Goal: Task Accomplishment & Management: Manage account settings

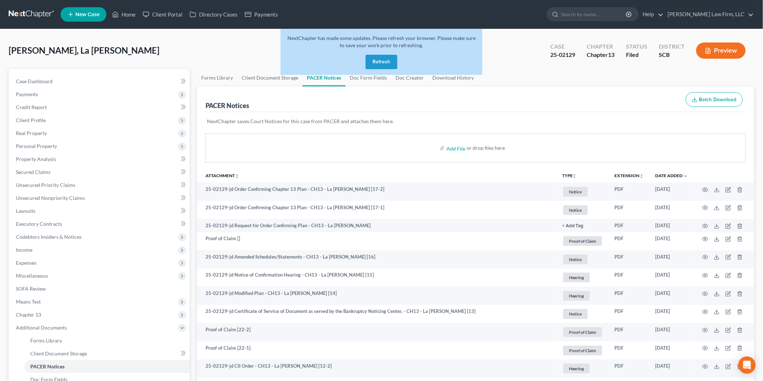
click at [375, 62] on button "Refresh" at bounding box center [381, 62] width 32 height 14
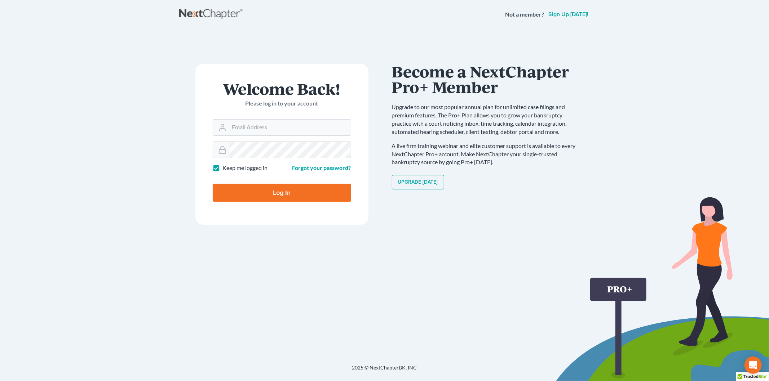
type input "rm@meredithlawfirm.com"
click at [303, 185] on input "Log In" at bounding box center [282, 193] width 138 height 18
type input "Thinking..."
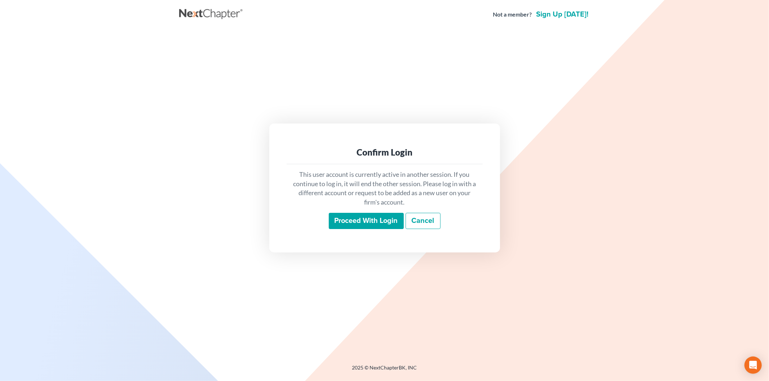
click at [373, 224] on input "Proceed with login" at bounding box center [366, 221] width 75 height 17
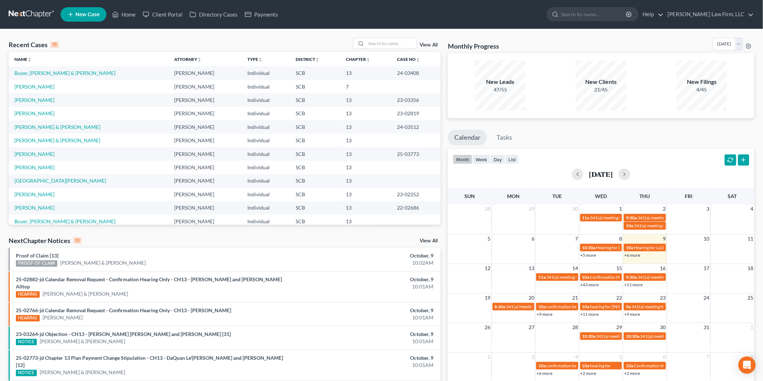
click at [375, 45] on input "search" at bounding box center [391, 43] width 50 height 10
click at [26, 99] on link "[PERSON_NAME]" at bounding box center [34, 100] width 40 height 6
select select "2"
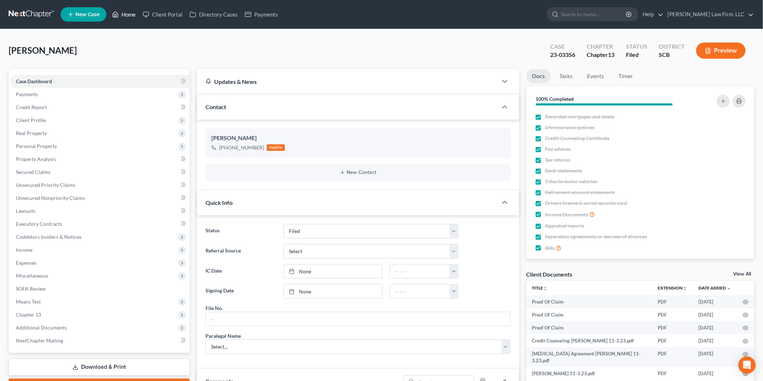
click at [129, 18] on link "Home" at bounding box center [123, 14] width 31 height 13
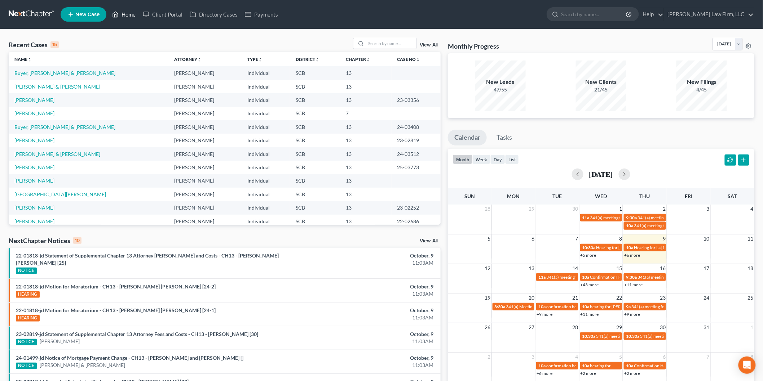
scroll to position [49, 0]
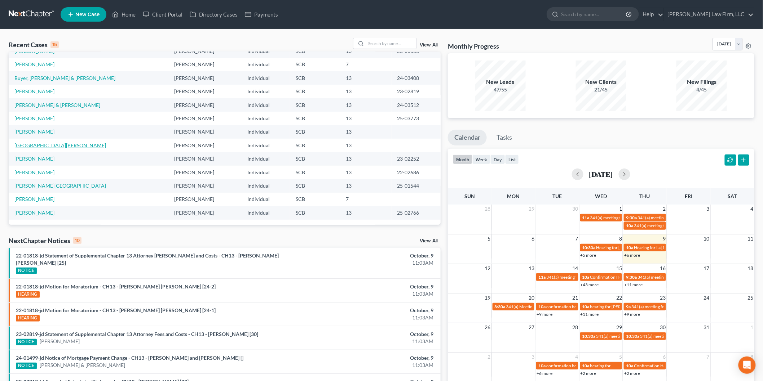
click at [39, 142] on link "[GEOGRAPHIC_DATA][PERSON_NAME]" at bounding box center [60, 145] width 92 height 6
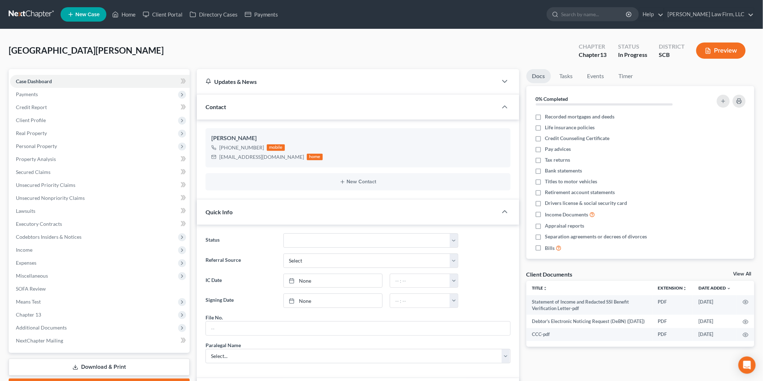
click at [714, 47] on button "Preview" at bounding box center [720, 51] width 49 height 16
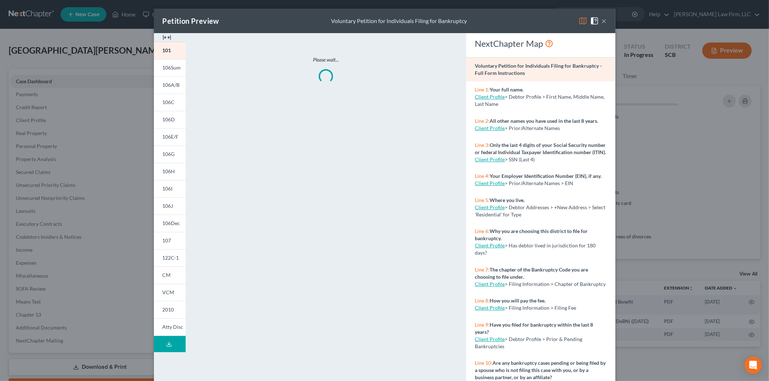
click at [167, 33] on img at bounding box center [167, 37] width 9 height 9
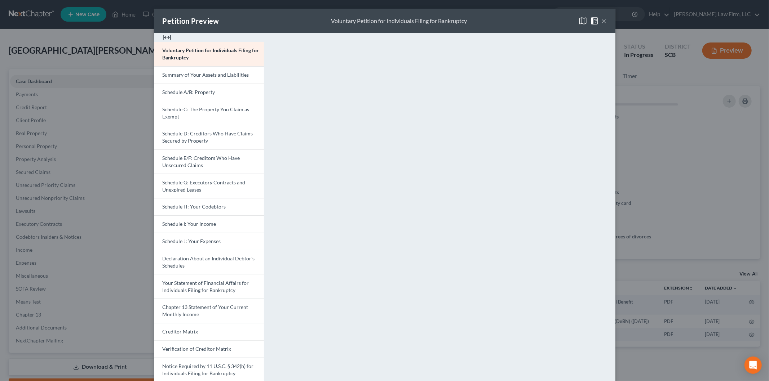
click at [602, 21] on button "×" at bounding box center [604, 21] width 5 height 9
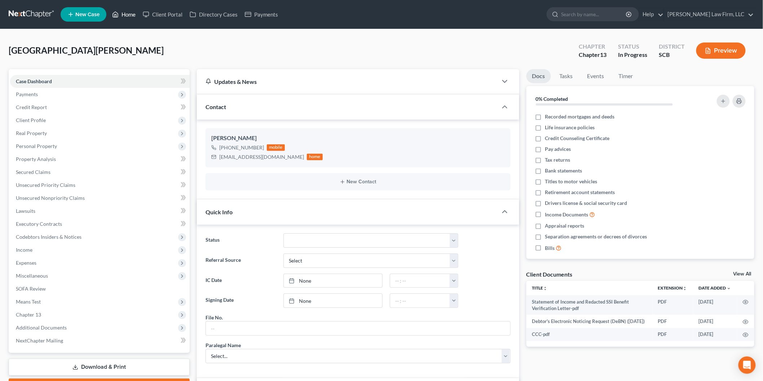
click at [129, 11] on link "Home" at bounding box center [123, 14] width 31 height 13
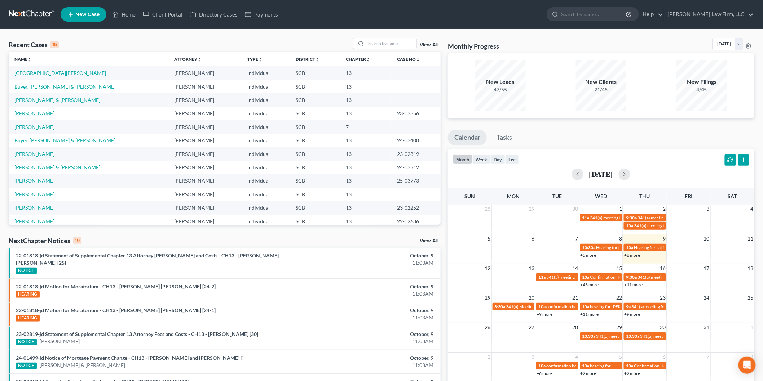
click at [34, 116] on link "[PERSON_NAME]" at bounding box center [34, 113] width 40 height 6
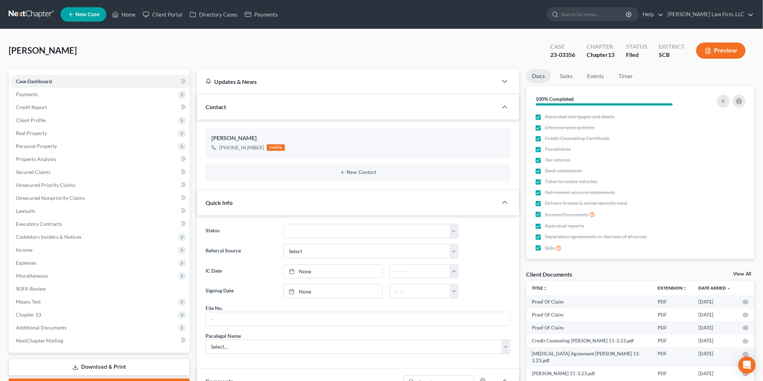
scroll to position [200, 0]
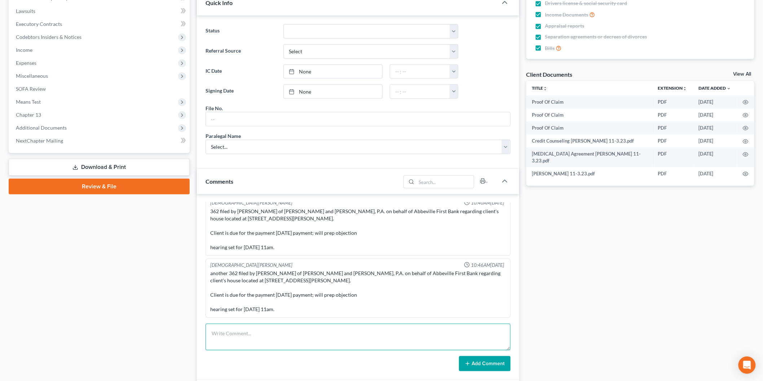
click at [305, 327] on textarea at bounding box center [357, 337] width 305 height 27
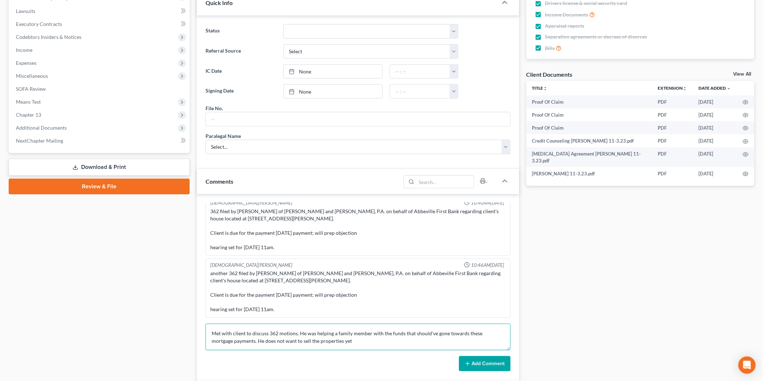
drag, startPoint x: 305, startPoint y: 327, endPoint x: 361, endPoint y: 335, distance: 56.4
click at [361, 335] on textarea "Met with client to discuss 362 motions. He was helping a family member with the…" at bounding box center [357, 337] width 305 height 27
click at [345, 343] on textarea "Met with client to discuss 362 motions. He was helping a family member with the…" at bounding box center [357, 337] width 305 height 27
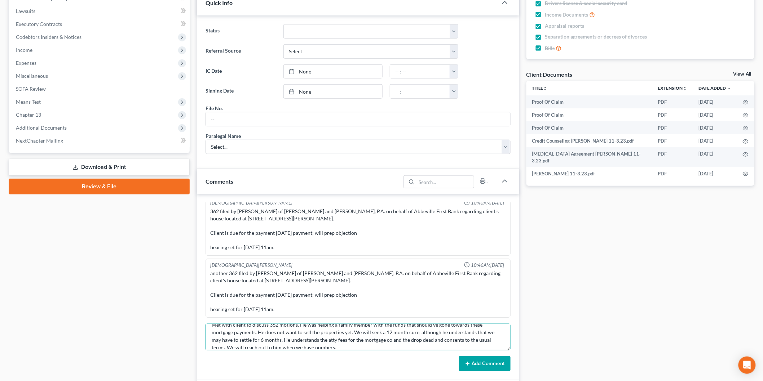
type textarea "Met with client to discuss 362 motions. He was helping a family member with the…"
click at [489, 359] on button "Add Comment" at bounding box center [485, 363] width 52 height 15
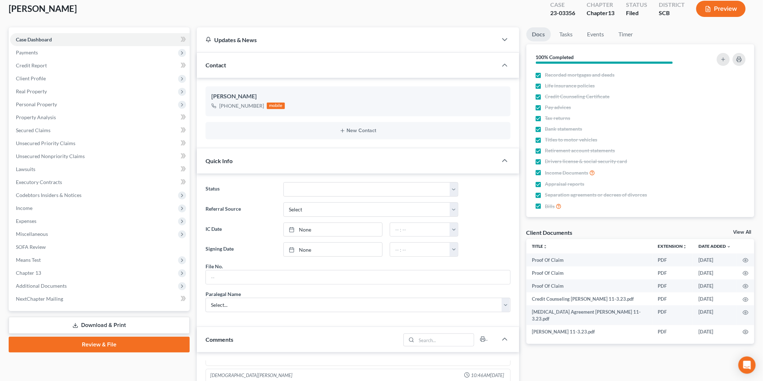
scroll to position [0, 0]
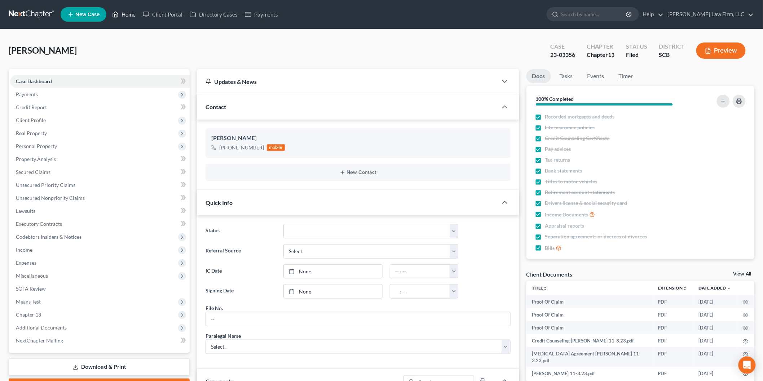
click at [126, 12] on link "Home" at bounding box center [123, 14] width 31 height 13
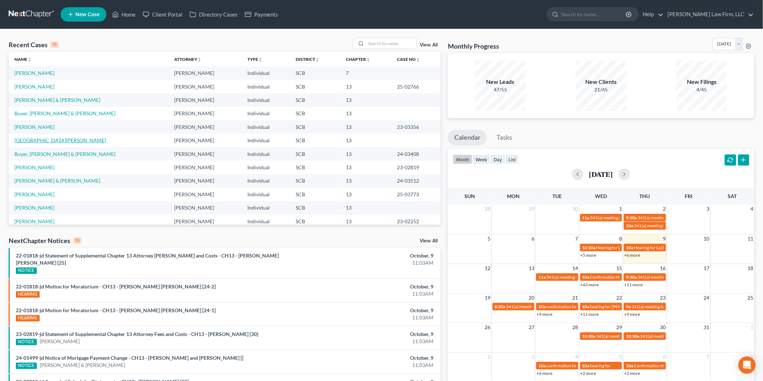
click at [27, 140] on link "[GEOGRAPHIC_DATA][PERSON_NAME]" at bounding box center [60, 140] width 92 height 6
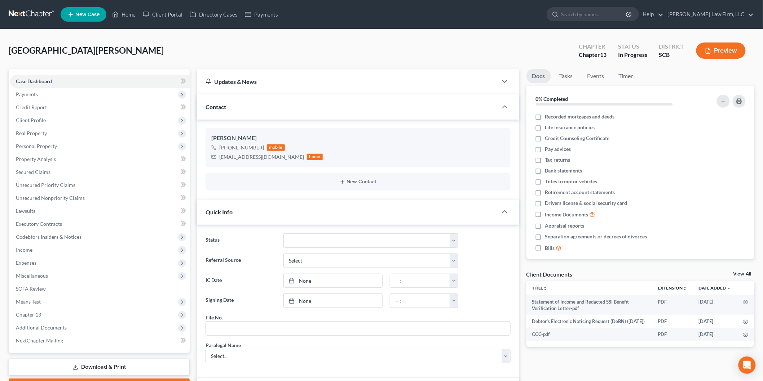
scroll to position [104, 0]
click at [716, 45] on button "Preview" at bounding box center [720, 51] width 49 height 16
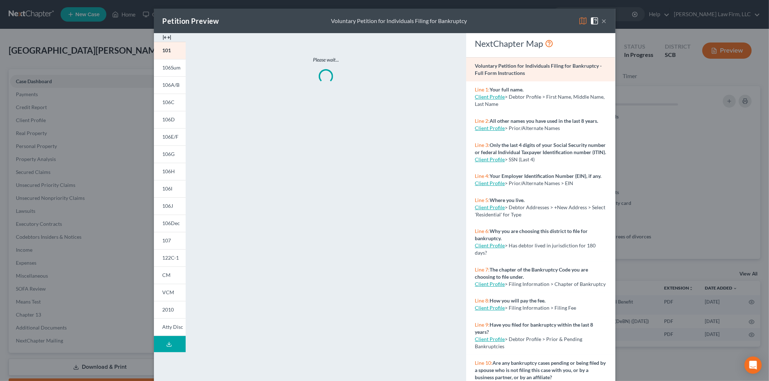
click at [164, 37] on img at bounding box center [167, 37] width 9 height 9
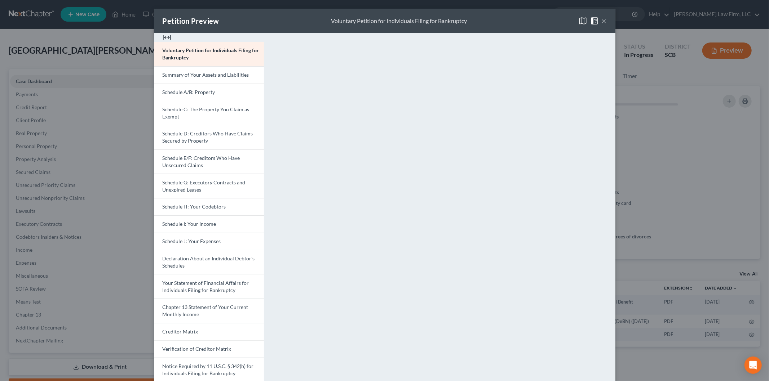
click at [192, 90] on span "Schedule A/B: Property" at bounding box center [189, 92] width 53 height 6
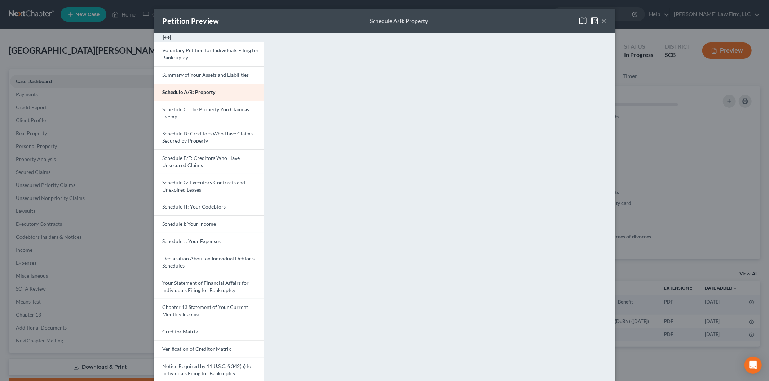
drag, startPoint x: 602, startPoint y: 17, endPoint x: 588, endPoint y: 39, distance: 26.0
click at [602, 17] on button "×" at bounding box center [604, 21] width 5 height 9
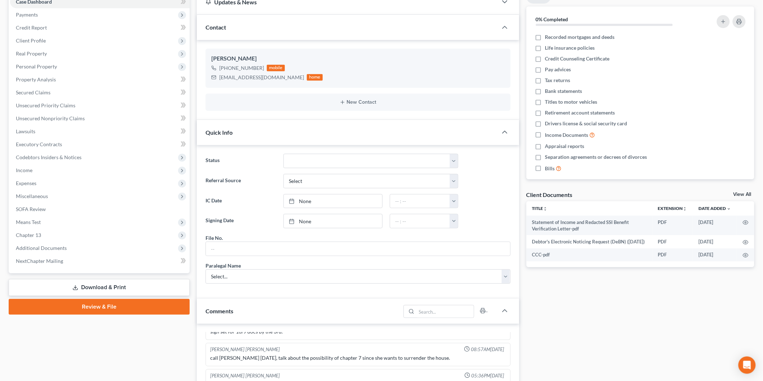
scroll to position [80, 0]
click at [77, 65] on span "Personal Property" at bounding box center [99, 66] width 179 height 13
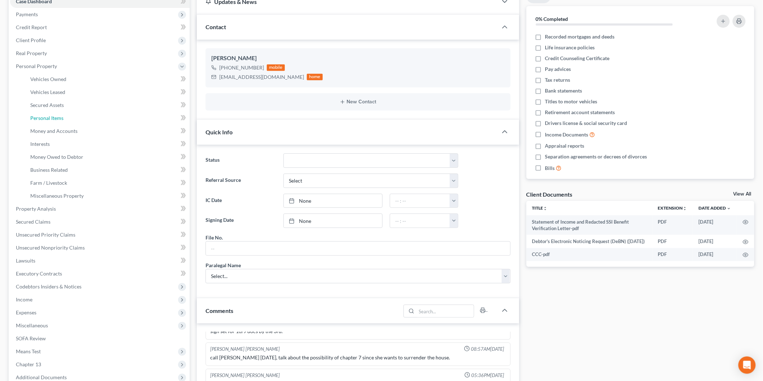
click at [90, 117] on link "Personal Items" at bounding box center [107, 118] width 165 height 13
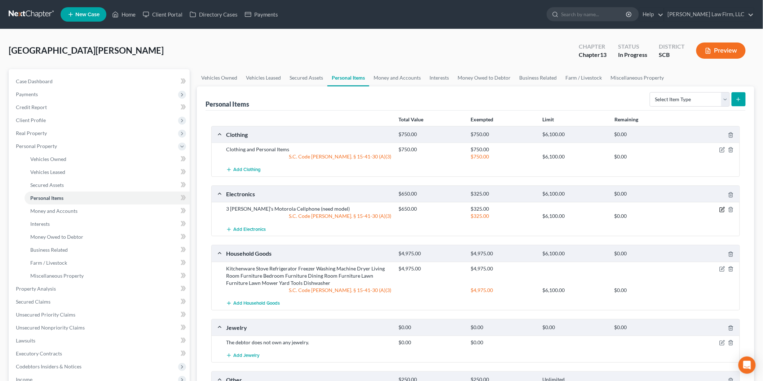
click at [723, 210] on icon "button" at bounding box center [722, 210] width 6 height 6
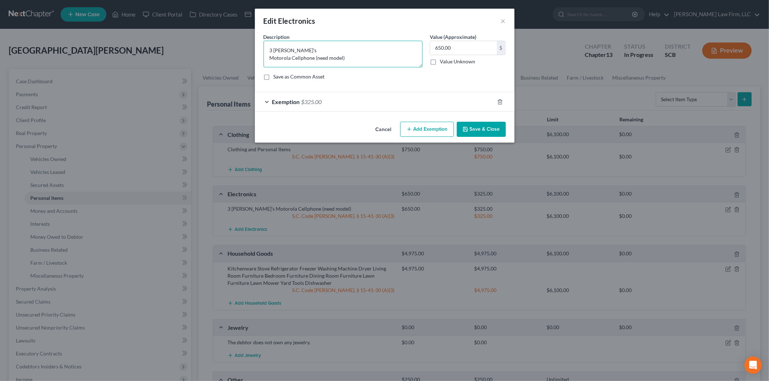
drag, startPoint x: 293, startPoint y: 50, endPoint x: 304, endPoint y: 49, distance: 10.5
click at [296, 49] on textarea "3 [PERSON_NAME]'s Motorola Cellphone (need model)" at bounding box center [342, 54] width 159 height 27
click at [350, 55] on textarea "3 Televisons Motorola Cellphone (need model)" at bounding box center [342, 54] width 159 height 27
click at [288, 49] on textarea "3 Televisons Motorola Cellphone" at bounding box center [342, 54] width 159 height 27
type textarea "3 Televisions Motorola Cellphone"
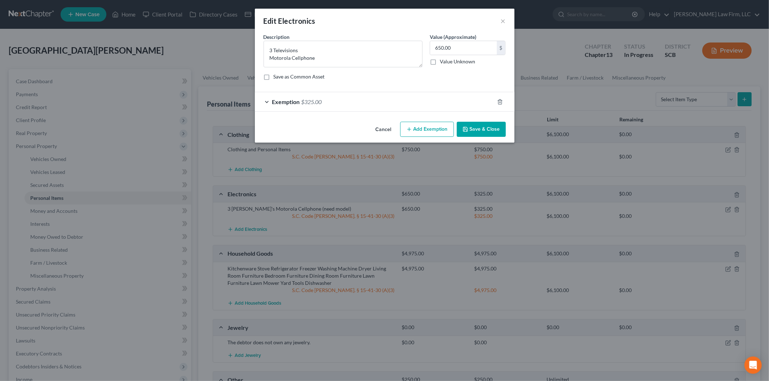
click at [485, 128] on button "Save & Close" at bounding box center [481, 129] width 49 height 15
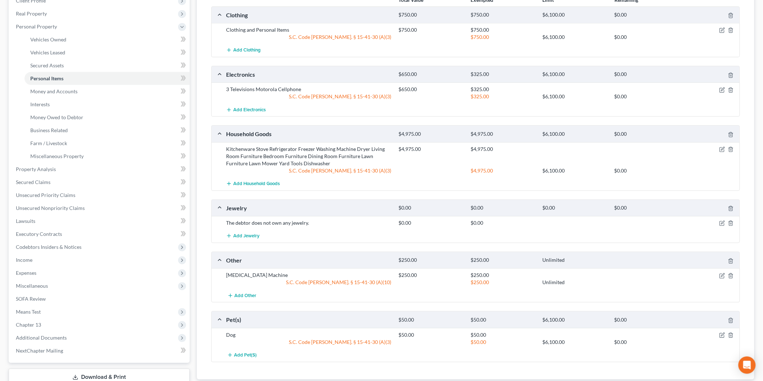
scroll to position [169, 0]
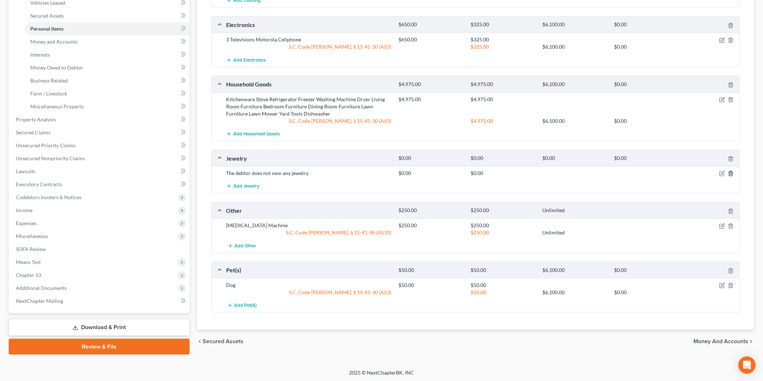
click at [730, 172] on polyline "button" at bounding box center [730, 172] width 4 height 0
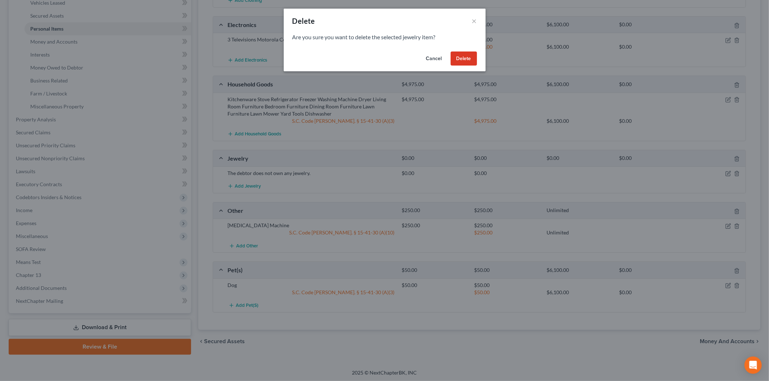
click at [462, 59] on button "Delete" at bounding box center [464, 59] width 26 height 14
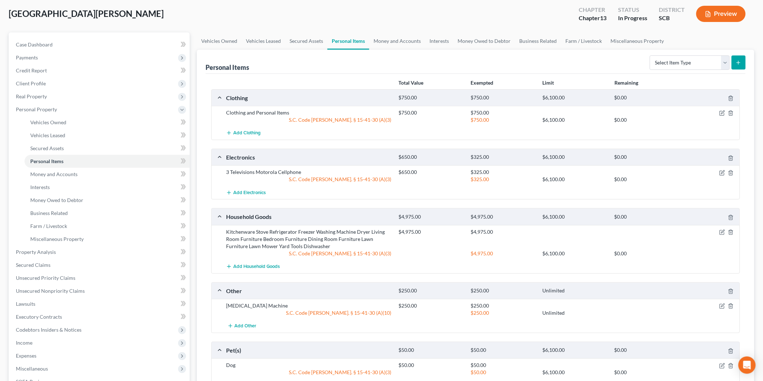
scroll to position [9, 0]
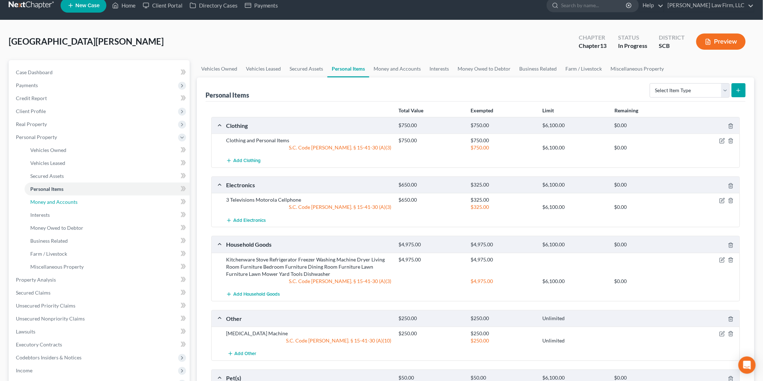
click at [85, 203] on link "Money and Accounts" at bounding box center [107, 202] width 165 height 13
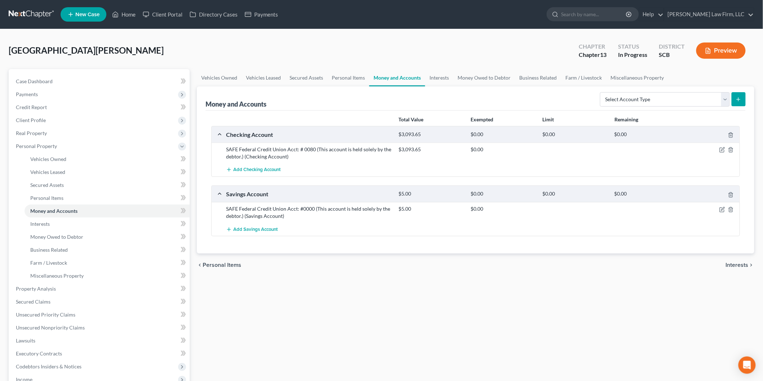
click at [719, 47] on button "Preview" at bounding box center [720, 51] width 49 height 16
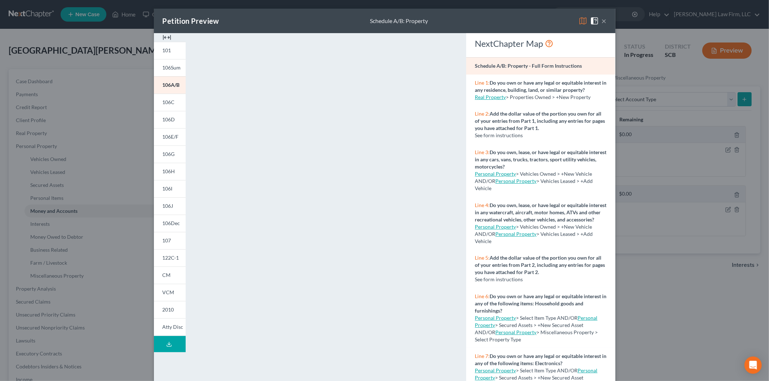
click at [163, 35] on img at bounding box center [167, 37] width 9 height 9
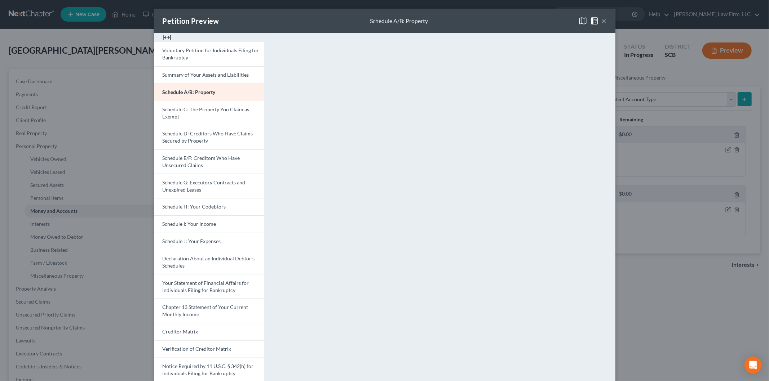
click at [174, 134] on span "Schedule D: Creditors Who Have Claims Secured by Property" at bounding box center [208, 136] width 90 height 13
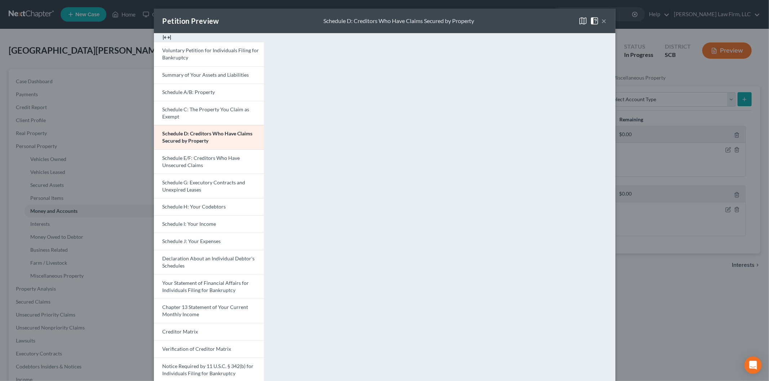
click at [602, 19] on button "×" at bounding box center [604, 21] width 5 height 9
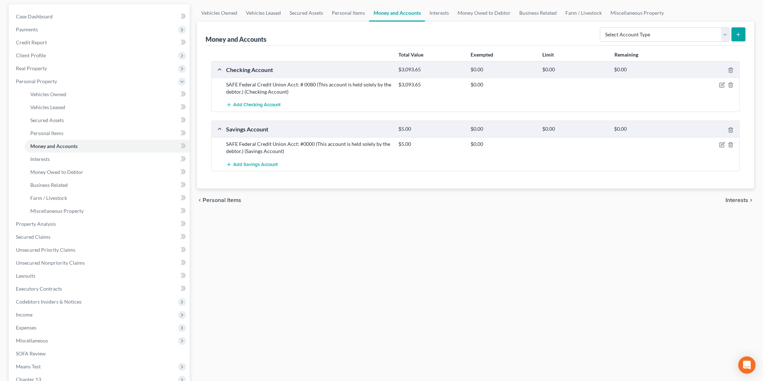
scroll to position [120, 0]
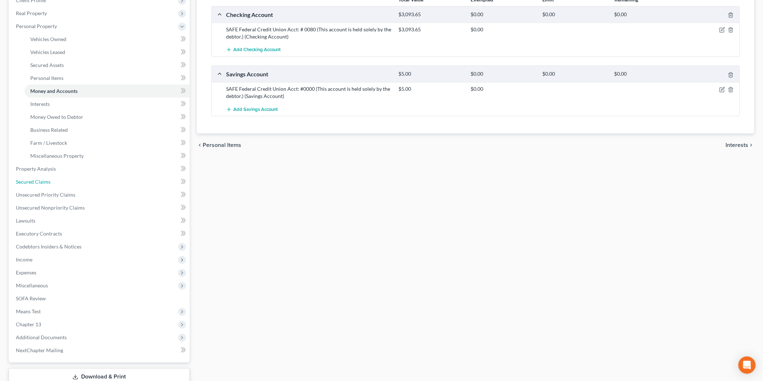
click at [41, 176] on link "Secured Claims" at bounding box center [99, 182] width 179 height 13
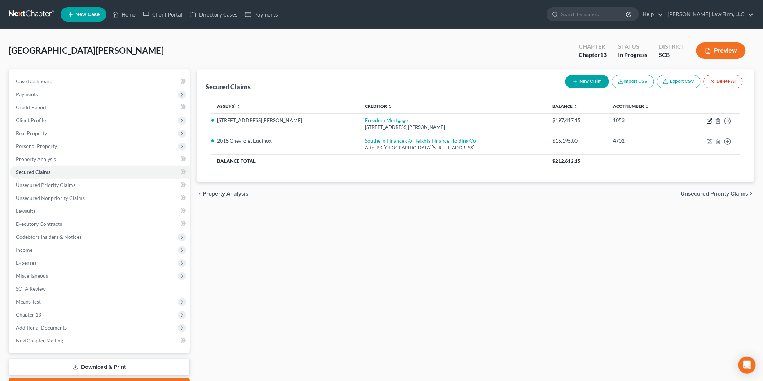
click at [707, 120] on icon "button" at bounding box center [709, 121] width 6 height 6
select select "15"
select select "0"
select select "3"
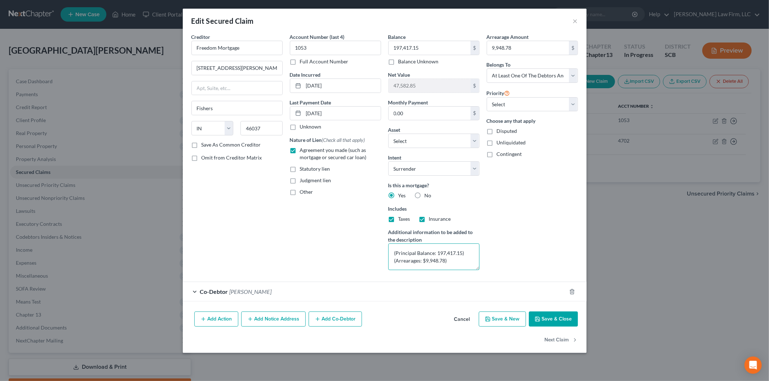
click at [468, 253] on textarea "(Principal Balance: 197,417.15) (Arrearages: $9,948.78)" at bounding box center [433, 257] width 91 height 27
type textarea "(Estimated arrears: $9,948.78)"
click at [300, 194] on label "Other" at bounding box center [306, 191] width 13 height 7
click at [303, 193] on input "Other" at bounding box center [305, 190] width 5 height 5
checkbox input "true"
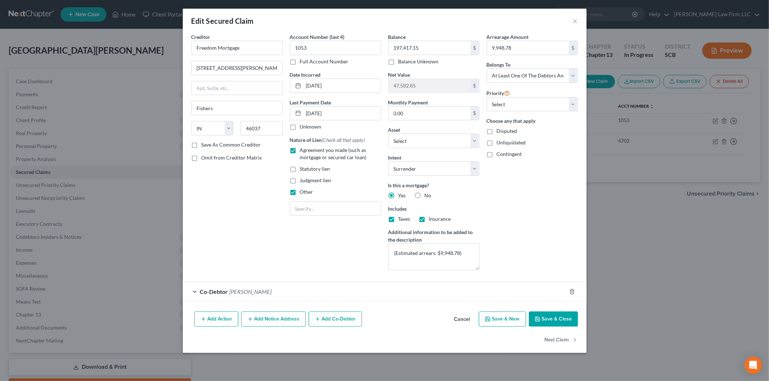
click at [305, 201] on div "Account Number (last 4) 1053 Full Account Number Date Incurred [DATE] Last Paym…" at bounding box center [335, 154] width 98 height 243
click at [304, 206] on input "text" at bounding box center [335, 209] width 90 height 14
drag, startPoint x: 294, startPoint y: 212, endPoint x: 308, endPoint y: 206, distance: 15.4
click at [305, 208] on input "mortgage" at bounding box center [335, 209] width 90 height 14
type input "Mortgage"
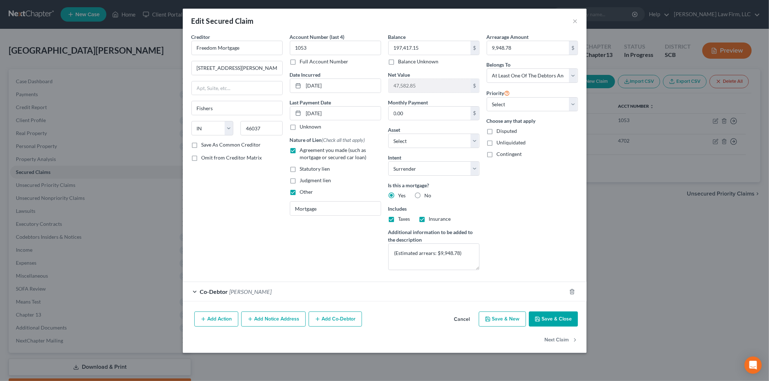
click at [555, 323] on button "Save & Close" at bounding box center [553, 319] width 49 height 15
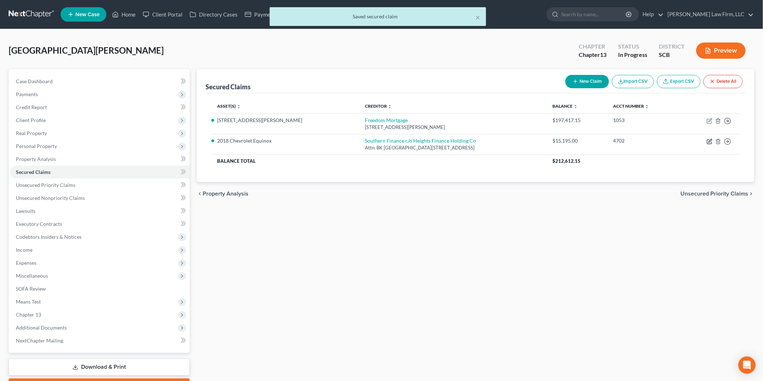
click at [708, 139] on icon "button" at bounding box center [709, 142] width 6 height 6
select select "42"
select select "0"
select select "4"
select select "0"
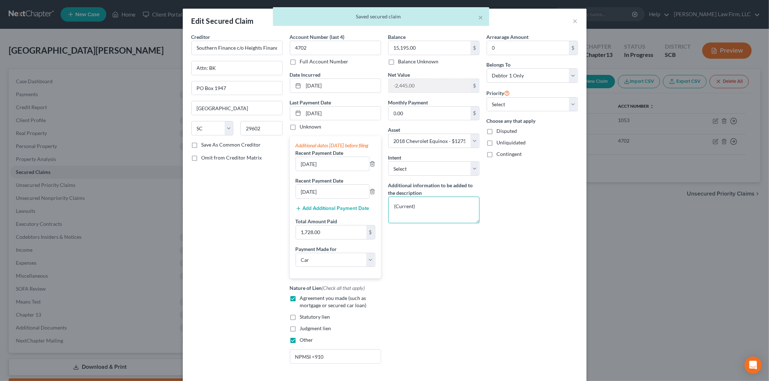
drag, startPoint x: 428, startPoint y: 207, endPoint x: 379, endPoint y: 200, distance: 49.1
click at [385, 200] on div "Balance 15,195.00 $ Balance Unknown Balance Undetermined 15,195.00 $ Balance Un…" at bounding box center [434, 201] width 98 height 337
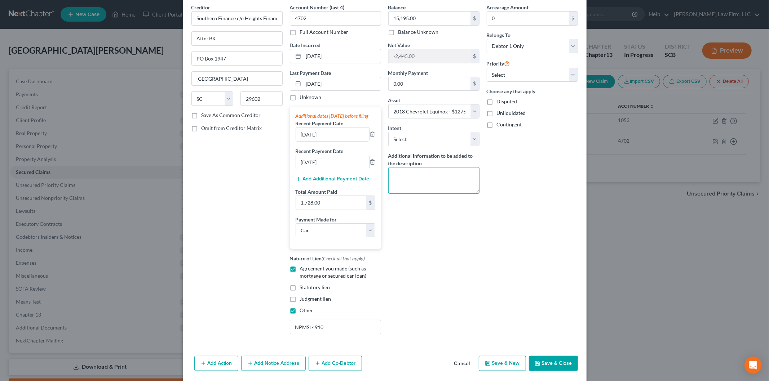
scroll to position [62, 0]
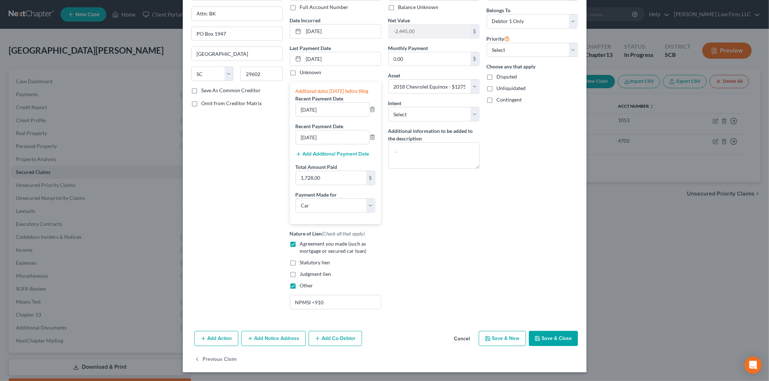
drag, startPoint x: 321, startPoint y: 318, endPoint x: 329, endPoint y: 307, distance: 13.6
click at [322, 315] on div "Creditor * Southern Finance c/o Heights Finance Holding Co Attn: BK PO Box 1947…" at bounding box center [385, 154] width 404 height 350
click at [342, 300] on input "NPMSI <910" at bounding box center [335, 303] width 90 height 14
type input "NPMSI"
click at [554, 340] on button "Save & Close" at bounding box center [553, 338] width 49 height 15
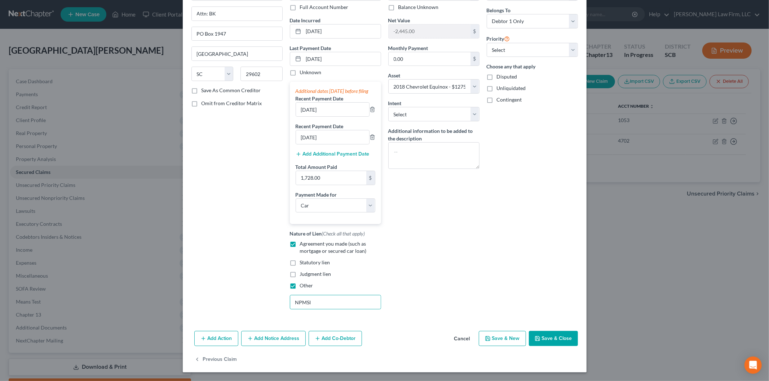
select select
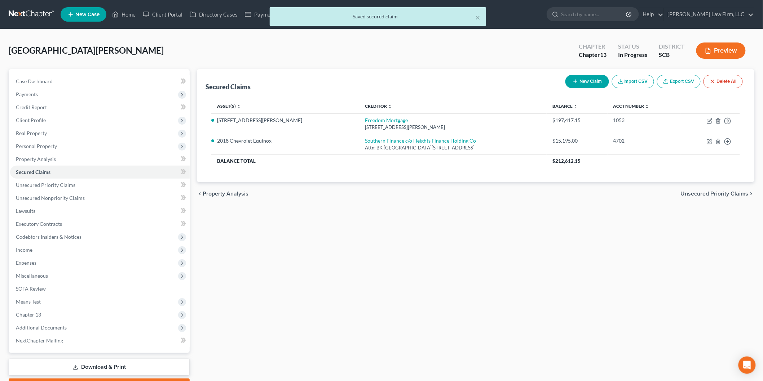
click at [723, 44] on button "Preview" at bounding box center [720, 51] width 49 height 16
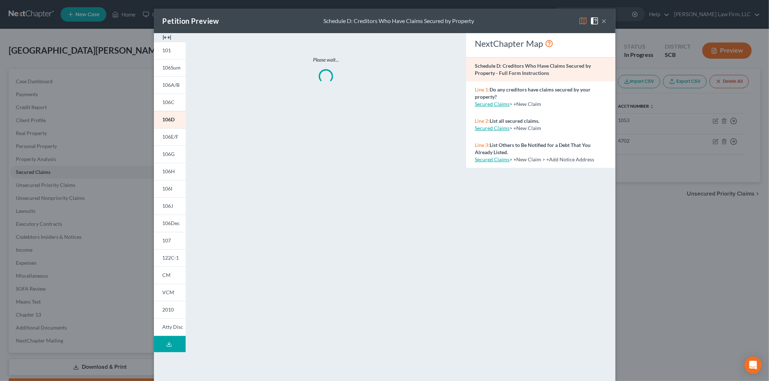
click at [163, 36] on img at bounding box center [167, 37] width 9 height 9
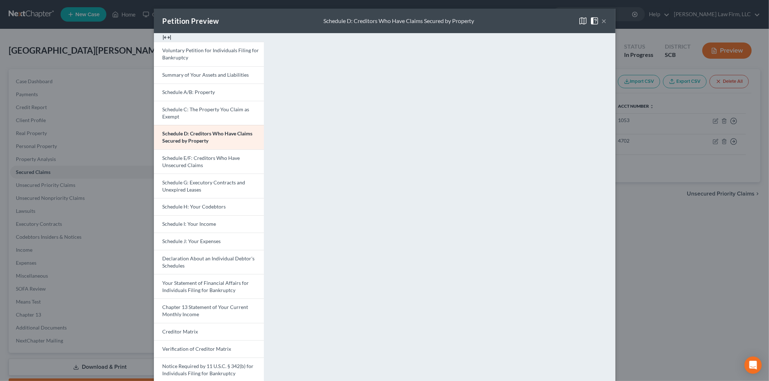
click at [175, 155] on span "Schedule E/F: Creditors Who Have Unsecured Claims" at bounding box center [201, 161] width 77 height 13
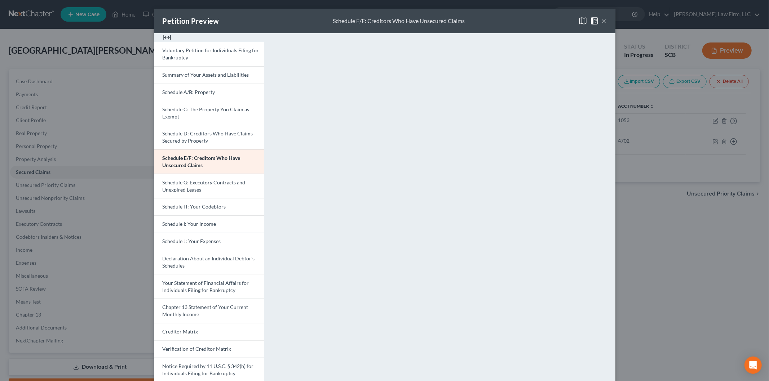
click at [190, 181] on span "Schedule G: Executory Contracts and Unexpired Leases" at bounding box center [204, 185] width 83 height 13
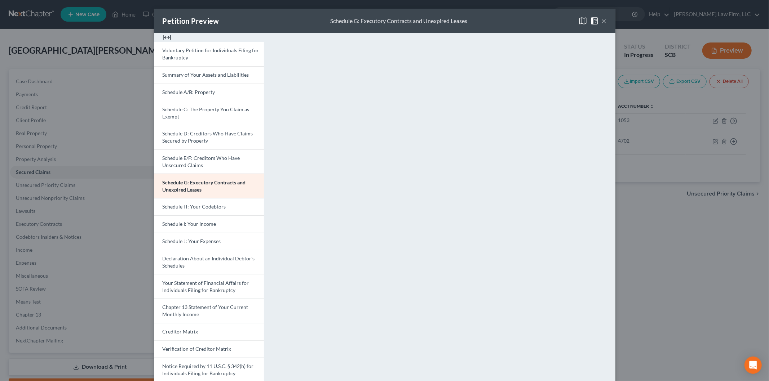
click at [176, 203] on link "Schedule H: Your Codebtors" at bounding box center [209, 206] width 110 height 17
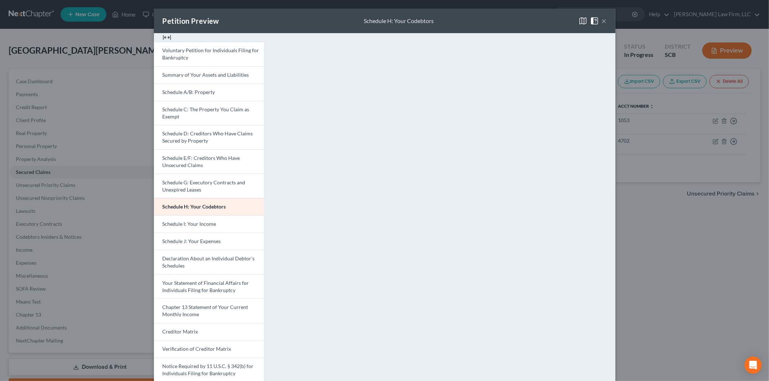
click at [602, 21] on button "×" at bounding box center [604, 21] width 5 height 9
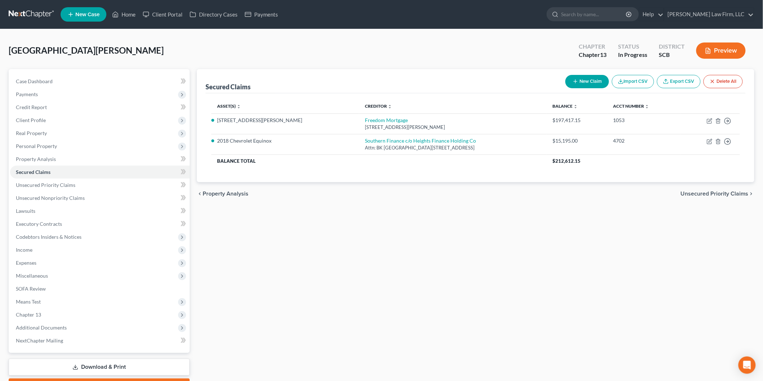
click at [49, 128] on span "Real Property" at bounding box center [99, 133] width 179 height 13
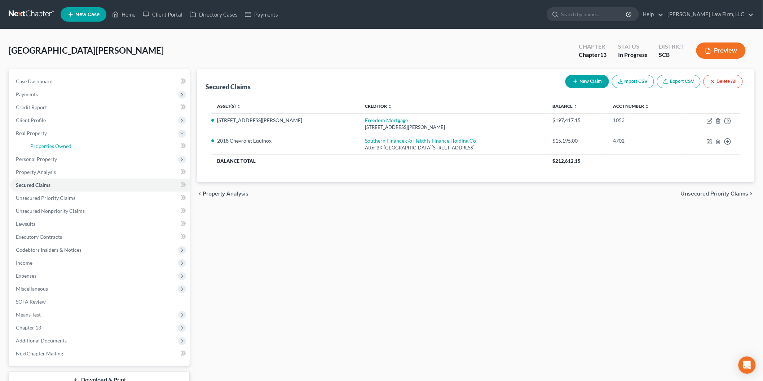
click at [57, 142] on link "Properties Owned" at bounding box center [107, 146] width 165 height 13
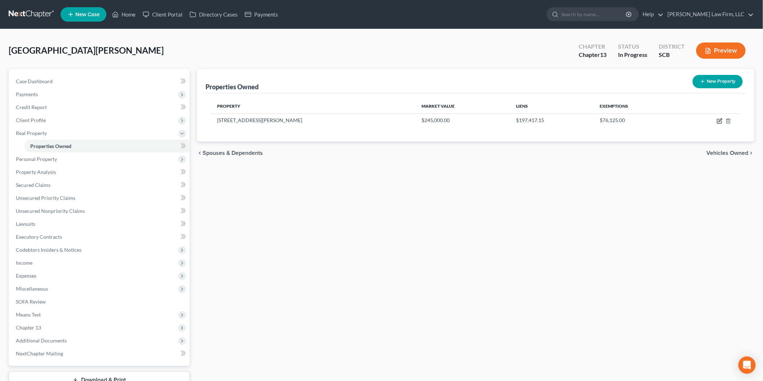
click at [718, 119] on icon "button" at bounding box center [719, 121] width 4 height 4
select select "42"
select select "3"
select select "1"
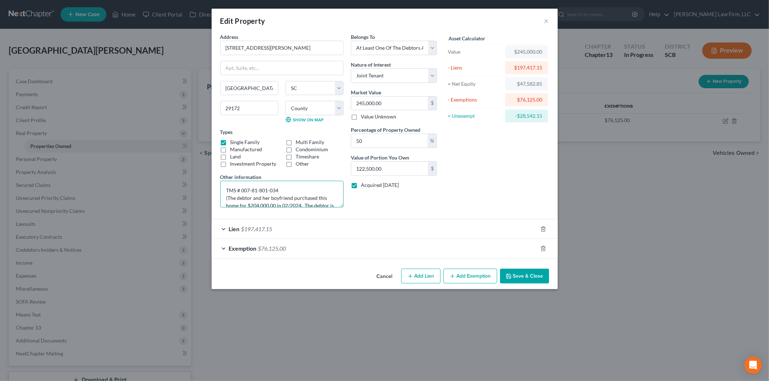
click at [262, 197] on textarea "TMS # 007-81-801-034 (The debtor and her boyfriend purchased this home for $204…" at bounding box center [281, 194] width 123 height 27
paste textarea "[PERSON_NAME]"
type textarea "TMS # 007-81-801-034 (The debtor and [PERSON_NAME], her boyfriend, purchased th…"
click at [519, 274] on button "Save & Close" at bounding box center [524, 276] width 49 height 15
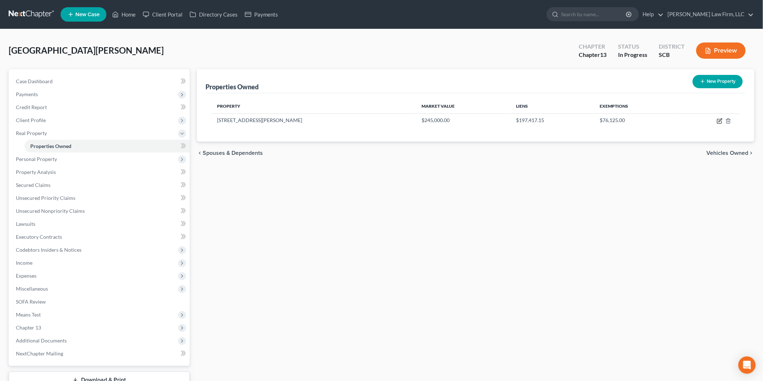
click at [717, 121] on icon "button" at bounding box center [719, 121] width 4 height 4
select select "42"
select select "31"
select select "3"
select select "1"
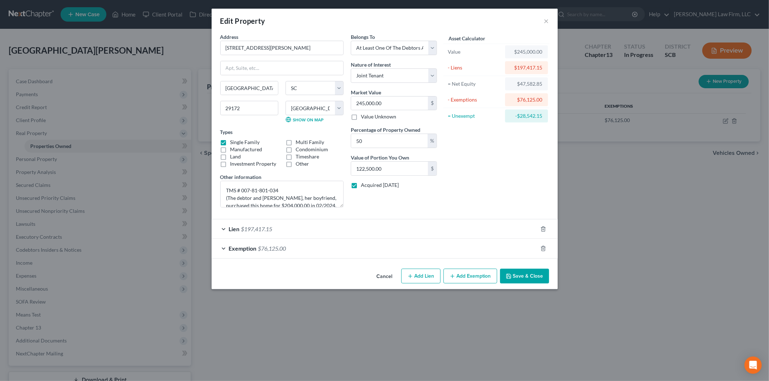
click at [402, 249] on div "Exemption $76,125.00" at bounding box center [375, 248] width 326 height 19
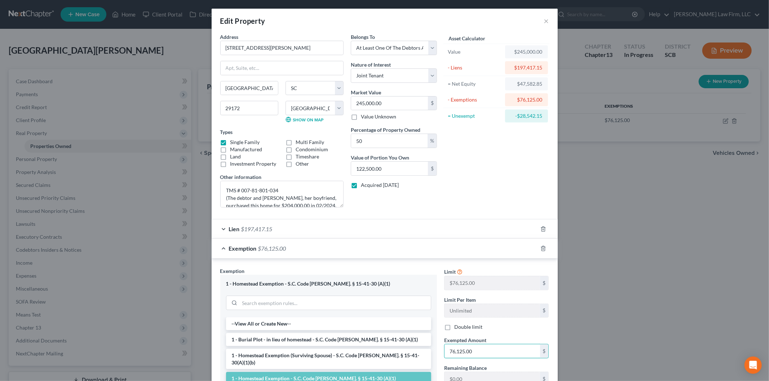
click at [506, 350] on input "76,125.00" at bounding box center [492, 352] width 96 height 14
type input "68,525"
click at [587, 252] on div "Edit Property × Address * 4922 [PERSON_NAME][GEOGRAPHIC_DATA] [GEOGRAPHIC_DATA]…" at bounding box center [384, 190] width 769 height 381
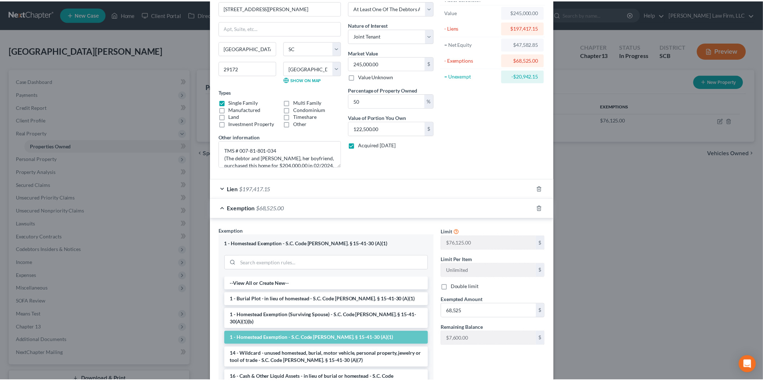
scroll to position [103, 0]
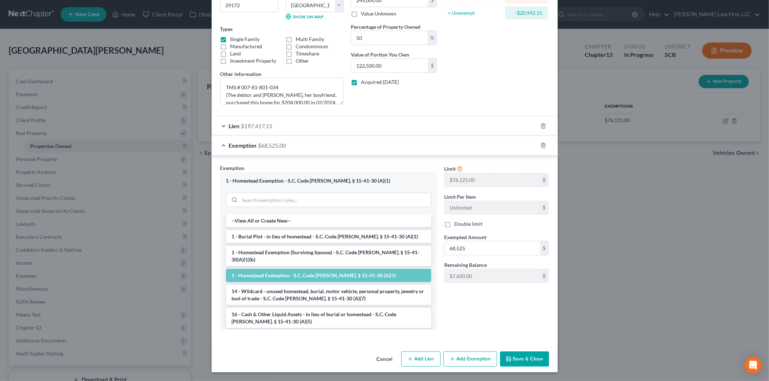
click at [525, 358] on button "Save & Close" at bounding box center [524, 359] width 49 height 15
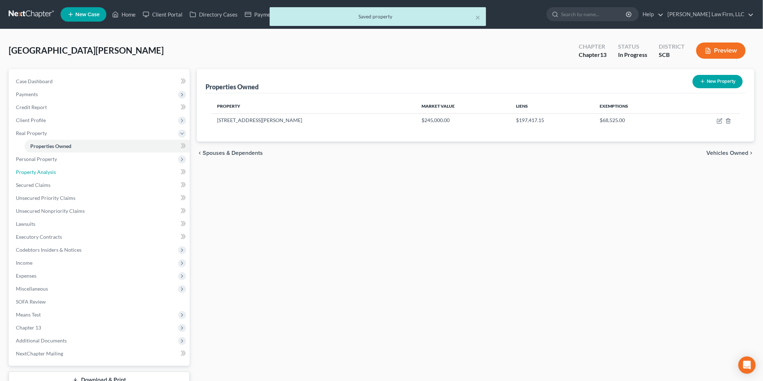
click at [55, 172] on link "Property Analysis" at bounding box center [99, 172] width 179 height 13
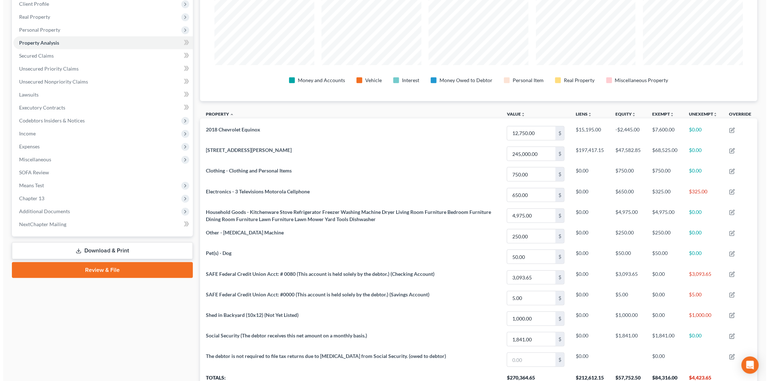
scroll to position [40, 0]
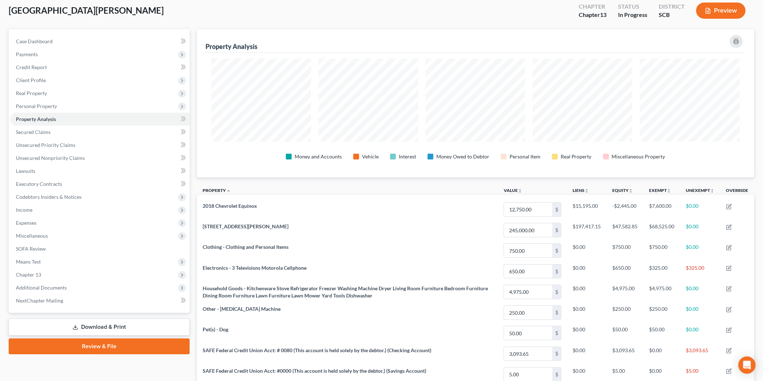
click at [713, 13] on button "Preview" at bounding box center [720, 11] width 49 height 16
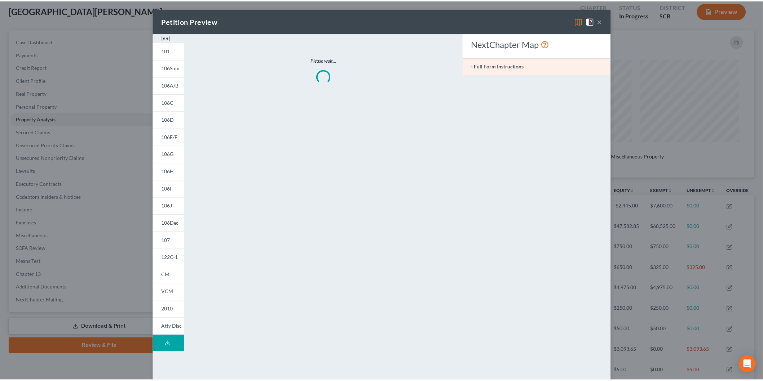
scroll to position [150, 562]
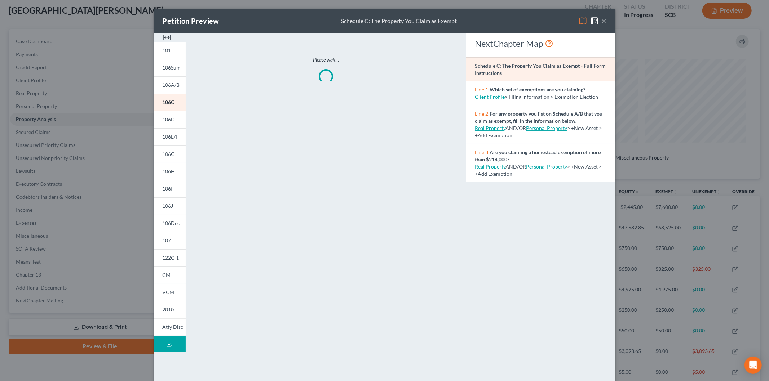
click at [163, 35] on img at bounding box center [167, 37] width 9 height 9
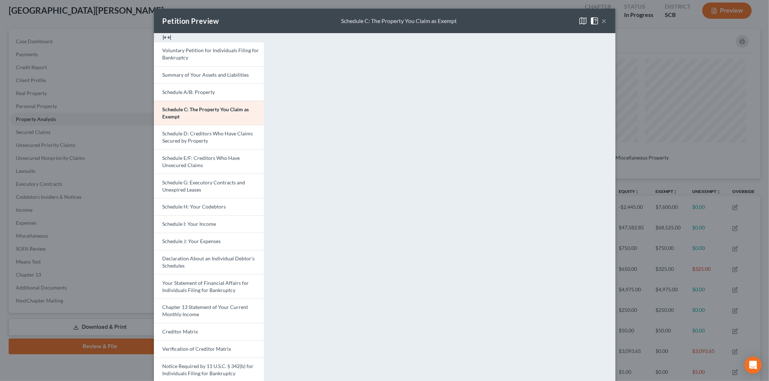
click at [602, 21] on button "×" at bounding box center [604, 21] width 5 height 9
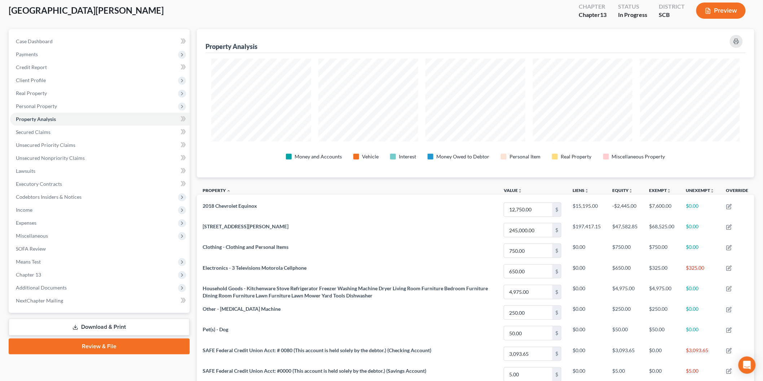
scroll to position [360269, 359860]
click at [48, 101] on span "Personal Property" at bounding box center [99, 106] width 179 height 13
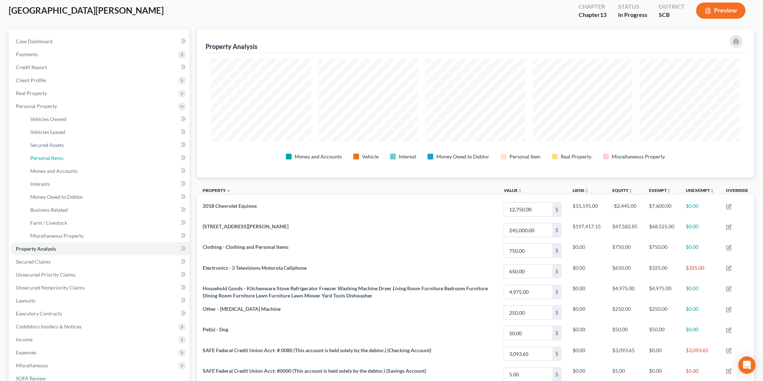
click at [62, 155] on span "Personal Items" at bounding box center [46, 158] width 33 height 6
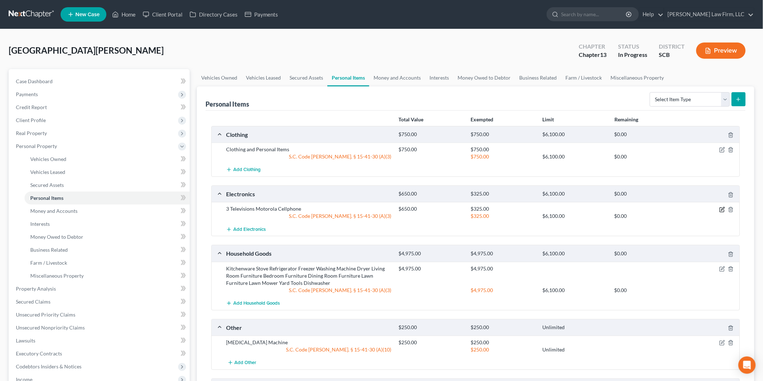
click at [722, 209] on icon "button" at bounding box center [722, 208] width 3 height 3
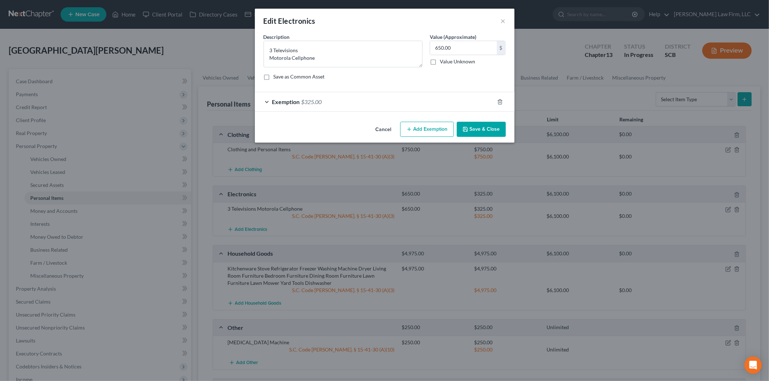
click at [424, 129] on button "Add Exemption" at bounding box center [427, 129] width 54 height 15
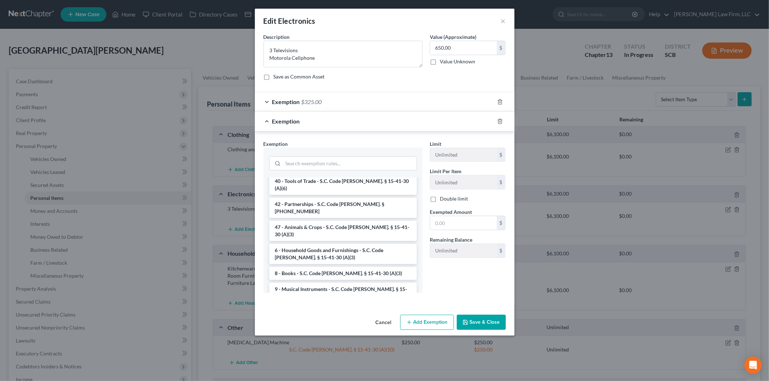
click at [351, 306] on li "Firm Created - Wildcard Exemption - from homestead - SC Code Section 15-41-30(A…" at bounding box center [342, 319] width 147 height 27
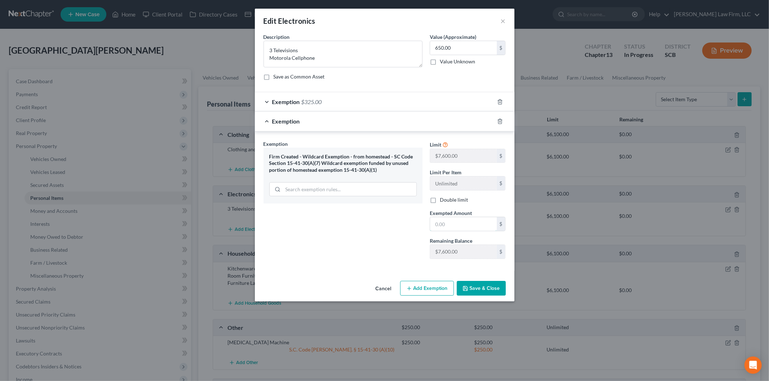
click at [463, 225] on input "text" at bounding box center [463, 224] width 67 height 14
type input "325"
click at [478, 285] on button "Save & Close" at bounding box center [481, 288] width 49 height 15
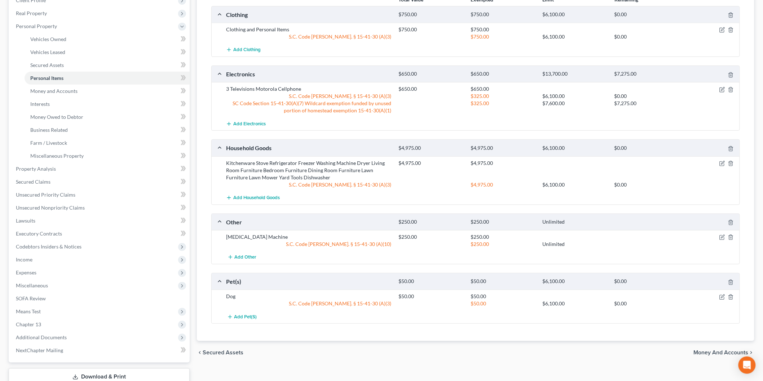
click at [715, 351] on span "Money and Accounts" at bounding box center [720, 353] width 55 height 6
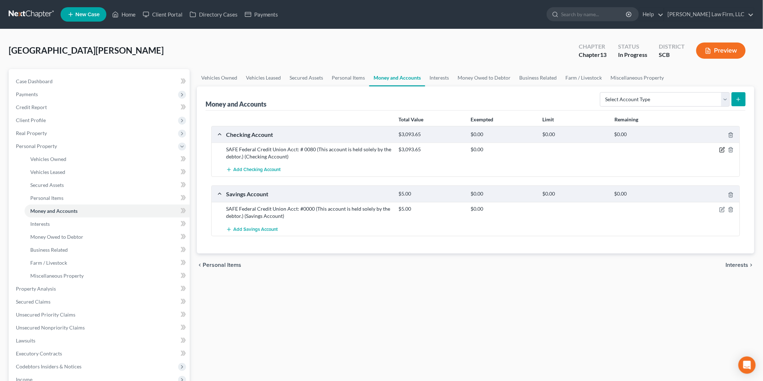
click at [723, 148] on icon "button" at bounding box center [722, 150] width 6 height 6
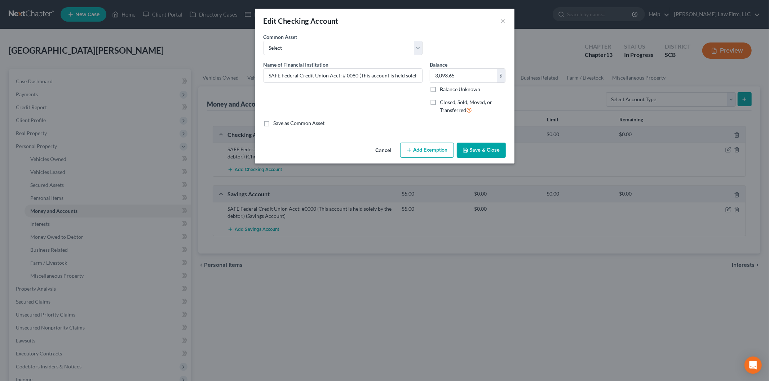
click at [438, 144] on button "Add Exemption" at bounding box center [427, 150] width 54 height 15
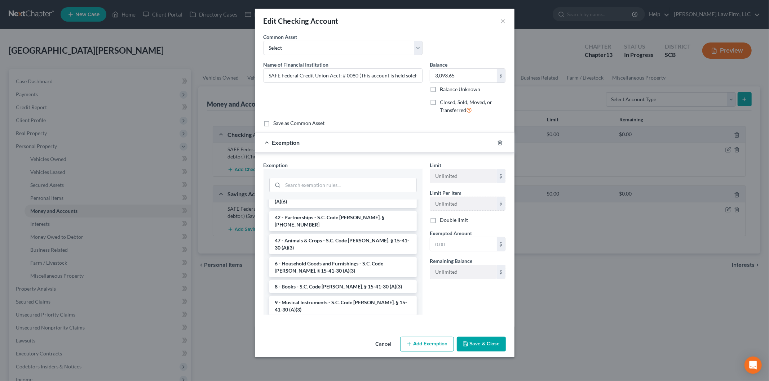
scroll to position [982, 0]
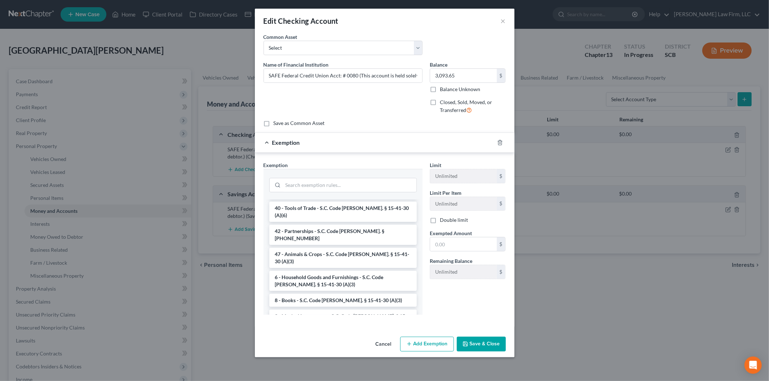
click at [352, 333] on li "Firm Created - Wildcard Exemption - from homestead - SC Code Section 15-41-30(A…" at bounding box center [342, 346] width 147 height 27
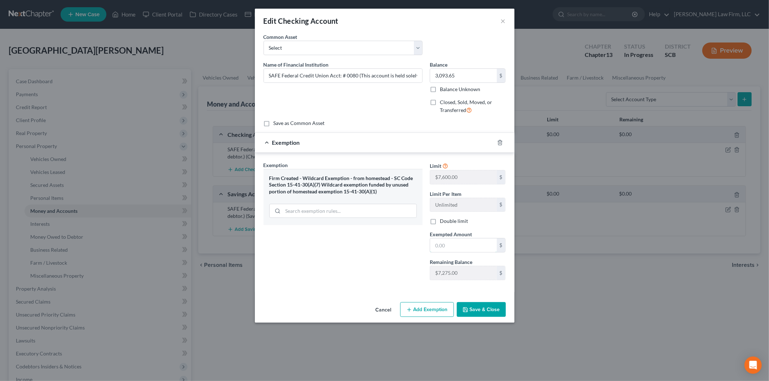
click at [453, 242] on input "text" at bounding box center [463, 246] width 67 height 14
type input "3,093.65"
click at [476, 310] on button "Save & Close" at bounding box center [481, 309] width 49 height 15
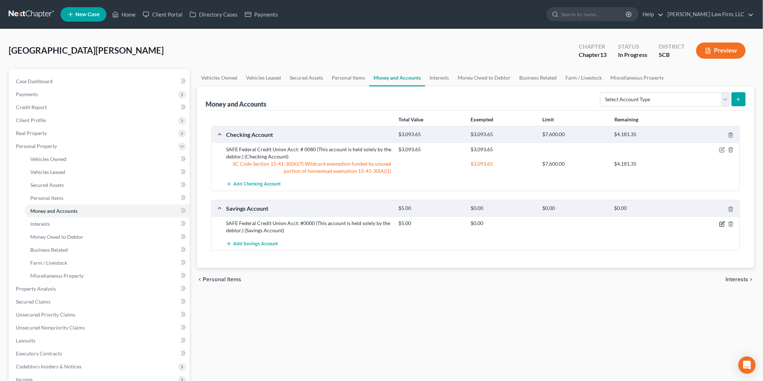
click at [725, 224] on icon "button" at bounding box center [722, 224] width 6 height 6
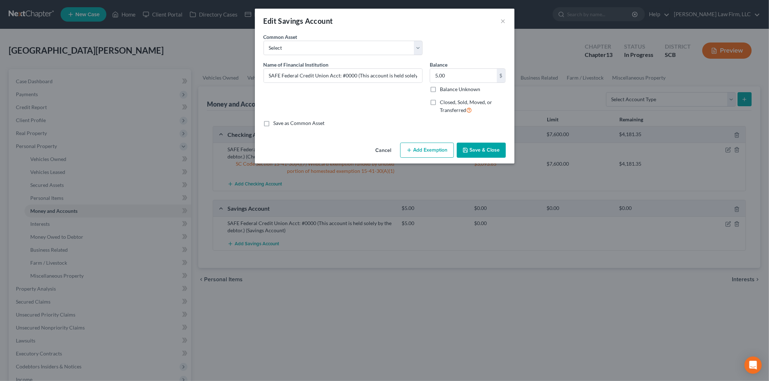
click at [413, 144] on button "Add Exemption" at bounding box center [427, 150] width 54 height 15
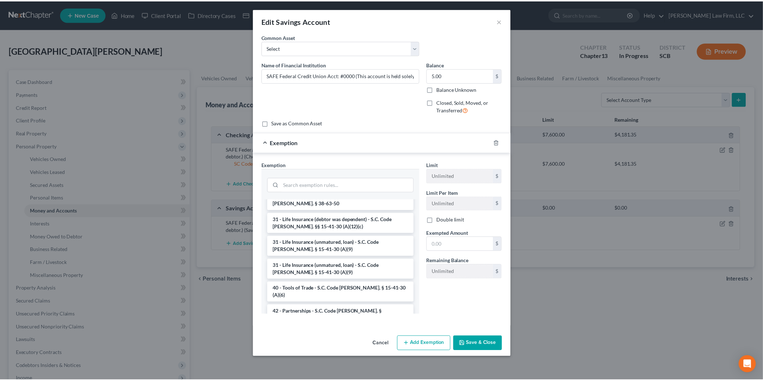
scroll to position [961, 0]
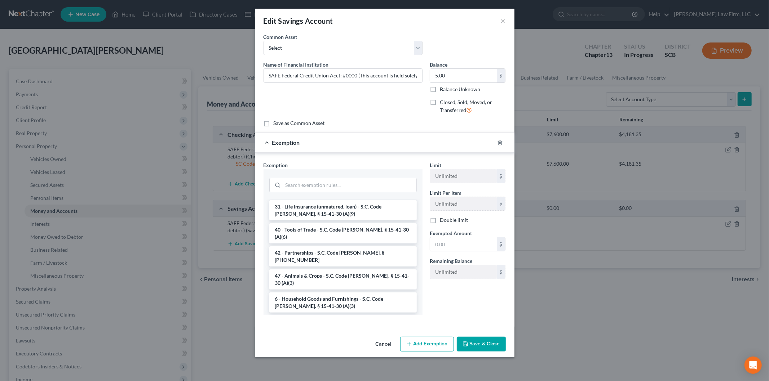
click at [342, 355] on li "Firm Created - Wildcard Exemption - from homestead - SC Code Section 15-41-30(A…" at bounding box center [342, 368] width 147 height 27
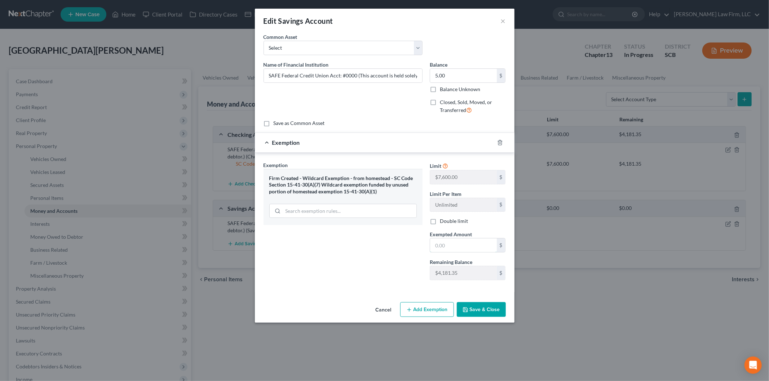
click at [474, 243] on input "text" at bounding box center [463, 246] width 67 height 14
type input "5"
click at [333, 249] on div "Exemption Set must be selected for CA. Exemption * Firm Created - Wildcard Exem…" at bounding box center [343, 223] width 166 height 125
click at [457, 301] on div "Cancel Add Exemption Save & Close" at bounding box center [385, 312] width 260 height 24
click at [476, 310] on button "Save & Close" at bounding box center [481, 309] width 49 height 15
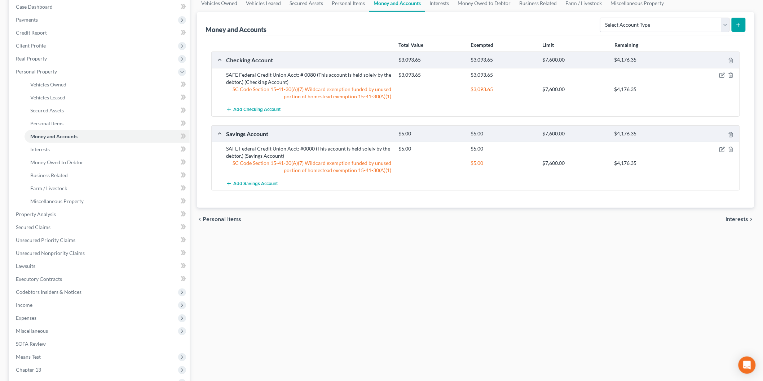
scroll to position [120, 0]
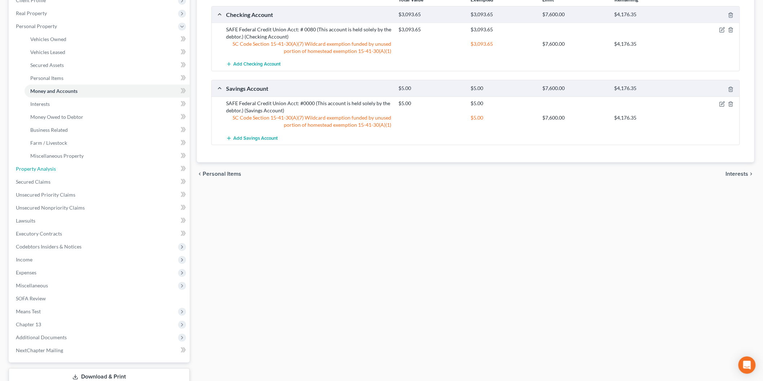
click at [43, 166] on span "Property Analysis" at bounding box center [36, 169] width 40 height 6
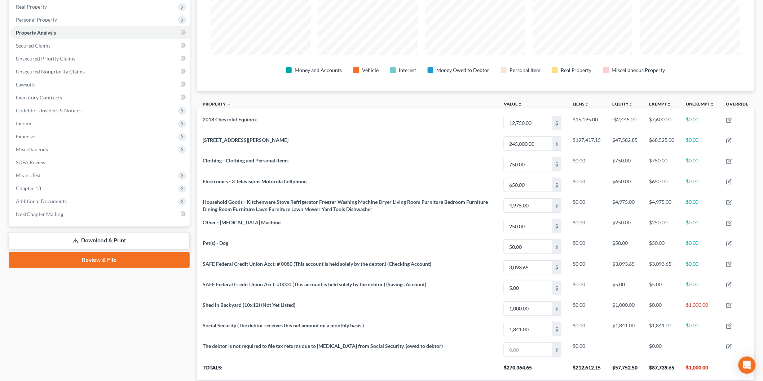
scroll to position [16, 0]
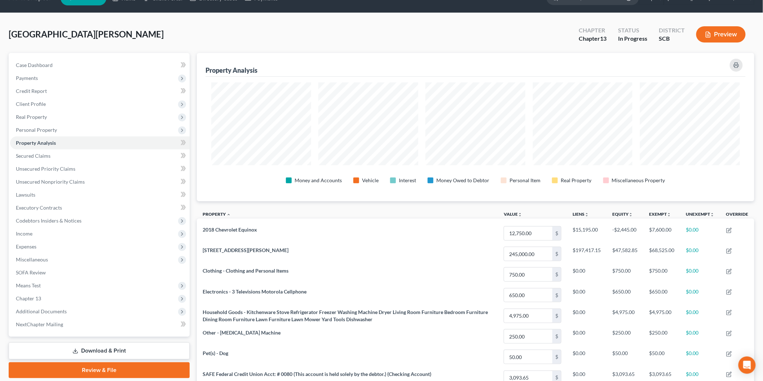
click at [57, 130] on span "Personal Property" at bounding box center [99, 130] width 179 height 13
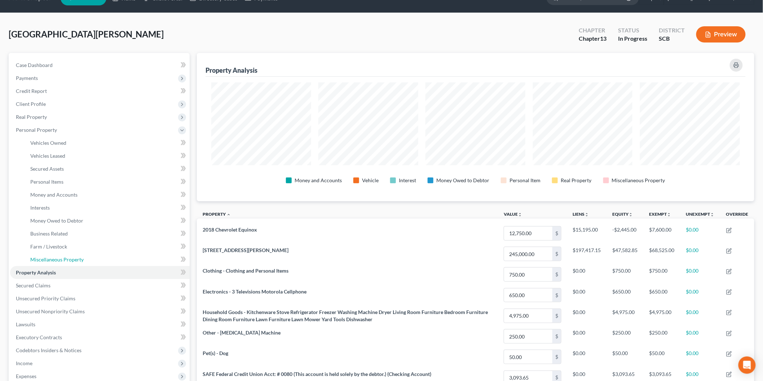
click at [78, 257] on span "Miscellaneous Property" at bounding box center [56, 260] width 53 height 6
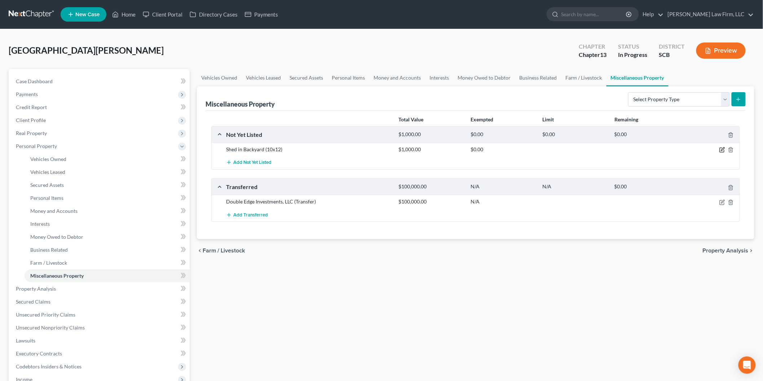
click at [721, 148] on icon "button" at bounding box center [721, 150] width 4 height 4
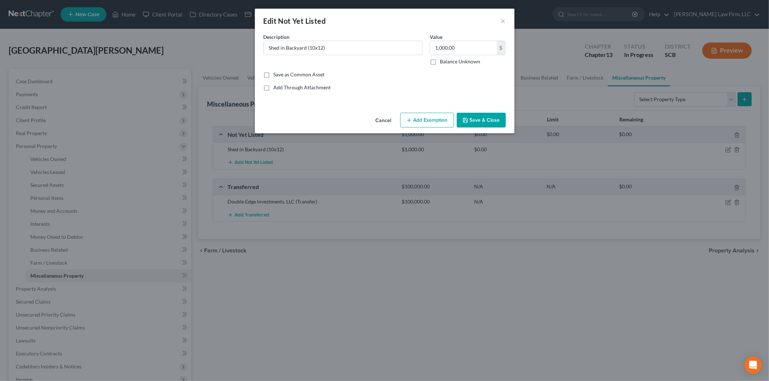
click at [431, 115] on button "Add Exemption" at bounding box center [427, 120] width 54 height 15
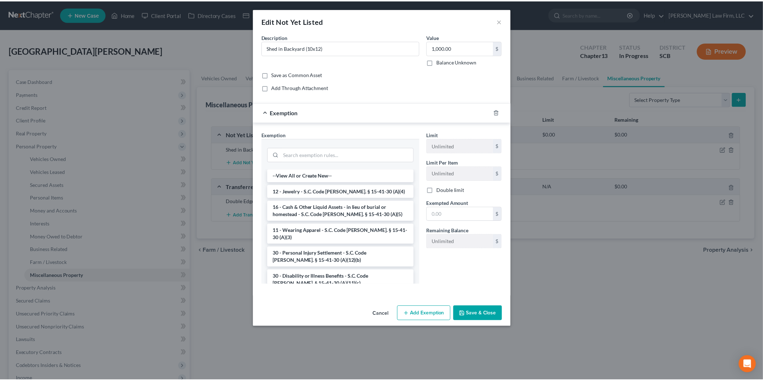
scroll to position [989, 0]
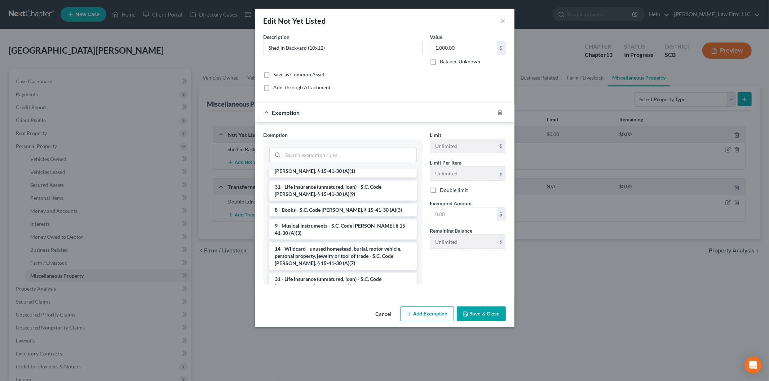
click at [365, 333] on li "Firm Created - Wildcard Exemption - from homestead - SC Code Section 15-41-30(A…" at bounding box center [342, 346] width 147 height 27
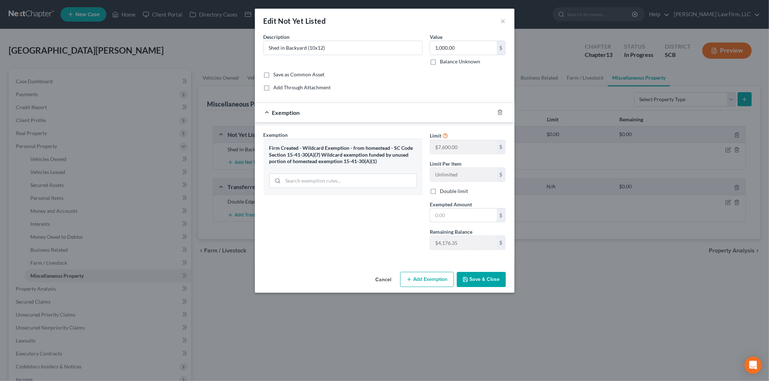
click at [469, 217] on input "text" at bounding box center [463, 216] width 67 height 14
type input "1,000"
click at [485, 279] on button "Save & Close" at bounding box center [481, 279] width 49 height 15
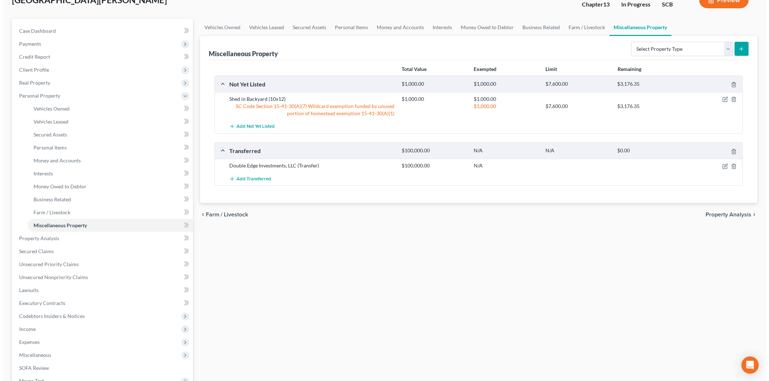
scroll to position [0, 0]
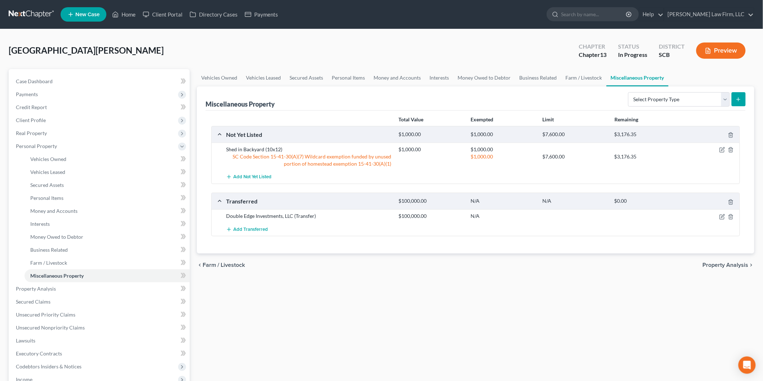
click at [721, 46] on button "Preview" at bounding box center [720, 51] width 49 height 16
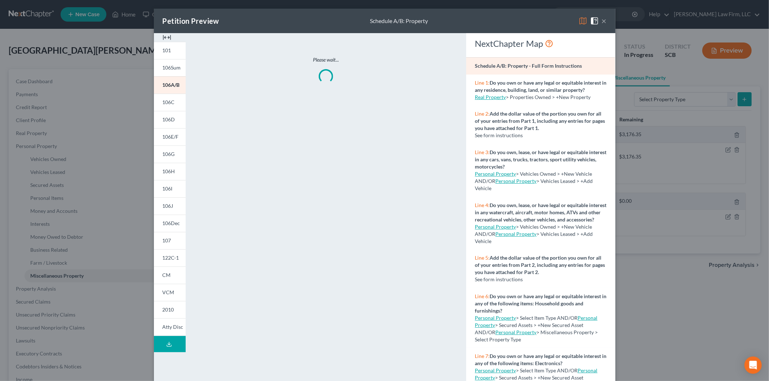
click at [170, 183] on link "106I" at bounding box center [170, 188] width 32 height 17
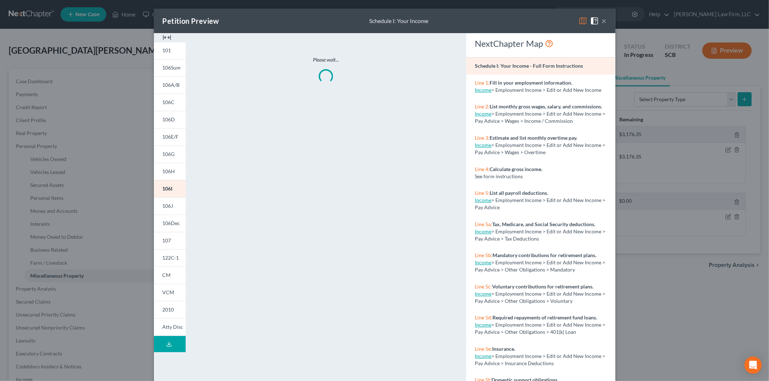
click at [163, 37] on img at bounding box center [167, 37] width 9 height 9
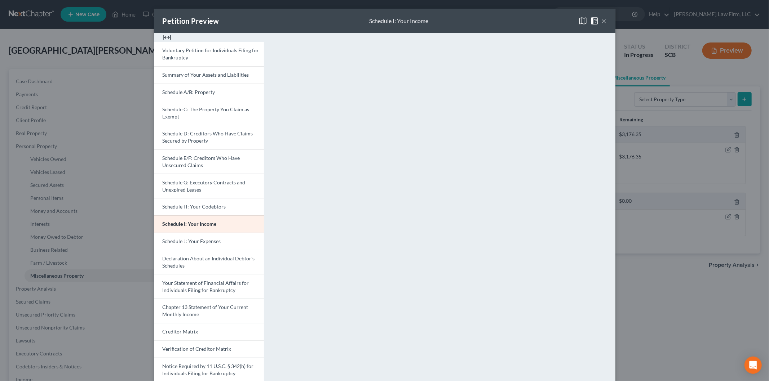
scroll to position [40, 0]
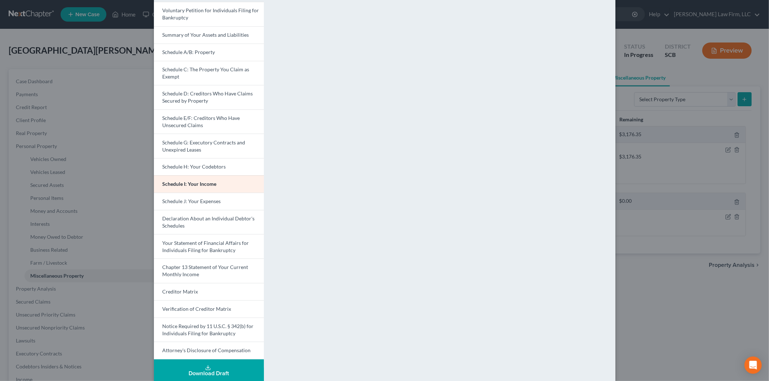
click at [210, 202] on span "Schedule J: Your Expenses" at bounding box center [192, 201] width 58 height 6
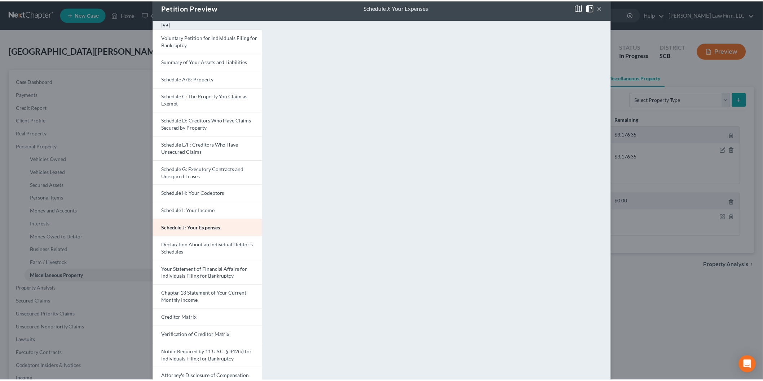
scroll to position [0, 0]
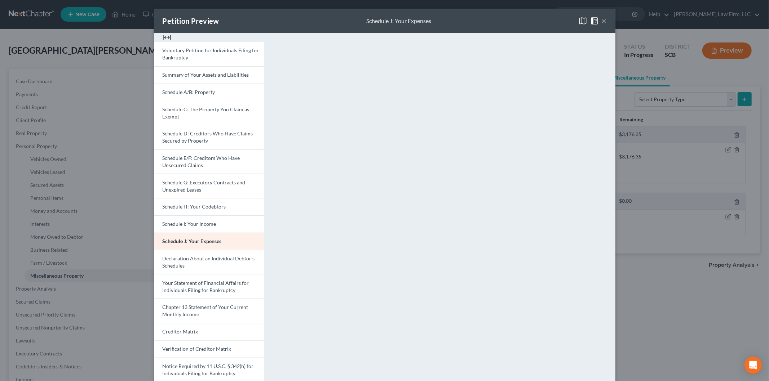
click at [602, 19] on button "×" at bounding box center [604, 21] width 5 height 9
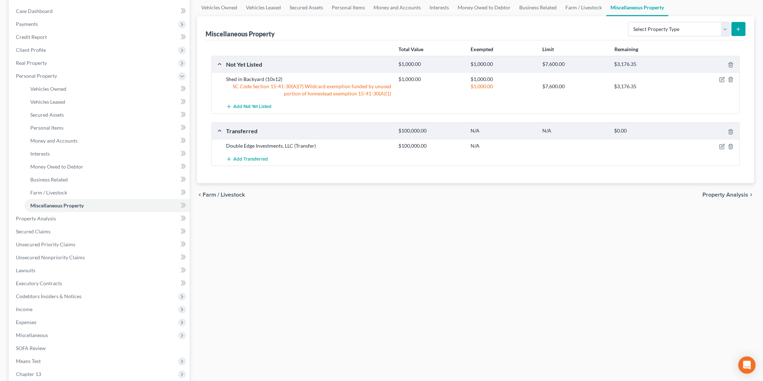
scroll to position [160, 0]
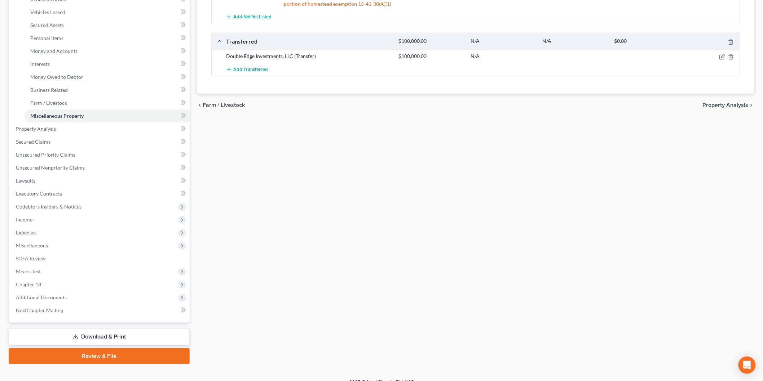
click at [68, 226] on span "Expenses" at bounding box center [99, 232] width 179 height 13
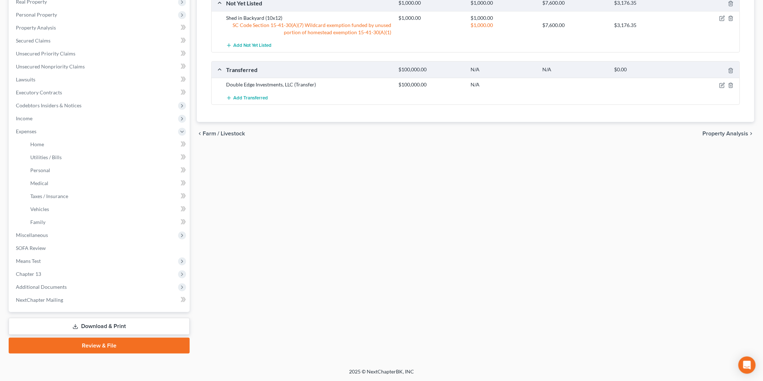
scroll to position [130, 0]
click at [68, 142] on link "Home" at bounding box center [107, 145] width 165 height 13
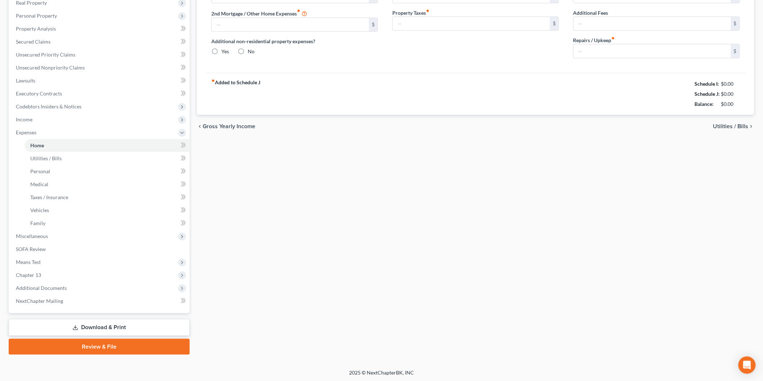
scroll to position [24, 0]
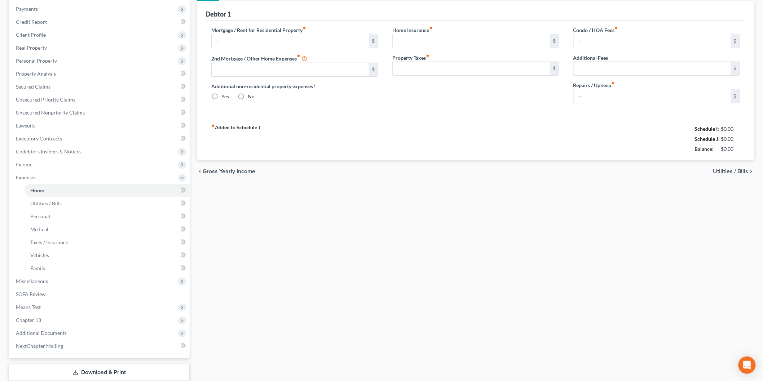
type input "0.00"
radio input "true"
type input "0.00"
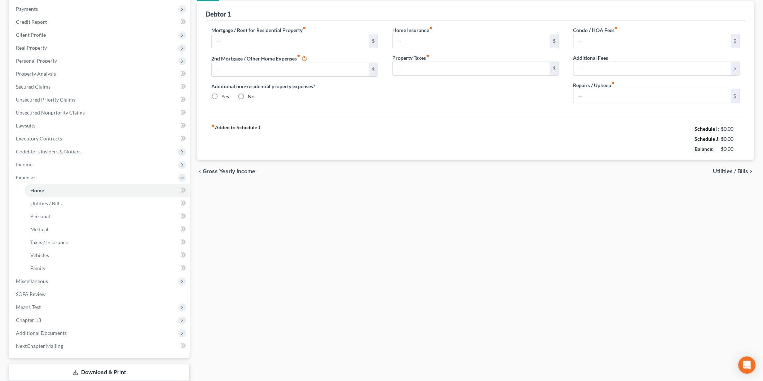
type input "0.00"
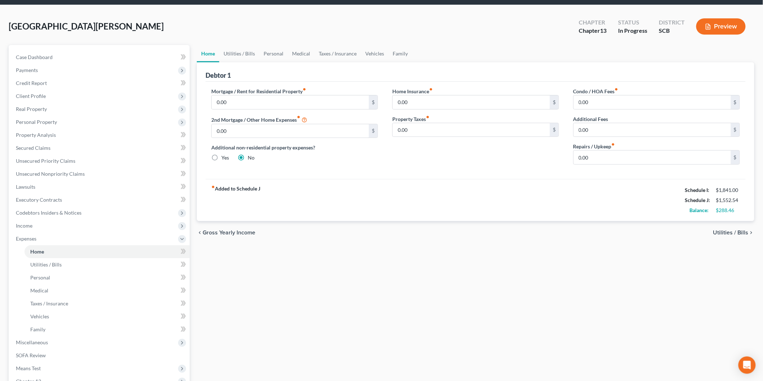
scroll to position [0, 0]
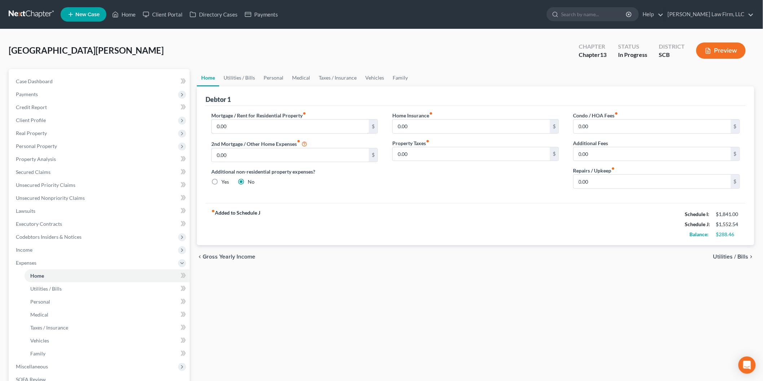
click at [243, 130] on input "0.00" at bounding box center [290, 127] width 157 height 14
type input "200"
click at [408, 76] on link "Family" at bounding box center [400, 77] width 24 height 17
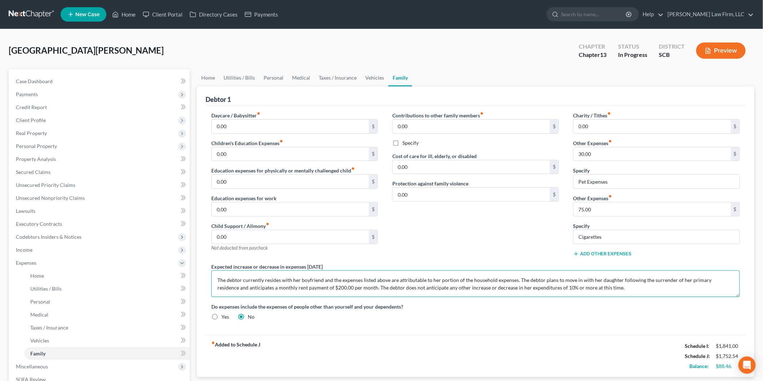
drag, startPoint x: 255, startPoint y: 285, endPoint x: 360, endPoint y: 254, distance: 109.6
click at [256, 285] on textarea "The debtor currently resides with her boyfriend and the expenses listed above a…" at bounding box center [475, 284] width 528 height 27
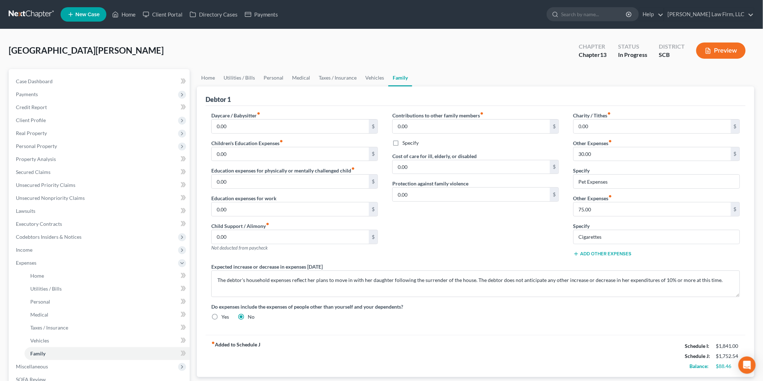
click at [318, 270] on label "Expected increase or decrease in expenses [DATE]" at bounding box center [266, 267] width 111 height 8
click at [283, 282] on textarea "The debtor's household expenses reflect her plans to move in with her daughter …" at bounding box center [475, 284] width 528 height 27
type textarea "The debtor's household expenses reflect her anticipated contributions to househ…"
click at [217, 76] on link "Home" at bounding box center [208, 77] width 22 height 17
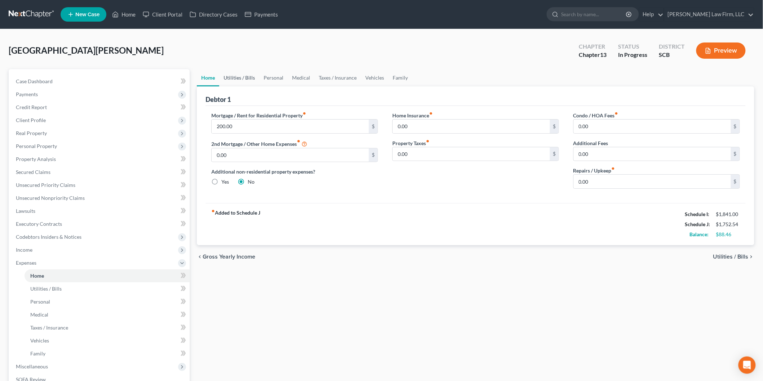
click at [227, 77] on link "Utilities / Bills" at bounding box center [239, 77] width 40 height 17
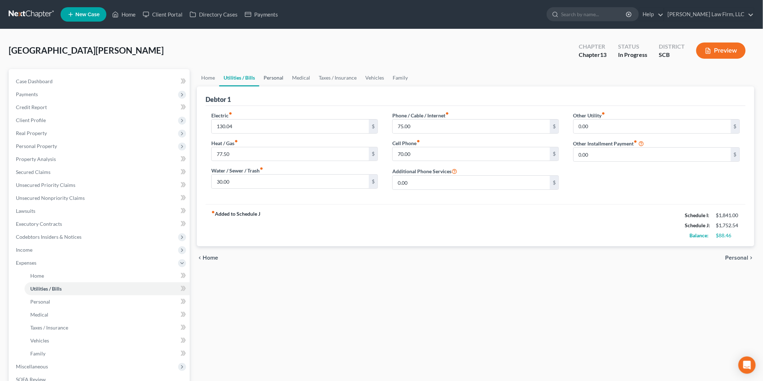
click at [276, 72] on link "Personal" at bounding box center [273, 77] width 28 height 17
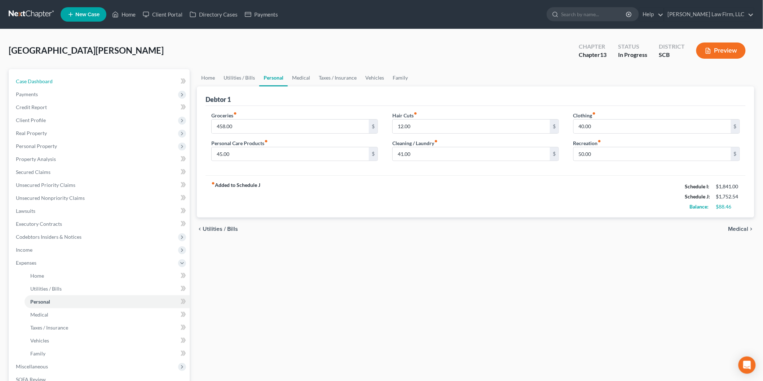
click at [35, 82] on span "Case Dashboard" at bounding box center [34, 81] width 37 height 6
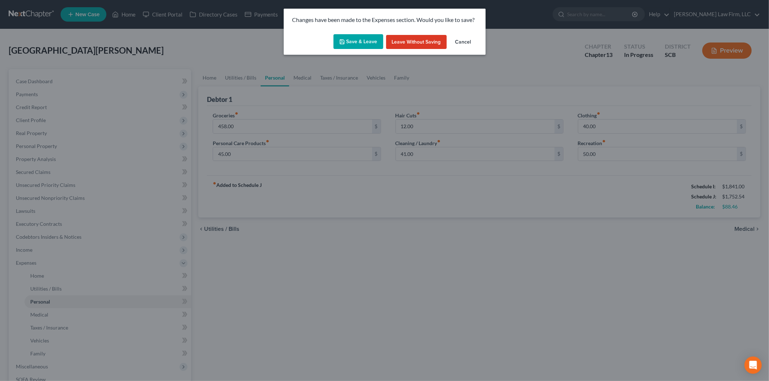
click at [355, 35] on button "Save & Leave" at bounding box center [358, 41] width 50 height 15
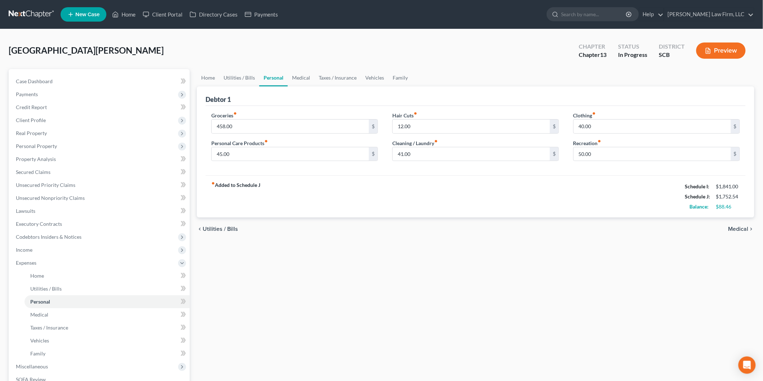
select select "3"
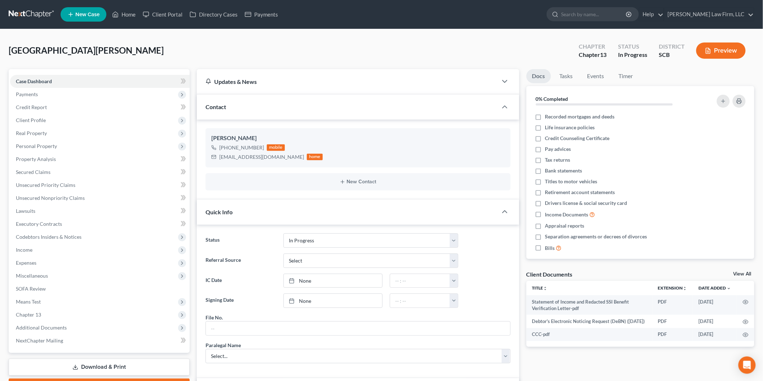
click at [723, 48] on button "Preview" at bounding box center [720, 51] width 49 height 16
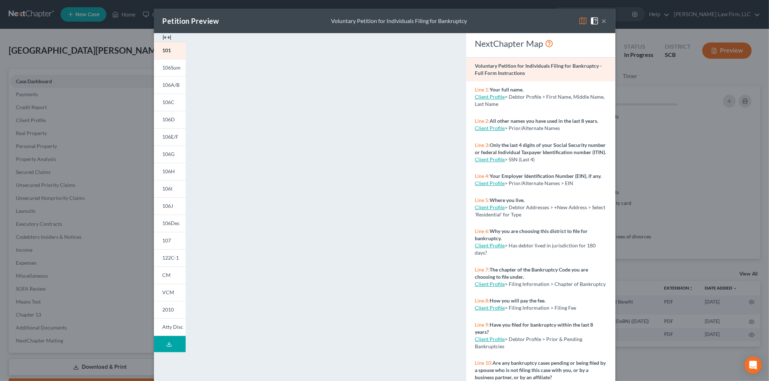
drag, startPoint x: 161, startPoint y: 36, endPoint x: 203, endPoint y: 59, distance: 48.2
click at [163, 36] on img at bounding box center [167, 37] width 9 height 9
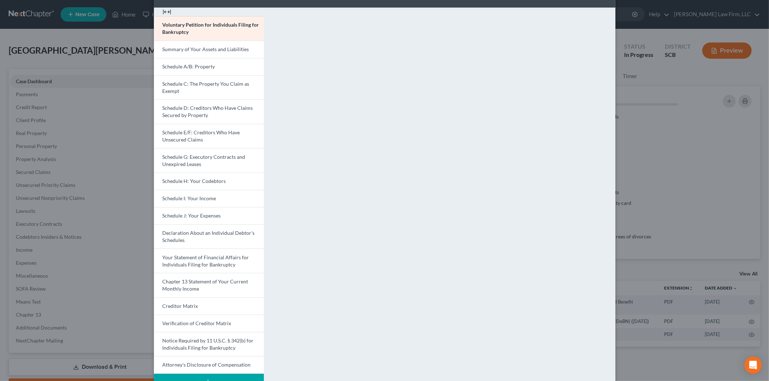
scroll to position [49, 0]
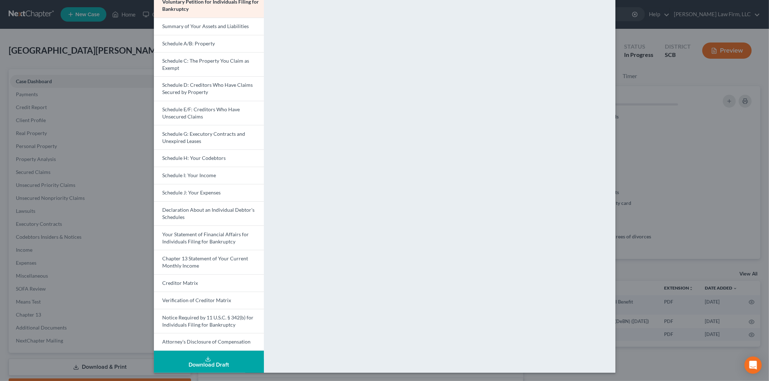
click at [195, 234] on span "Your Statement of Financial Affairs for Individuals Filing for Bankruptcy" at bounding box center [206, 237] width 87 height 13
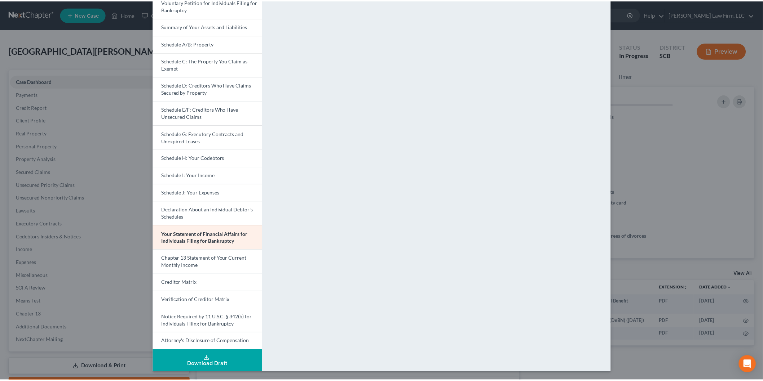
scroll to position [0, 0]
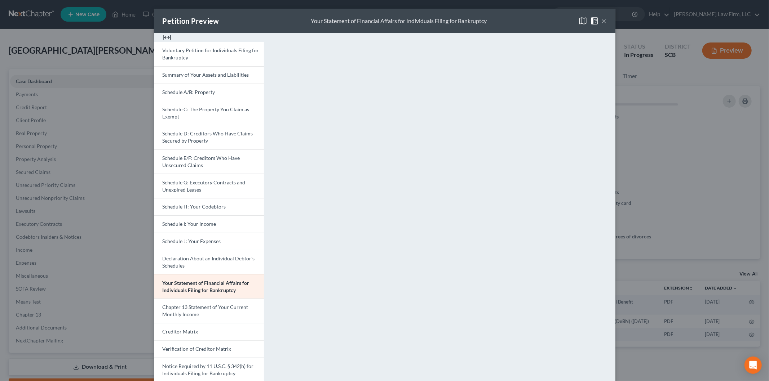
click at [602, 20] on button "×" at bounding box center [604, 21] width 5 height 9
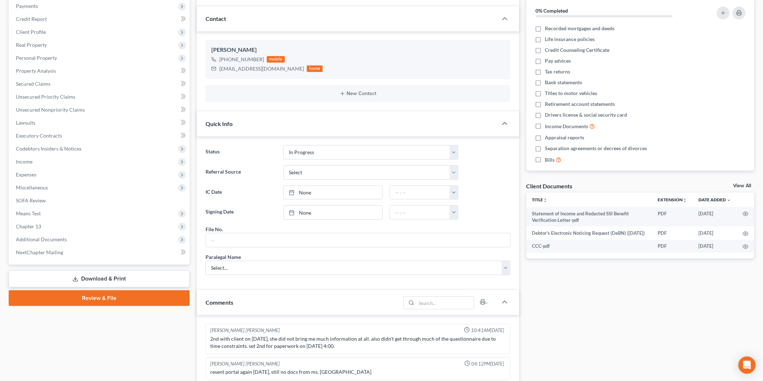
scroll to position [40, 0]
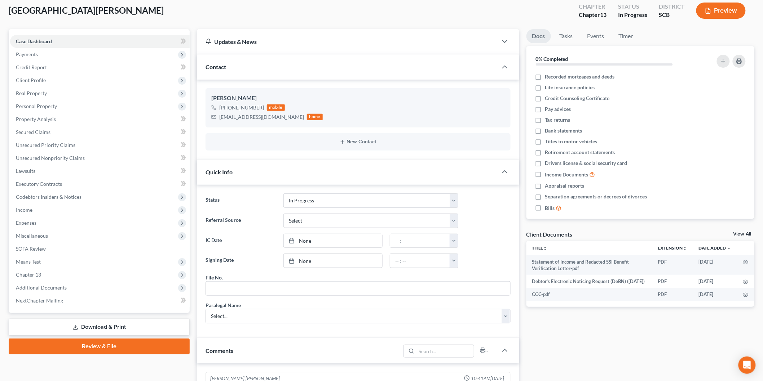
click at [85, 112] on span "Personal Property" at bounding box center [99, 106] width 179 height 13
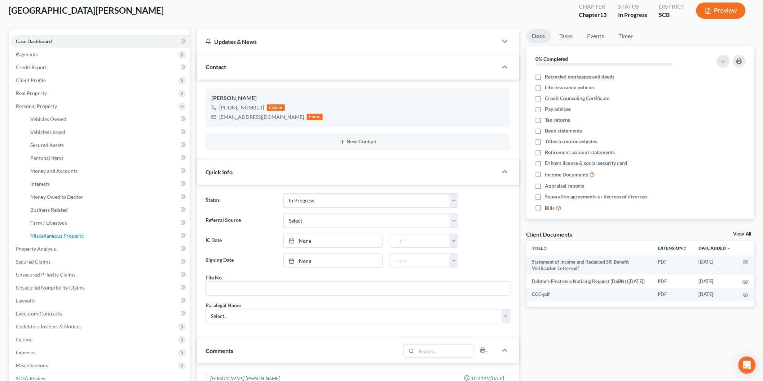
click at [76, 233] on span "Miscellaneous Property" at bounding box center [56, 236] width 53 height 6
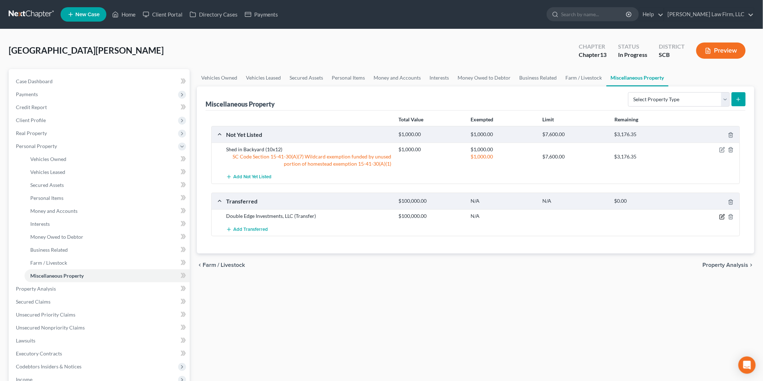
click at [721, 215] on icon "button" at bounding box center [721, 217] width 4 height 4
select select "Ordinary ([DATE])"
select select "42"
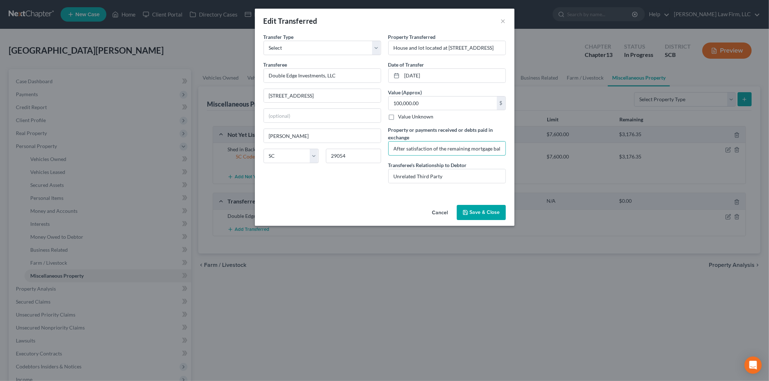
click at [413, 146] on input "After satisfaction of the remaining mortgage balance, the payoff to her ex-husb…" at bounding box center [447, 149] width 117 height 14
type input "After satisfaction of the remaining mortgage balance, the payoff to her ex-husb…"
click at [474, 209] on button "Save & Close" at bounding box center [481, 212] width 49 height 15
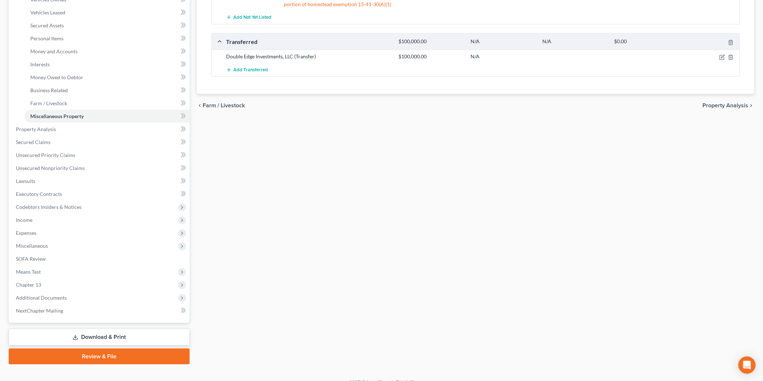
scroll to position [160, 0]
click at [89, 218] on span "Income" at bounding box center [99, 219] width 179 height 13
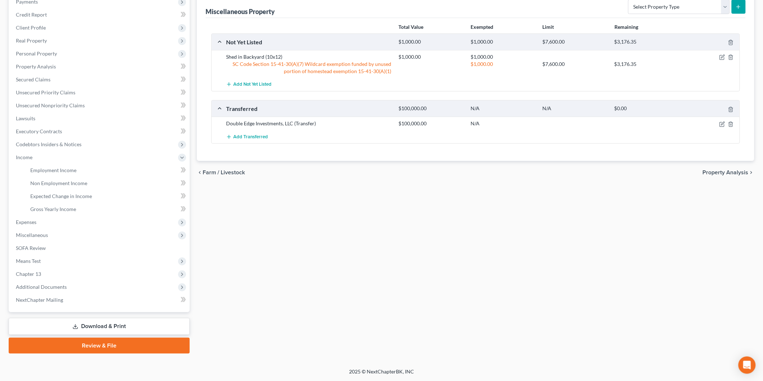
scroll to position [92, 0]
click at [86, 180] on link "Non Employment Income" at bounding box center [107, 184] width 165 height 13
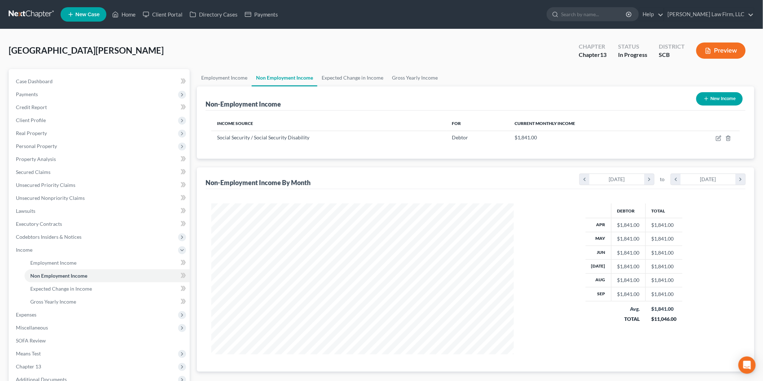
scroll to position [151, 316]
click at [420, 72] on link "Gross Yearly Income" at bounding box center [414, 77] width 54 height 17
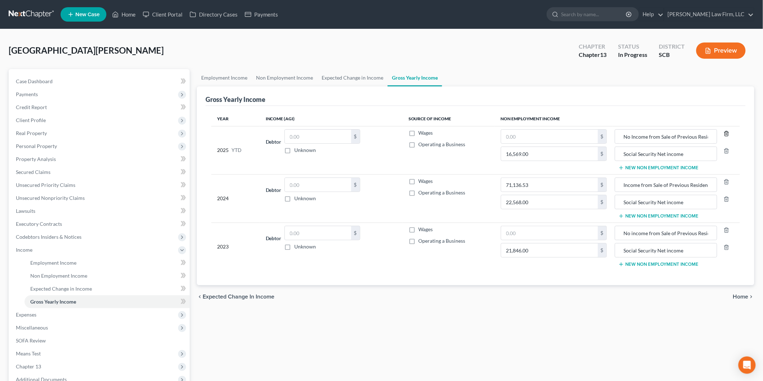
click at [727, 132] on polyline "button" at bounding box center [726, 132] width 4 height 0
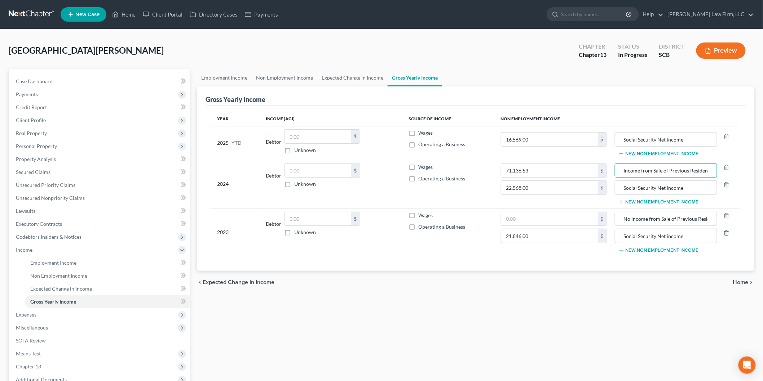
click at [621, 172] on input "Income from Sale of Previous Residence" at bounding box center [665, 171] width 94 height 14
type input "Net Income from Sale of Previous Residence"
click at [728, 214] on icon "button" at bounding box center [725, 215] width 3 height 5
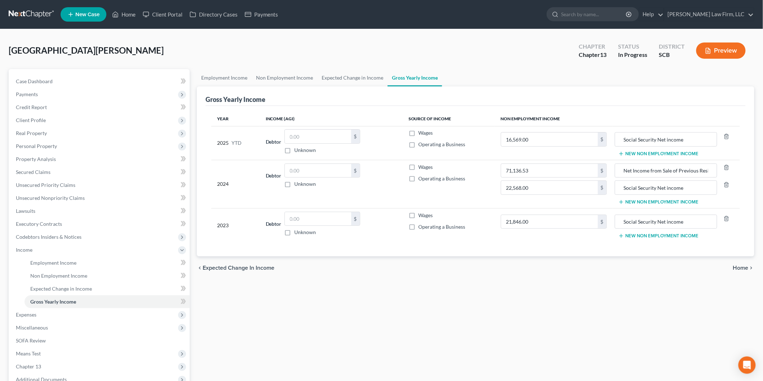
click at [734, 53] on button "Preview" at bounding box center [720, 51] width 49 height 16
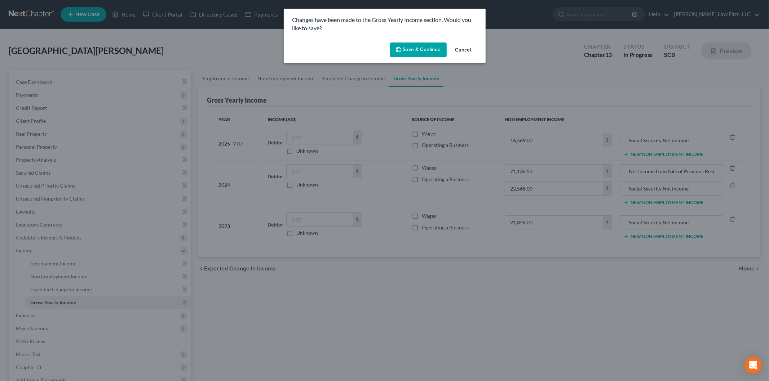
click at [412, 47] on button "Save & Continue" at bounding box center [418, 50] width 57 height 15
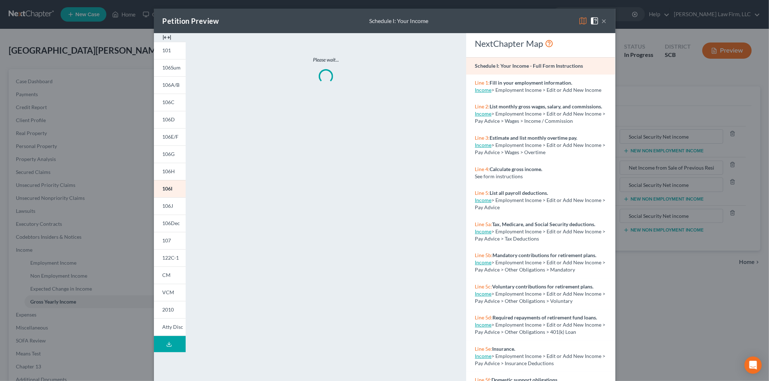
click at [163, 87] on span "106A/B" at bounding box center [171, 85] width 17 height 6
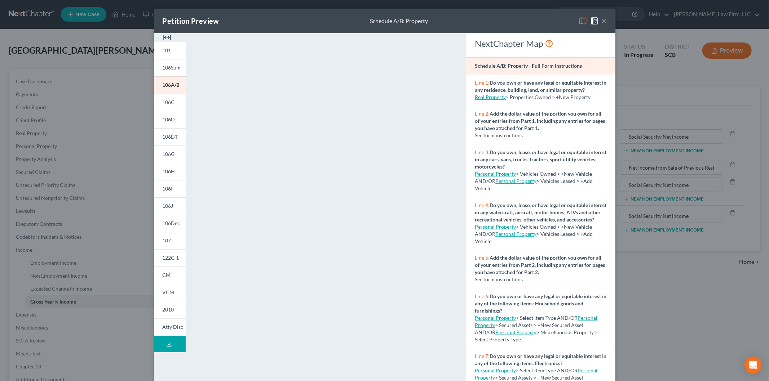
click at [164, 120] on span "106D" at bounding box center [169, 119] width 13 height 6
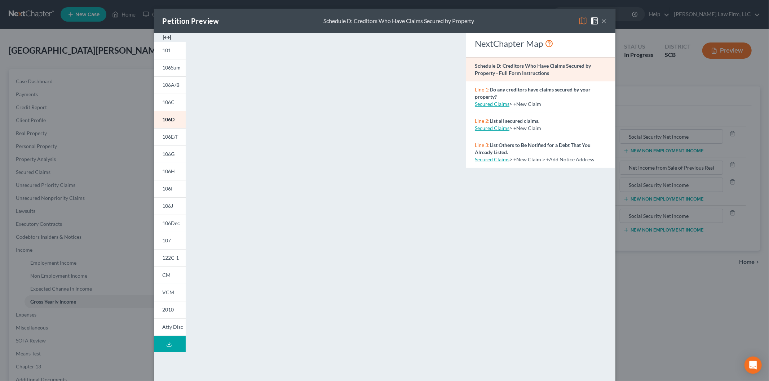
click at [163, 37] on img at bounding box center [167, 37] width 9 height 9
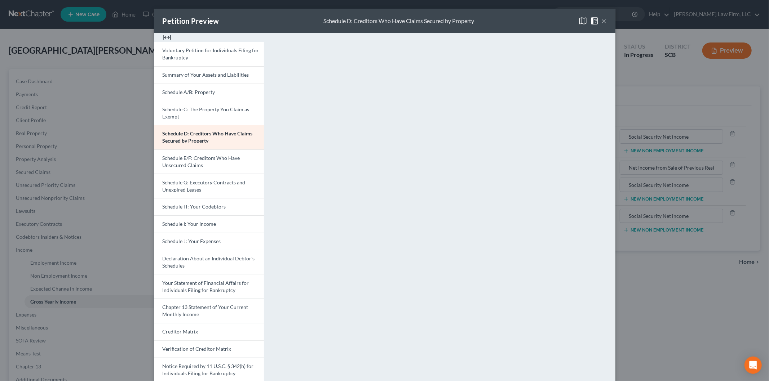
click at [185, 164] on span "Schedule E/F: Creditors Who Have Unsecured Claims" at bounding box center [201, 161] width 77 height 13
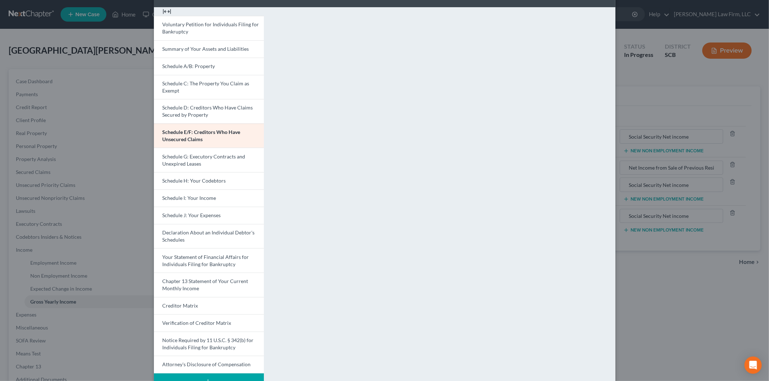
scroll to position [49, 0]
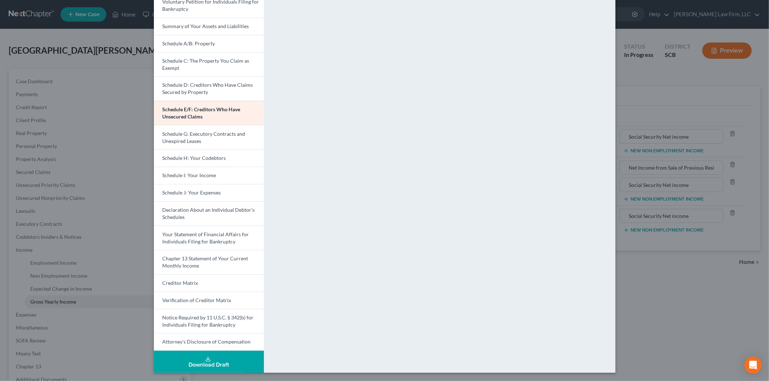
click at [202, 232] on span "Your Statement of Financial Affairs for Individuals Filing for Bankruptcy" at bounding box center [206, 237] width 87 height 13
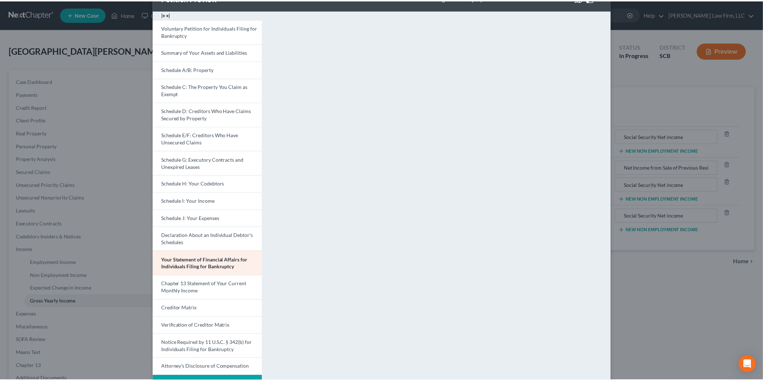
scroll to position [0, 0]
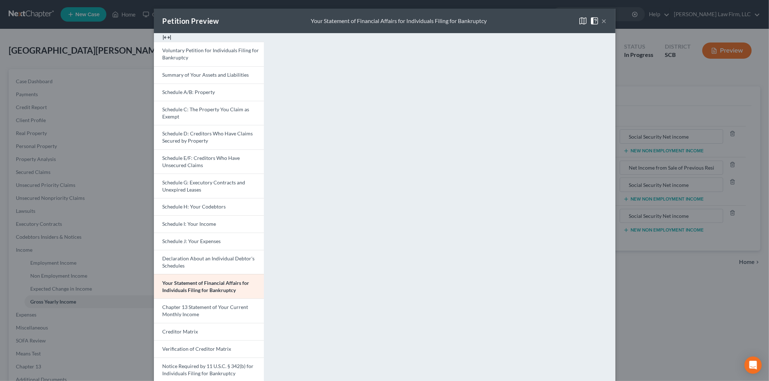
click at [602, 20] on button "×" at bounding box center [604, 21] width 5 height 9
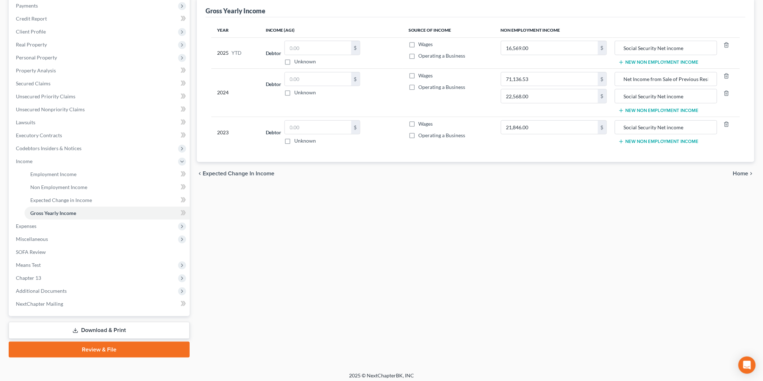
scroll to position [92, 0]
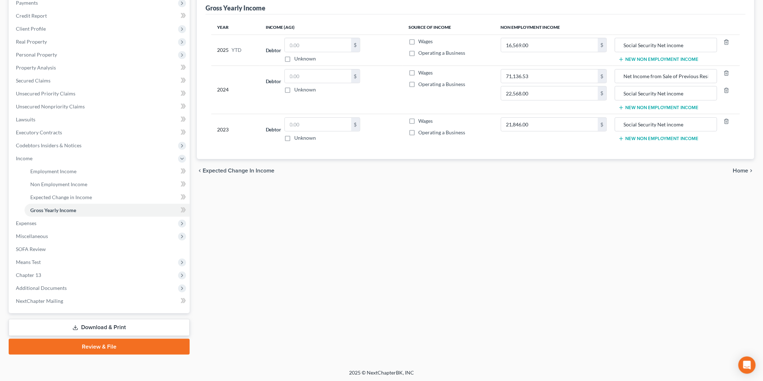
click at [58, 232] on span "Miscellaneous" at bounding box center [99, 236] width 179 height 13
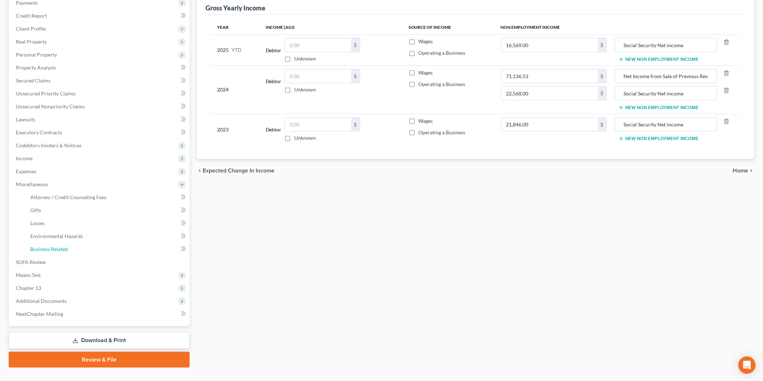
click at [53, 249] on span "Business Related" at bounding box center [48, 249] width 37 height 6
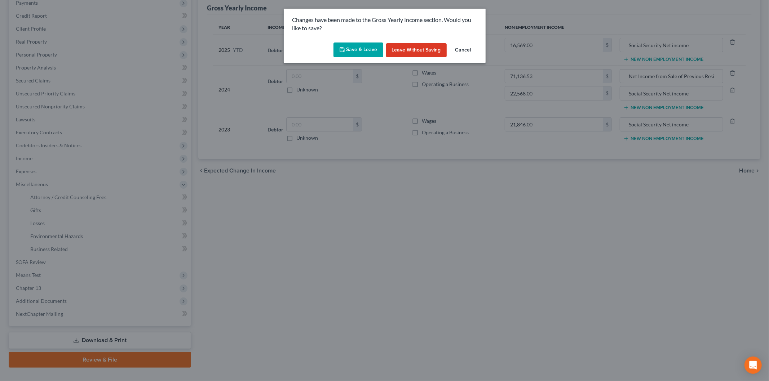
click at [354, 44] on button "Save & Leave" at bounding box center [358, 50] width 50 height 15
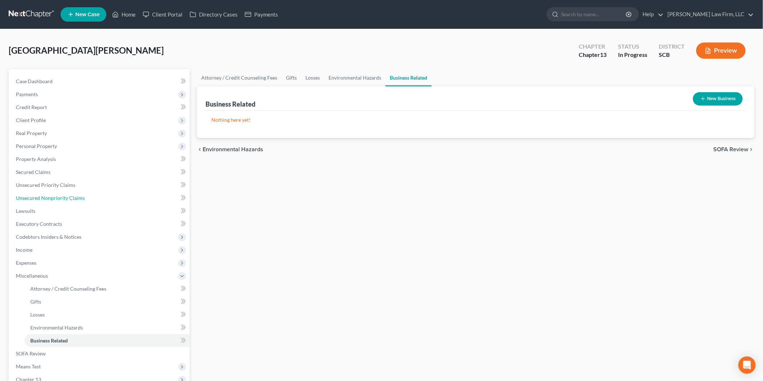
click at [65, 197] on span "Unsecured Nonpriority Claims" at bounding box center [50, 198] width 69 height 6
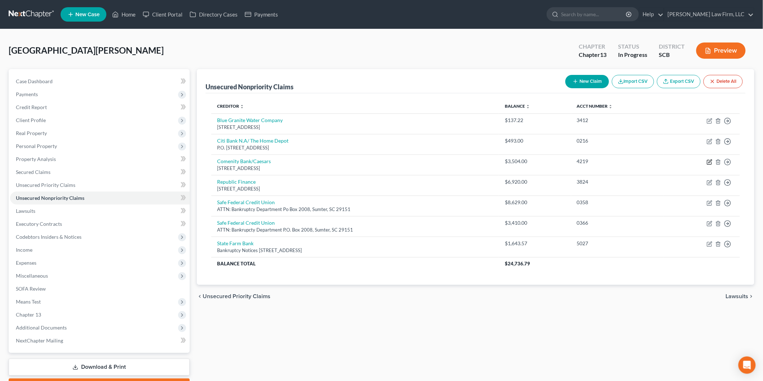
click at [707, 161] on icon "button" at bounding box center [709, 162] width 6 height 6
select select "36"
select select "2"
select select "0"
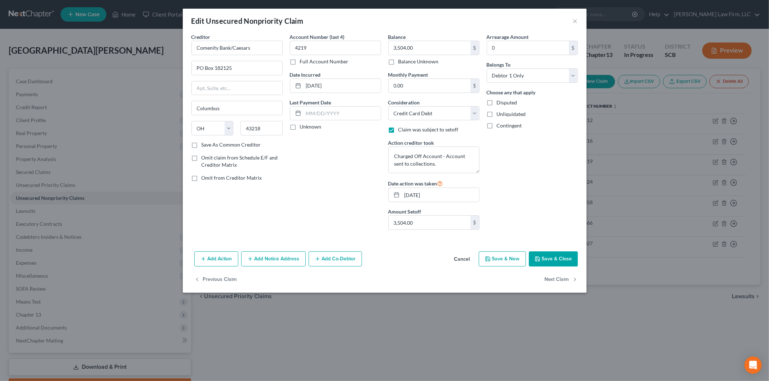
click at [398, 130] on label "Claim was subject to setoff" at bounding box center [428, 129] width 60 height 7
click at [401, 130] on input "Claim was subject to setoff" at bounding box center [403, 128] width 5 height 5
checkbox input "false"
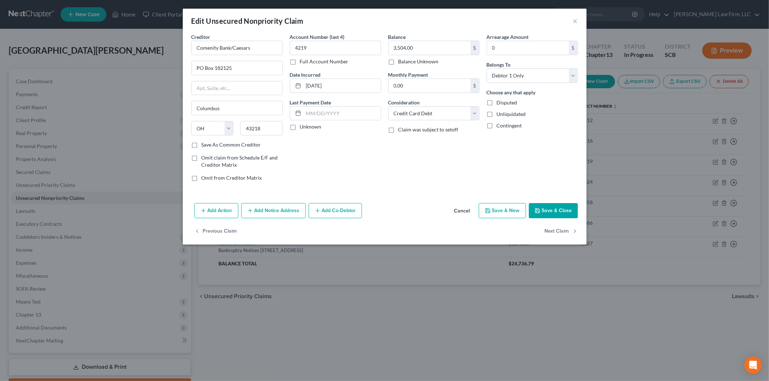
click at [565, 210] on button "Save & Close" at bounding box center [553, 210] width 49 height 15
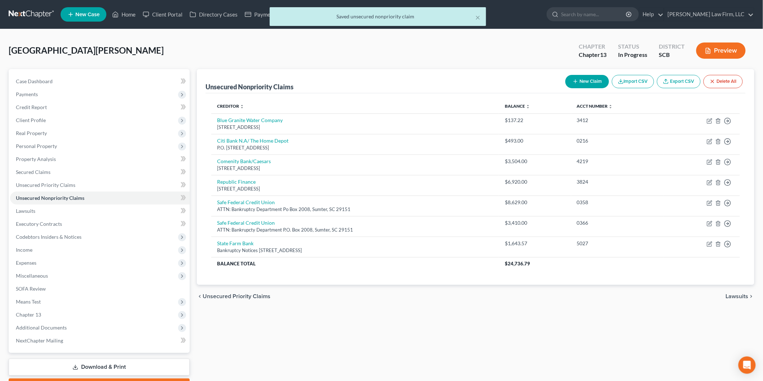
click at [718, 48] on button "Preview" at bounding box center [720, 51] width 49 height 16
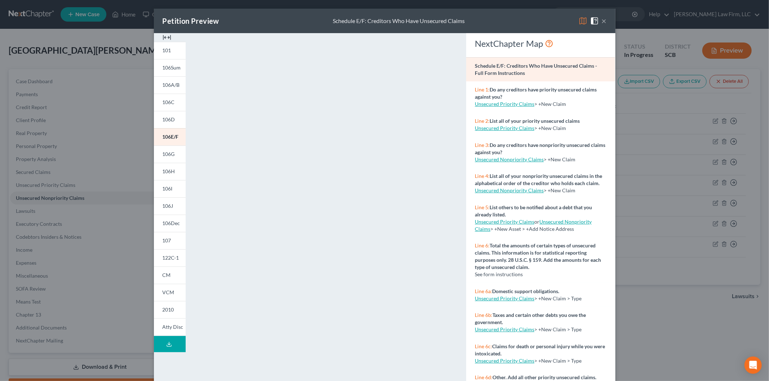
drag, startPoint x: 164, startPoint y: 37, endPoint x: 160, endPoint y: 54, distance: 17.8
click at [164, 37] on img at bounding box center [167, 37] width 9 height 9
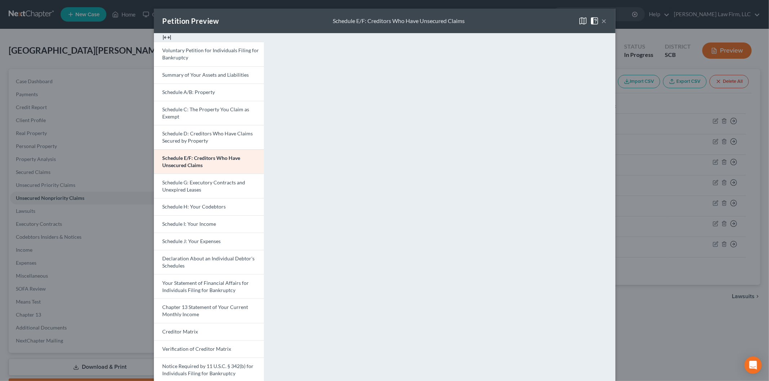
click at [185, 285] on span "Your Statement of Financial Affairs for Individuals Filing for Bankruptcy" at bounding box center [206, 286] width 87 height 13
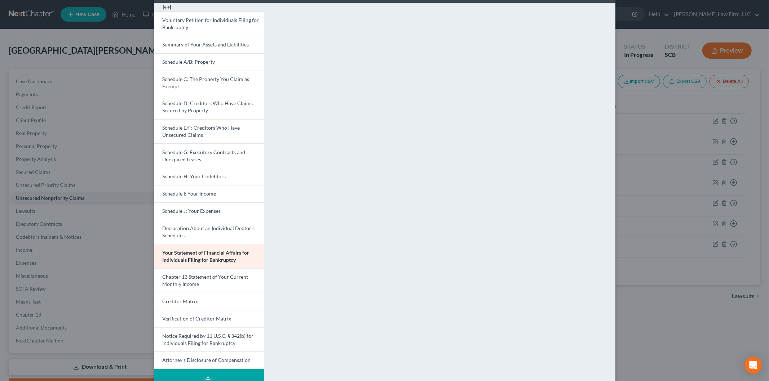
scroll to position [49, 0]
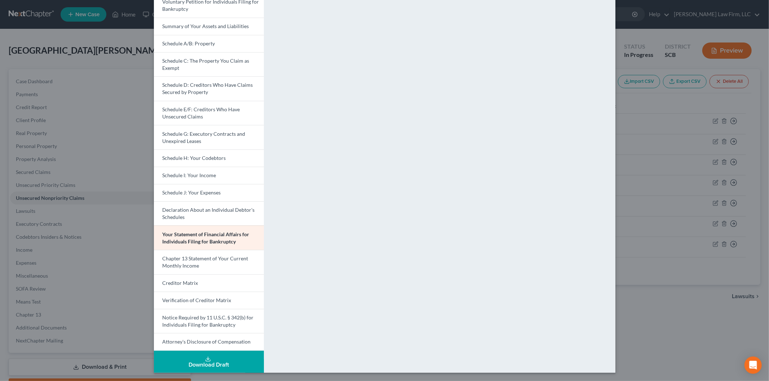
click at [187, 276] on link "Creditor Matrix" at bounding box center [209, 283] width 110 height 17
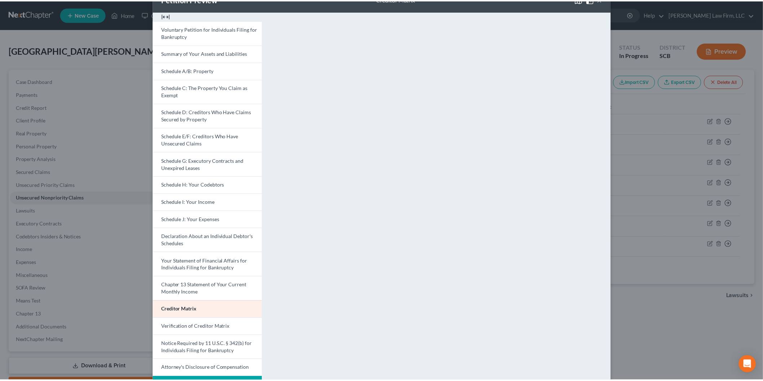
scroll to position [0, 0]
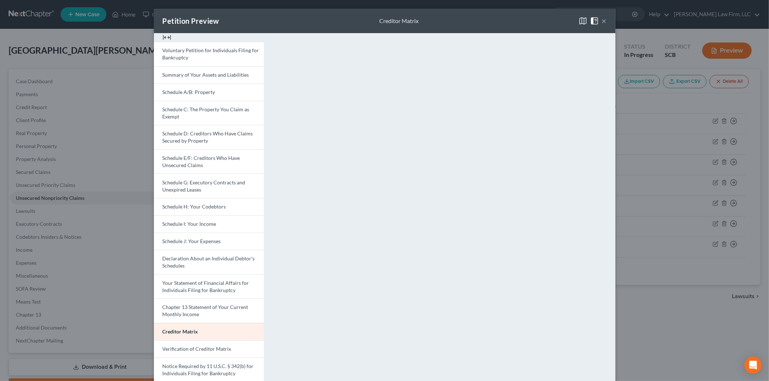
click at [602, 21] on button "×" at bounding box center [604, 21] width 5 height 9
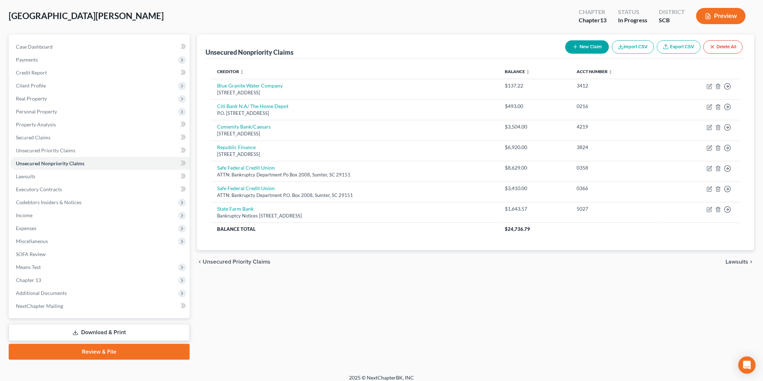
scroll to position [40, 0]
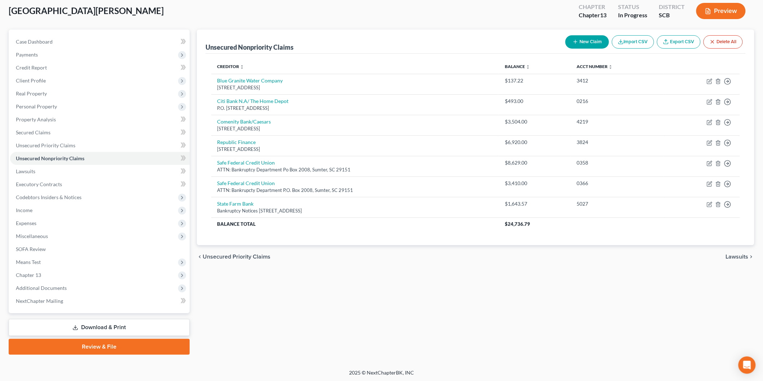
click at [109, 320] on link "Download & Print" at bounding box center [99, 327] width 181 height 17
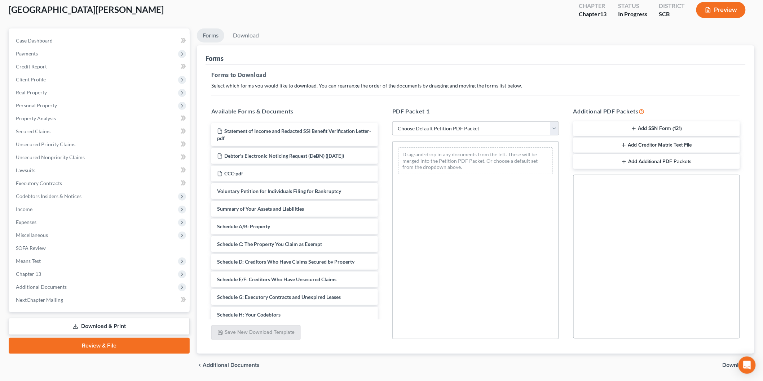
scroll to position [63, 0]
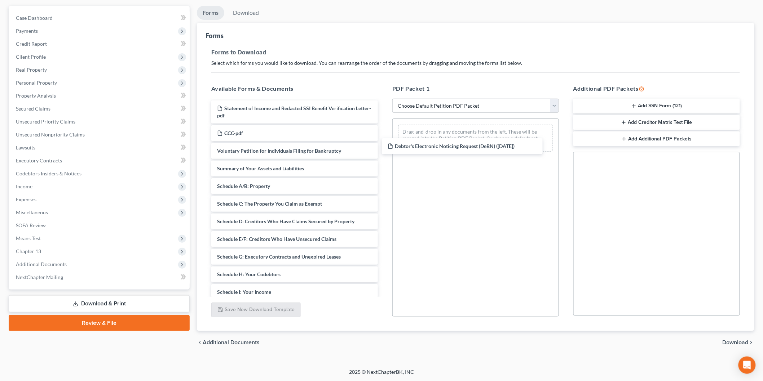
click at [383, 145] on div "Debtor's Electronic Noticing Request (DeBN) ([DATE]) Statement of Income and Re…" at bounding box center [294, 278] width 178 height 355
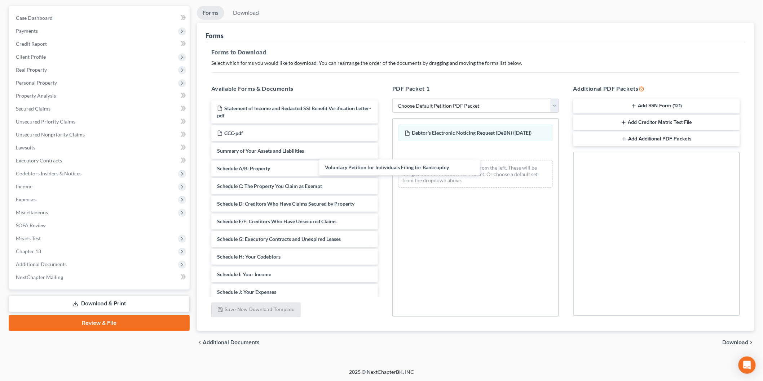
drag, startPoint x: 318, startPoint y: 150, endPoint x: 570, endPoint y: 168, distance: 252.9
click at [383, 186] on div "Voluntary Petition for Individuals Filing for Bankruptcy Statement of Income an…" at bounding box center [294, 270] width 178 height 338
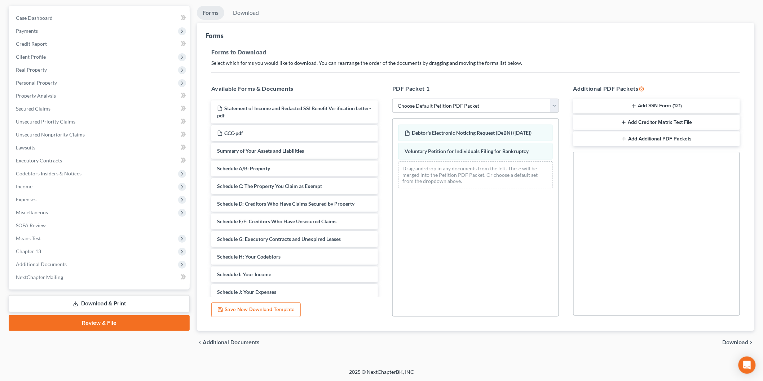
click at [383, 197] on div "Statement of Income and Redacted SSI Benefit Verification Letter-pdf CCC-pdf Su…" at bounding box center [294, 270] width 178 height 338
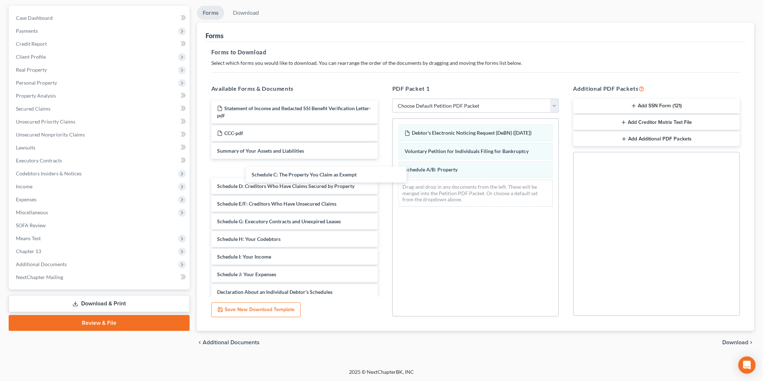
drag, startPoint x: 253, startPoint y: 169, endPoint x: 397, endPoint y: 194, distance: 145.9
click at [383, 211] on div "Schedule C: The Property You Claim as Exempt Statement of Income and Redacted S…" at bounding box center [294, 261] width 178 height 320
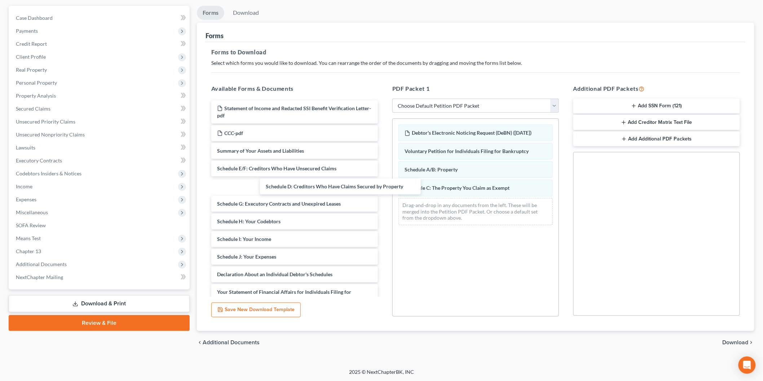
drag, startPoint x: 300, startPoint y: 168, endPoint x: 438, endPoint y: 202, distance: 142.2
click at [383, 223] on div "Schedule D: Creditors Who Have Claims Secured by Property Statement of Income a…" at bounding box center [294, 252] width 178 height 302
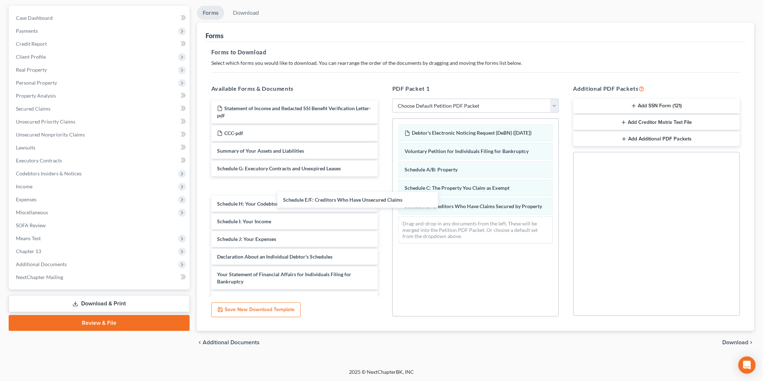
drag, startPoint x: 286, startPoint y: 165, endPoint x: 437, endPoint y: 219, distance: 160.7
click at [383, 230] on div "Schedule E/F: Creditors Who Have Unsecured Claims Statement of Income and Redac…" at bounding box center [294, 243] width 178 height 285
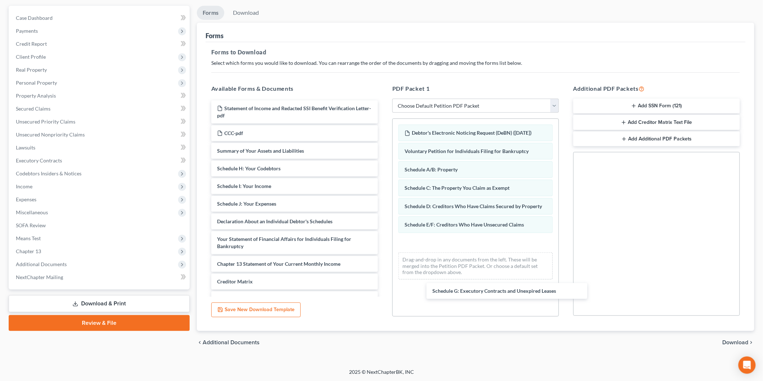
drag, startPoint x: 270, startPoint y: 164, endPoint x: 487, endPoint y: 287, distance: 248.9
click at [383, 287] on div "Schedule G: Executory Contracts and Unexpired Leases Statement of Income and Re…" at bounding box center [294, 225] width 178 height 249
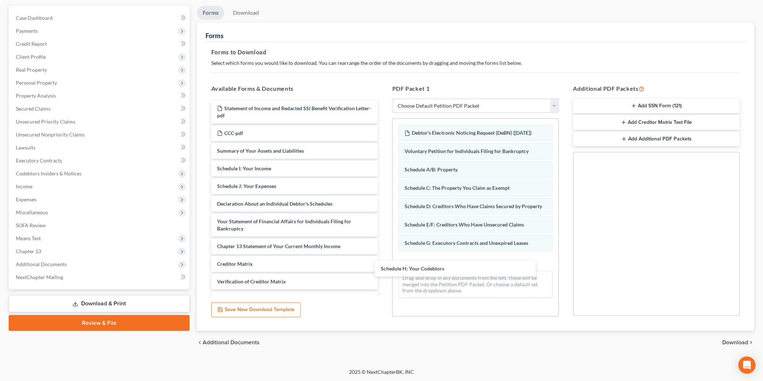
drag, startPoint x: 248, startPoint y: 168, endPoint x: 412, endPoint y: 251, distance: 184.2
click at [383, 266] on div "Schedule H: Your Codebtors Statement of Income and Redacted SSI Benefit Verific…" at bounding box center [294, 217] width 178 height 232
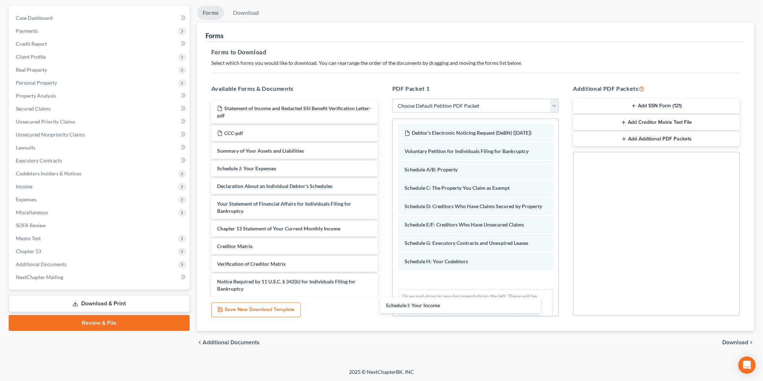
drag, startPoint x: 261, startPoint y: 190, endPoint x: 423, endPoint y: 276, distance: 183.2
click at [383, 303] on div "Schedule I: Your Income Statement of Income and Redacted SSI Benefit Verificati…" at bounding box center [294, 208] width 178 height 214
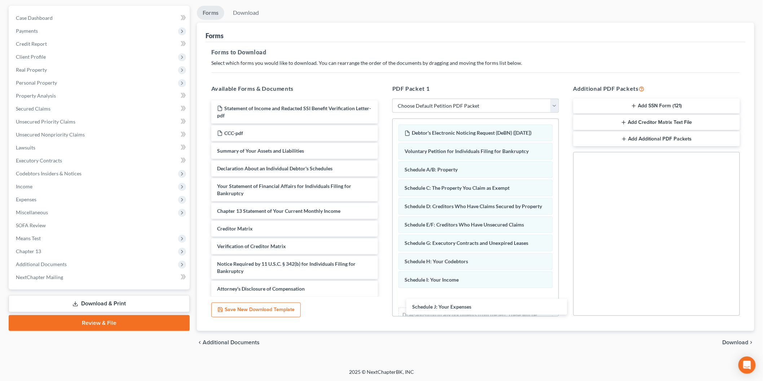
drag, startPoint x: 263, startPoint y: 167, endPoint x: 458, endPoint y: 306, distance: 239.2
click at [383, 297] on div "Schedule J: Your Expenses Statement of Income and Redacted SSI Benefit Verifica…" at bounding box center [294, 199] width 178 height 196
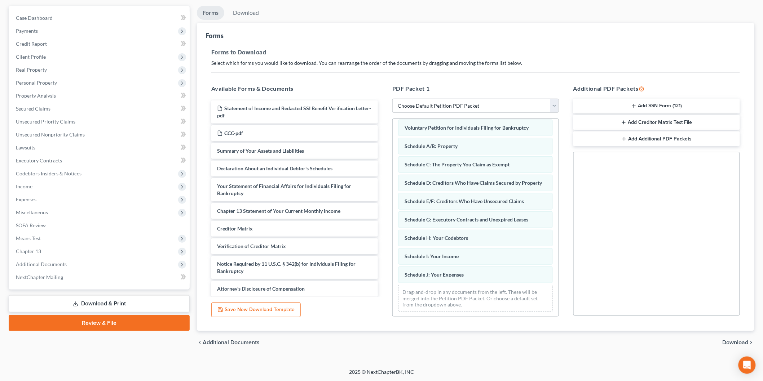
scroll to position [40, 0]
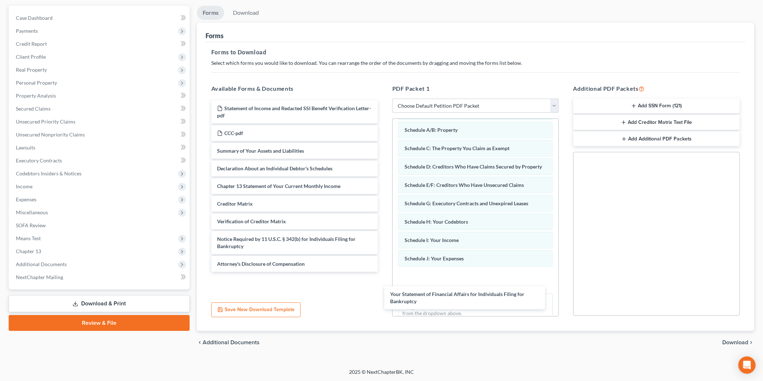
drag, startPoint x: 276, startPoint y: 184, endPoint x: 446, endPoint y: 285, distance: 198.5
click at [383, 272] on div "Your Statement of Financial Affairs for Individuals Filing for Bankruptcy State…" at bounding box center [294, 187] width 178 height 172
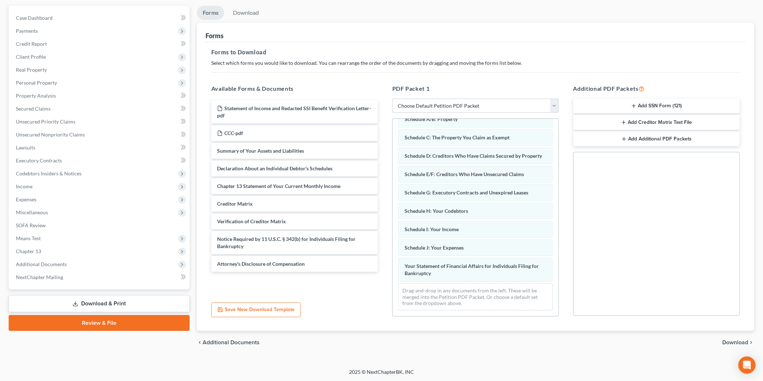
scroll to position [65, 0]
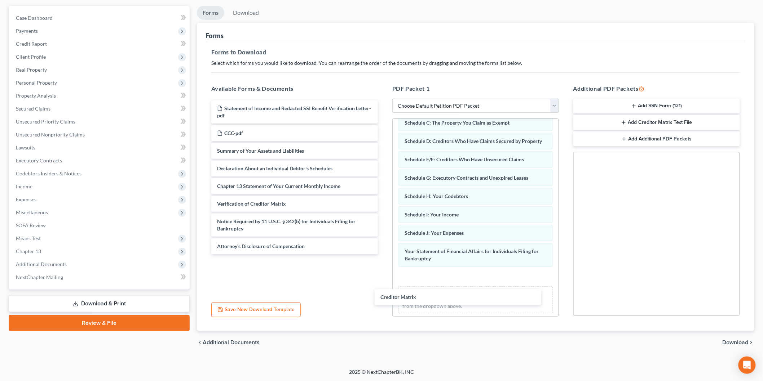
drag, startPoint x: 285, startPoint y: 203, endPoint x: 423, endPoint y: 267, distance: 152.9
click at [383, 254] on div "Creditor Matrix Statement of Income and Redacted SSI Benefit Verification Lette…" at bounding box center [294, 178] width 178 height 154
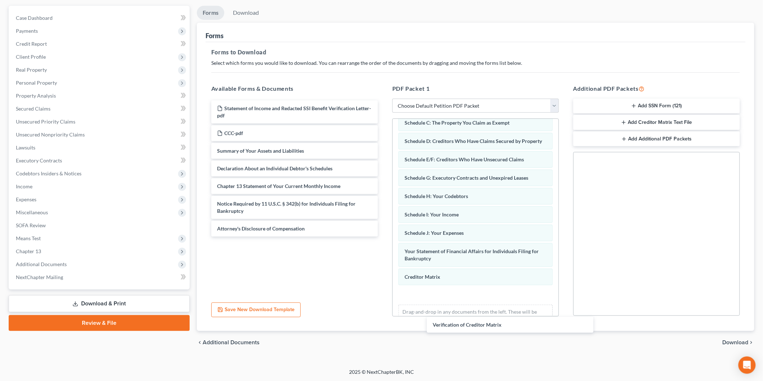
drag, startPoint x: 294, startPoint y: 222, endPoint x: 457, endPoint y: 306, distance: 183.6
click at [383, 237] on div "Verification of Creditor Matrix Statement of Income and Redacted SSI Benefit Ve…" at bounding box center [294, 169] width 178 height 136
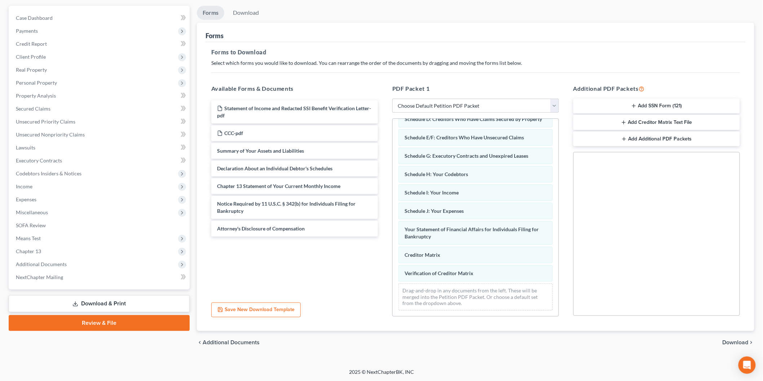
scroll to position [102, 0]
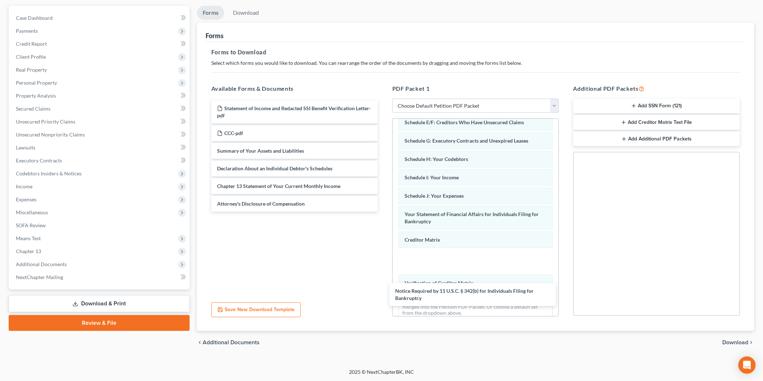
drag, startPoint x: 235, startPoint y: 201, endPoint x: 414, endPoint y: 281, distance: 196.3
click at [383, 212] on div "Notice Required by 11 U.S.C. § 342(b) for Individuals Filing for Bankruptcy Sta…" at bounding box center [294, 156] width 178 height 111
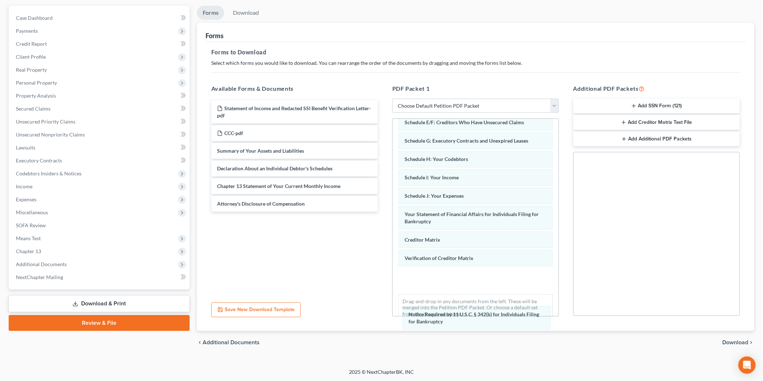
drag, startPoint x: 420, startPoint y: 276, endPoint x: 426, endPoint y: 312, distance: 36.8
click at [425, 315] on div "Notice Required by 11 U.S.C. § 342(b) for Individuals Filing for Bankruptcy Deb…" at bounding box center [475, 172] width 166 height 310
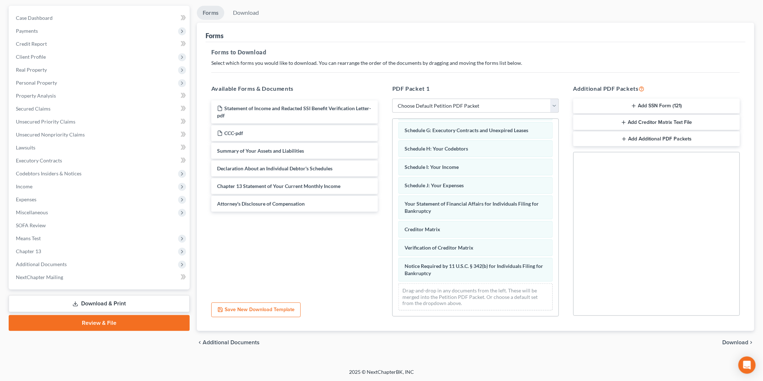
scroll to position [128, 0]
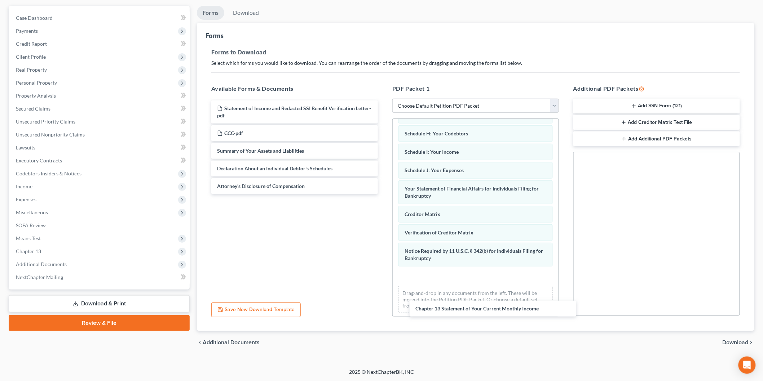
drag, startPoint x: 276, startPoint y: 184, endPoint x: 470, endPoint y: 298, distance: 224.9
click at [383, 194] on div "Chapter 13 Statement of Your Current Monthly Income Statement of Income and Red…" at bounding box center [294, 148] width 178 height 94
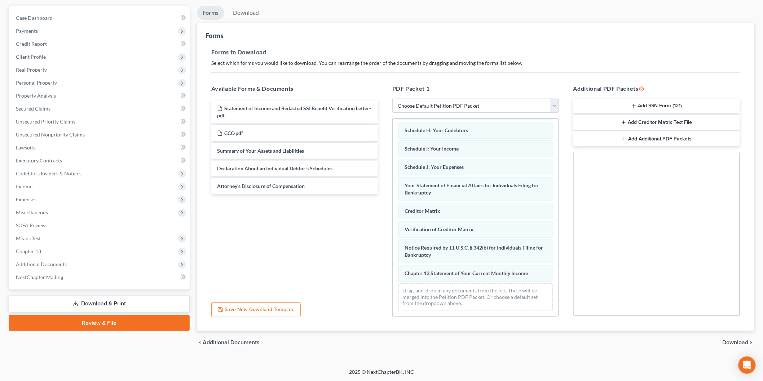
scroll to position [146, 0]
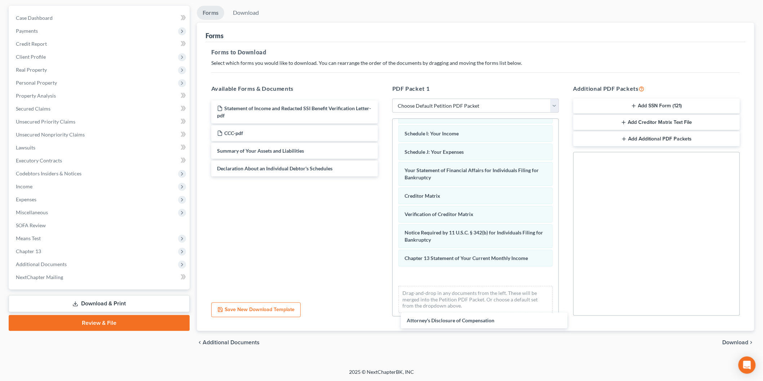
drag, startPoint x: 280, startPoint y: 182, endPoint x: 491, endPoint y: 305, distance: 244.0
click at [383, 177] on div "Attorney's Disclosure of Compensation Statement of Income and Redacted SSI Bene…" at bounding box center [294, 139] width 178 height 76
click at [740, 341] on span "Download" at bounding box center [735, 343] width 26 height 6
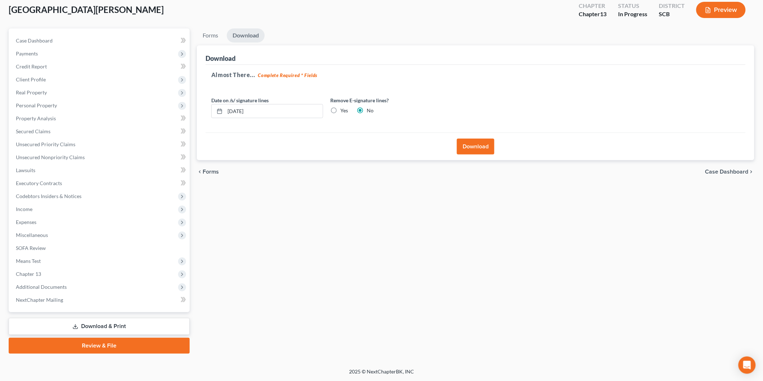
scroll to position [40, 0]
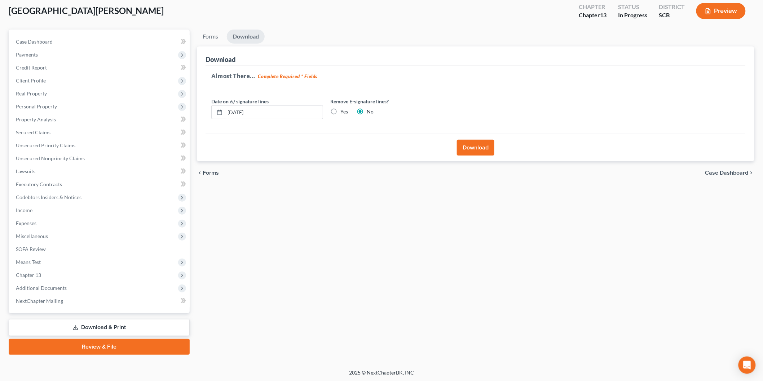
click at [340, 108] on label "Yes" at bounding box center [344, 111] width 8 height 7
click at [343, 108] on input "Yes" at bounding box center [345, 110] width 5 height 5
radio input "true"
radio input "false"
drag, startPoint x: 260, startPoint y: 112, endPoint x: 200, endPoint y: 118, distance: 60.1
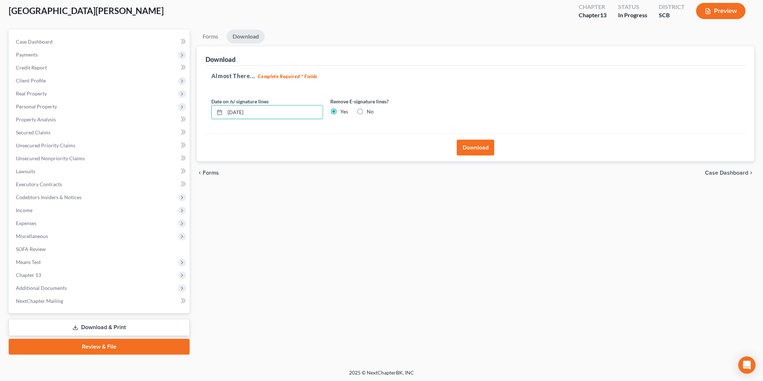
click at [202, 113] on div "Download Almost There... Complete Required * Fields Date on /s/ signature lines…" at bounding box center [475, 103] width 557 height 115
click at [476, 146] on button "Download" at bounding box center [475, 148] width 37 height 16
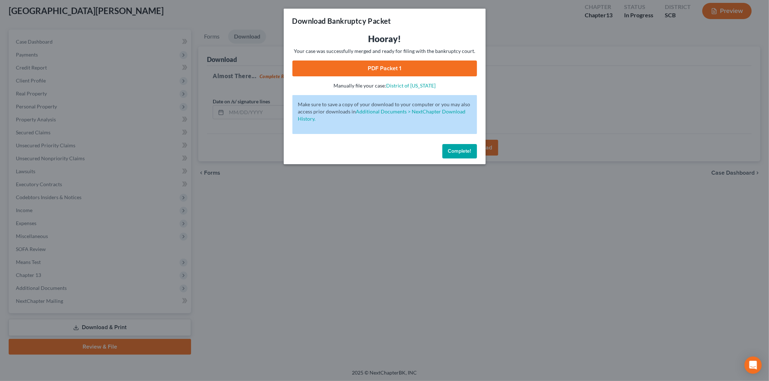
click at [351, 69] on link "PDF Packet 1" at bounding box center [384, 69] width 185 height 16
click at [459, 151] on span "Complete!" at bounding box center [459, 151] width 23 height 6
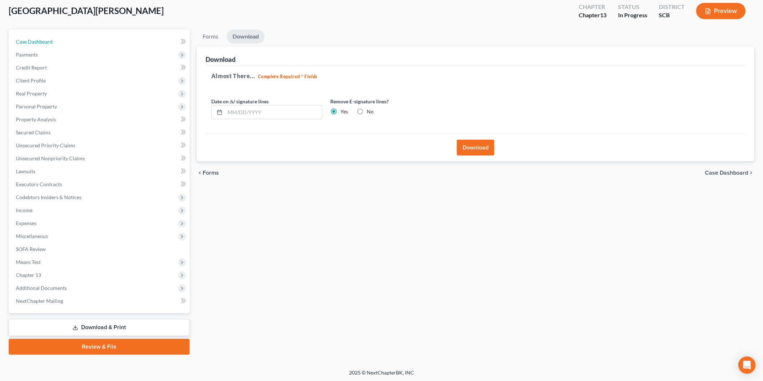
click at [71, 43] on link "Case Dashboard" at bounding box center [99, 41] width 179 height 13
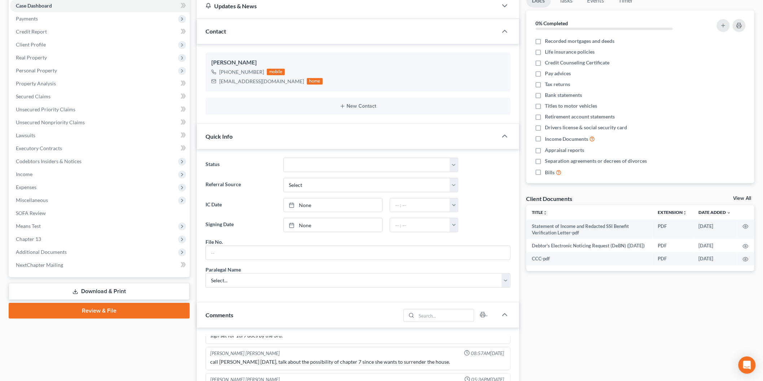
scroll to position [40, 0]
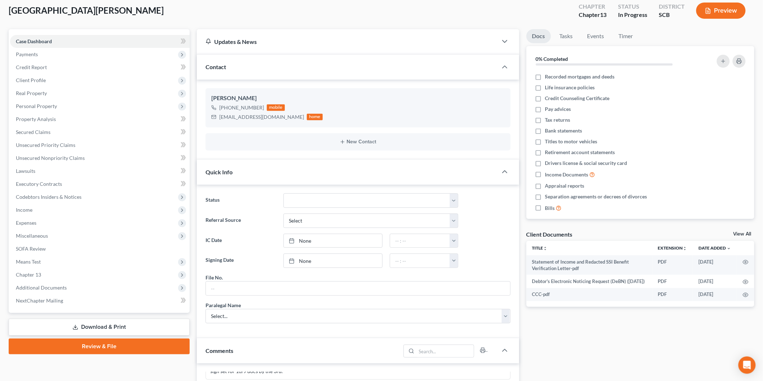
click at [747, 232] on link "View All" at bounding box center [742, 234] width 18 height 5
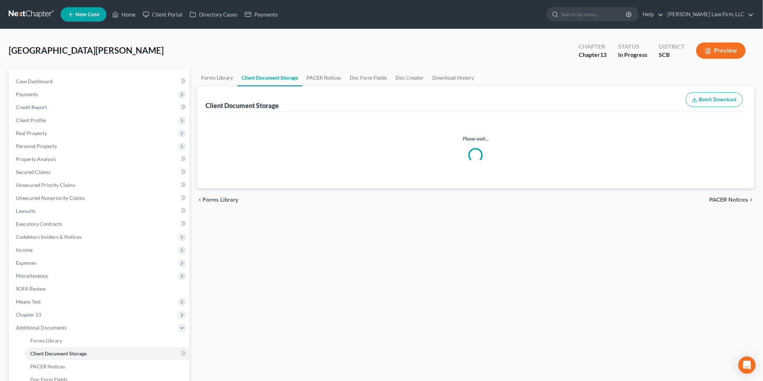
select select "6"
select select "16"
select select "15"
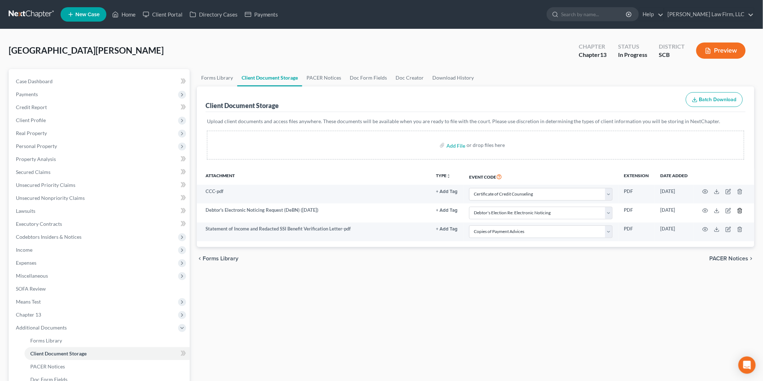
click at [738, 213] on icon "button" at bounding box center [739, 210] width 3 height 5
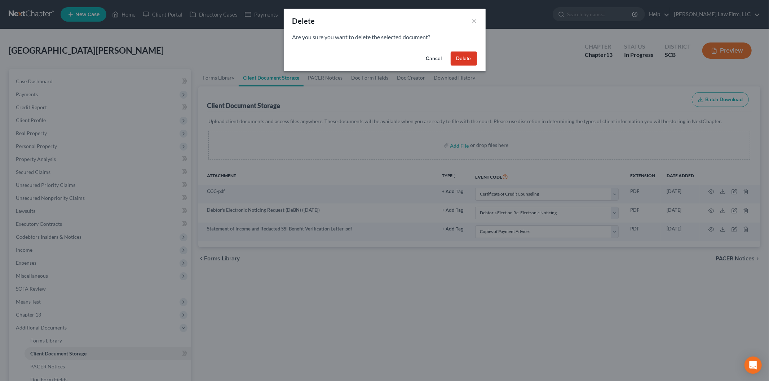
click at [467, 58] on button "Delete" at bounding box center [464, 59] width 26 height 14
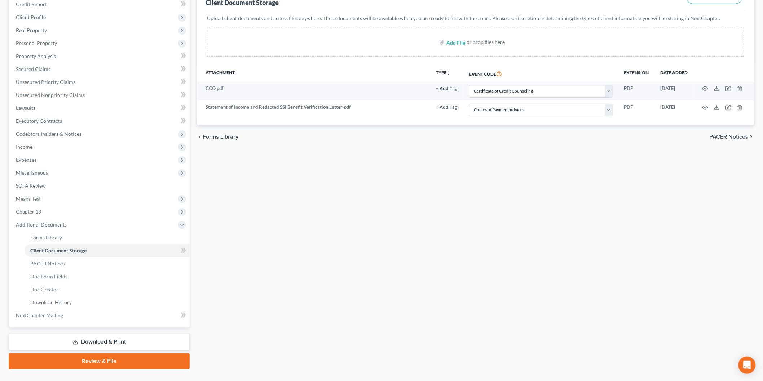
scroll to position [117, 0]
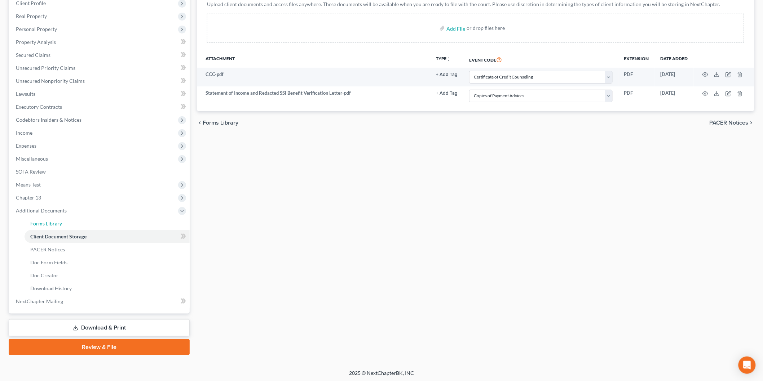
click at [81, 224] on link "Forms Library" at bounding box center [107, 223] width 165 height 13
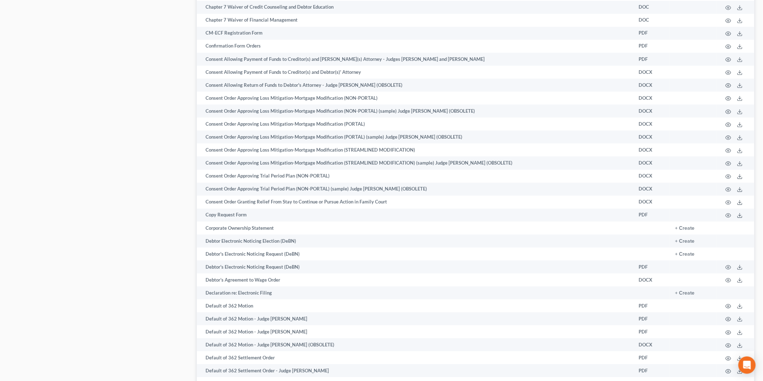
scroll to position [680, 0]
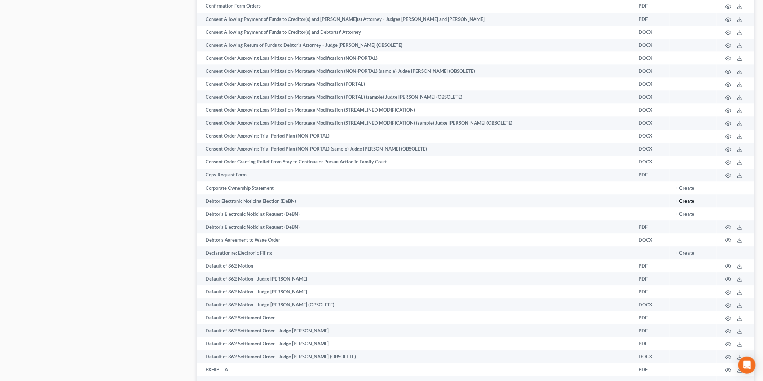
click at [691, 204] on button "+ Create" at bounding box center [684, 201] width 19 height 5
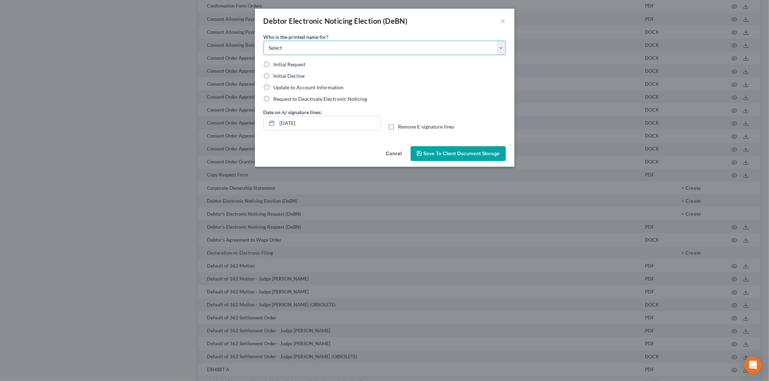
click at [275, 50] on select "Select Debtor Attorney" at bounding box center [384, 48] width 242 height 14
select select "0"
click at [263, 41] on select "Select Debtor Attorney" at bounding box center [384, 48] width 242 height 14
click at [274, 76] on label "Initial Decline" at bounding box center [289, 75] width 31 height 7
click at [276, 76] on input "Initial Decline" at bounding box center [278, 74] width 5 height 5
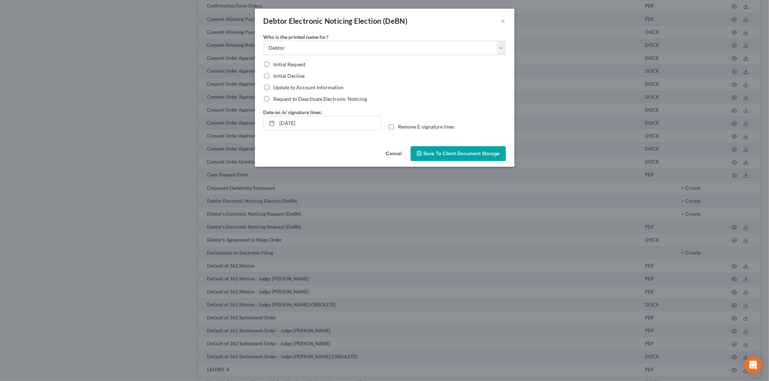
radio input "true"
click at [398, 127] on label "Remove E-signature lines" at bounding box center [426, 126] width 56 height 7
click at [401, 127] on input "Remove E-signature lines" at bounding box center [403, 125] width 5 height 5
checkbox input "true"
drag, startPoint x: 369, startPoint y: 124, endPoint x: 222, endPoint y: 110, distance: 148.0
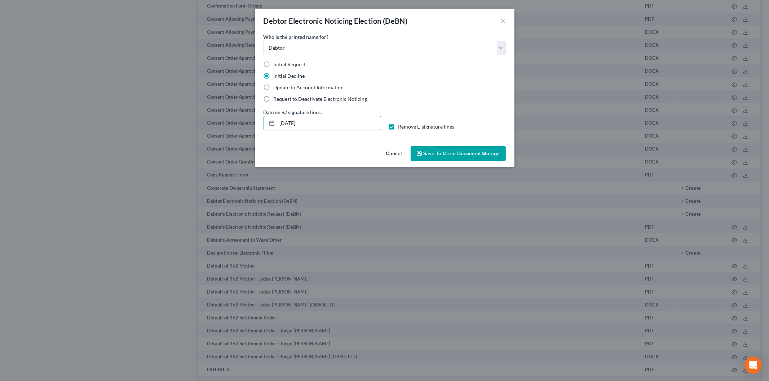
click at [222, 110] on div "Debtor Electronic Noticing Election (DeBN) × Who is the printed name for? Selec…" at bounding box center [384, 190] width 769 height 381
click at [453, 149] on button "Save to Client Document Storage" at bounding box center [458, 153] width 95 height 15
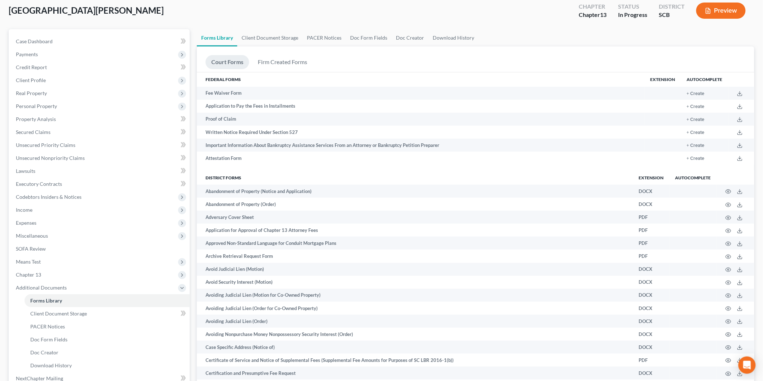
scroll to position [0, 0]
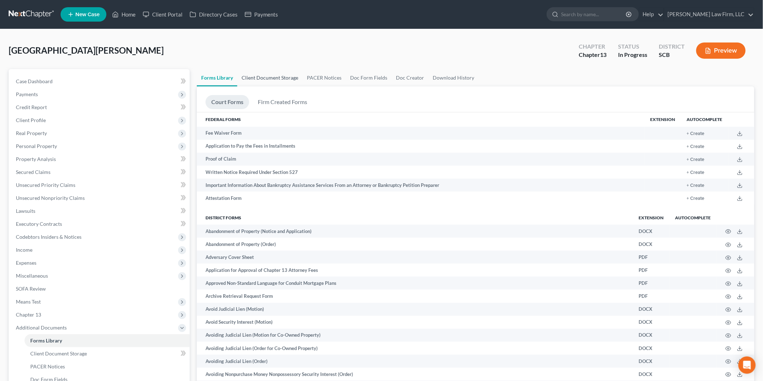
click at [292, 75] on link "Client Document Storage" at bounding box center [269, 77] width 65 height 17
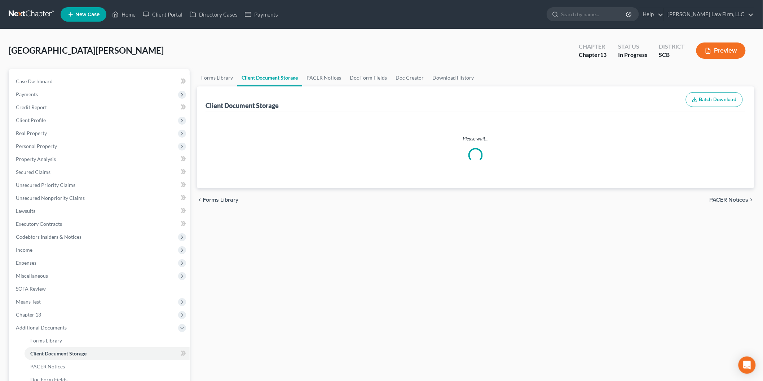
select select "6"
select select "15"
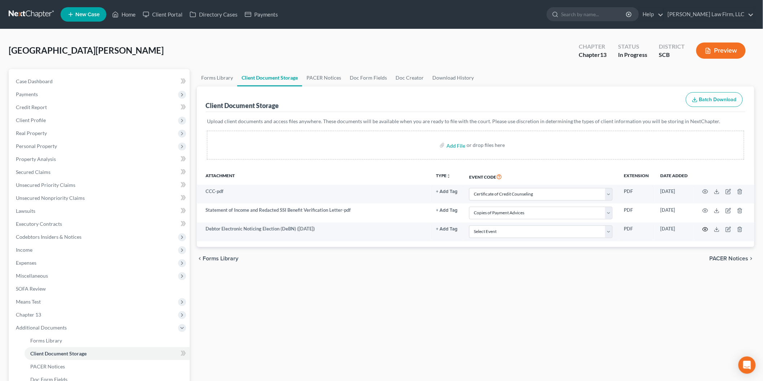
click at [705, 228] on icon "button" at bounding box center [705, 230] width 6 height 6
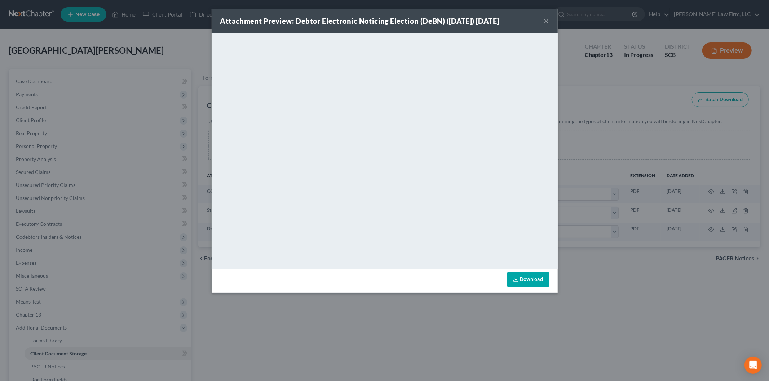
click at [545, 20] on button "×" at bounding box center [546, 21] width 5 height 9
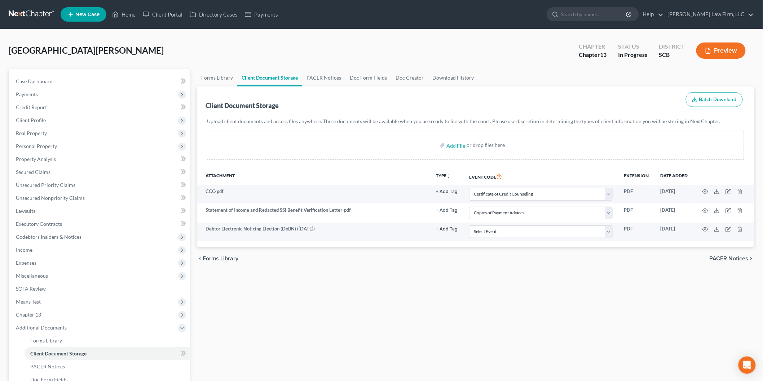
click at [711, 49] on button "Preview" at bounding box center [720, 51] width 49 height 16
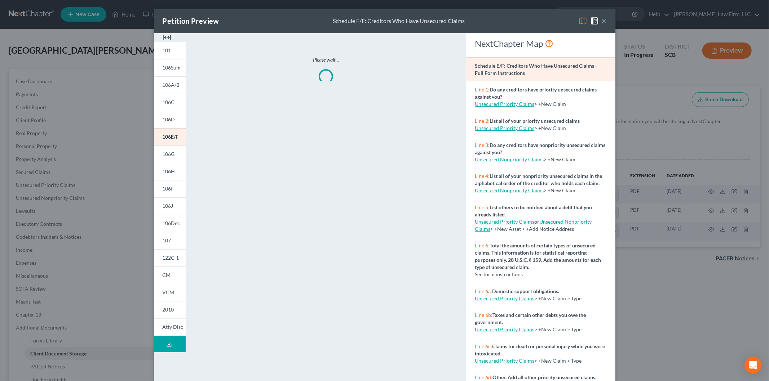
click at [161, 47] on link "101" at bounding box center [170, 50] width 32 height 17
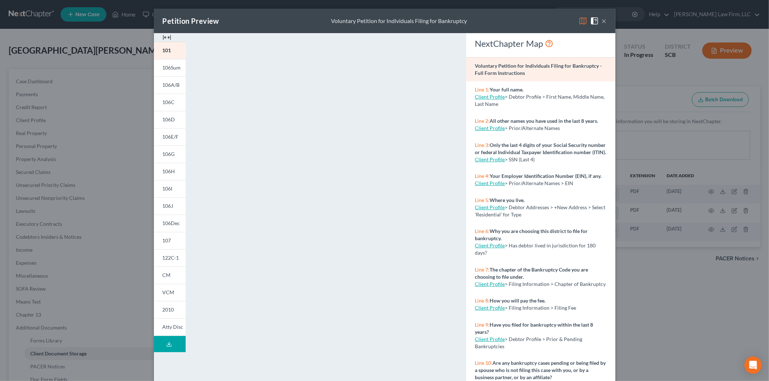
click at [163, 36] on img at bounding box center [167, 37] width 9 height 9
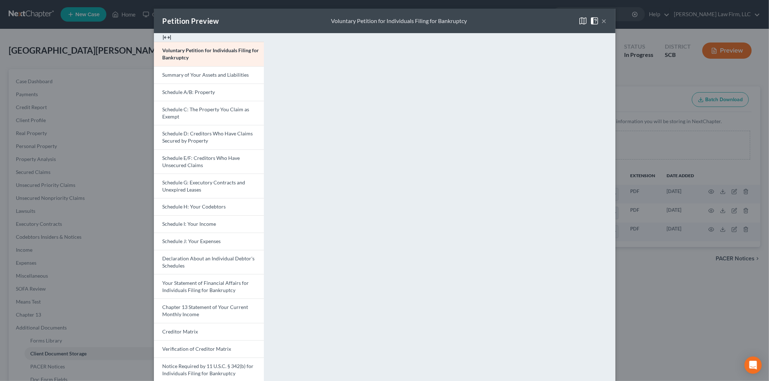
drag, startPoint x: 601, startPoint y: 19, endPoint x: 595, endPoint y: 39, distance: 20.9
click at [602, 19] on button "×" at bounding box center [604, 21] width 5 height 9
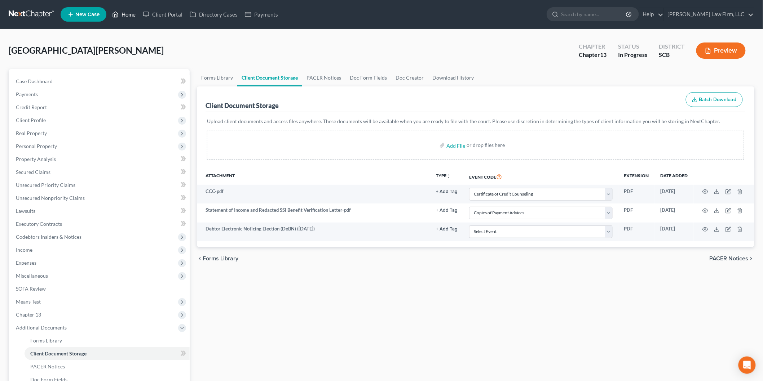
click at [127, 17] on link "Home" at bounding box center [123, 14] width 31 height 13
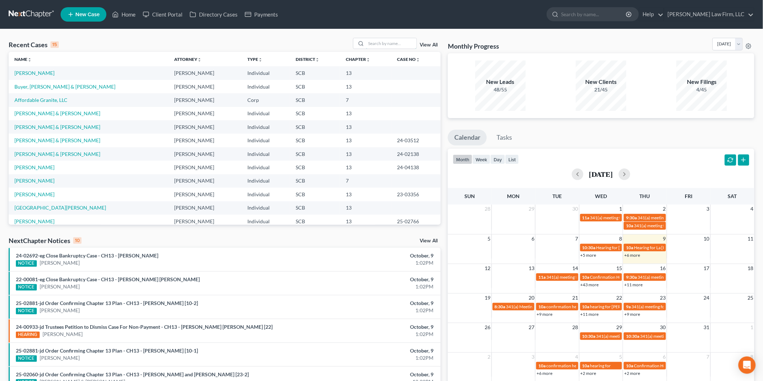
click at [390, 41] on input "search" at bounding box center [391, 43] width 50 height 10
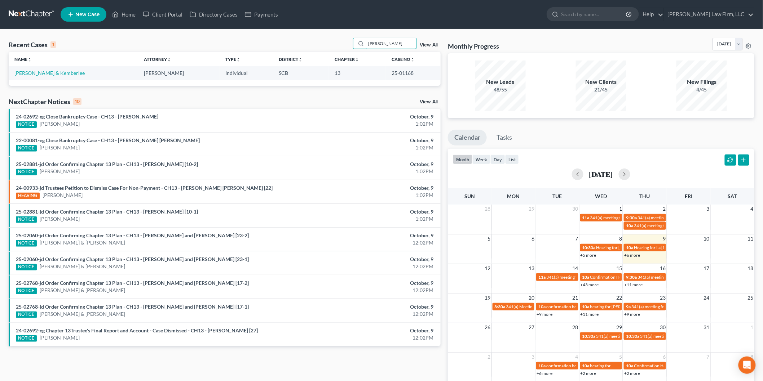
type input "[PERSON_NAME]"
click at [31, 71] on link "[PERSON_NAME] & Kemberlee" at bounding box center [49, 73] width 70 height 6
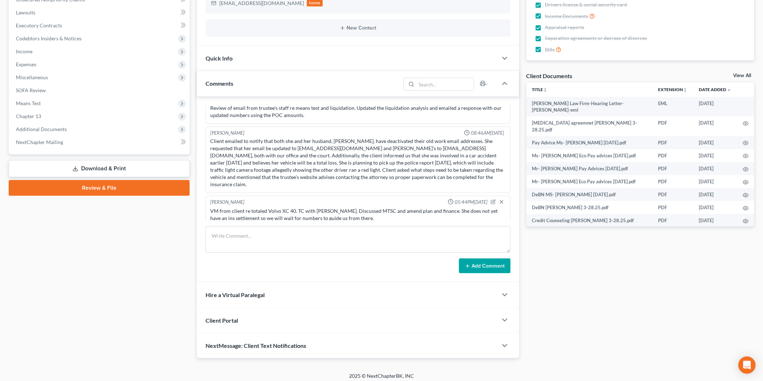
scroll to position [200, 0]
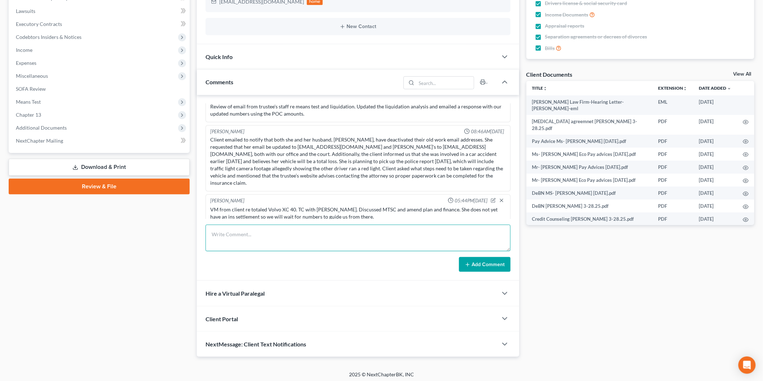
click at [309, 236] on textarea at bounding box center [357, 238] width 305 height 27
type textarea "VM from [PERSON_NAME] re totaled vehicle. She wants to let the car go and NOT r…"
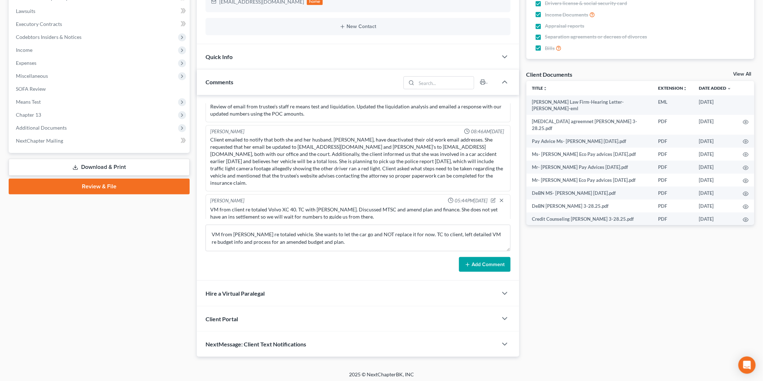
click at [495, 267] on button "Add Comment" at bounding box center [485, 264] width 52 height 15
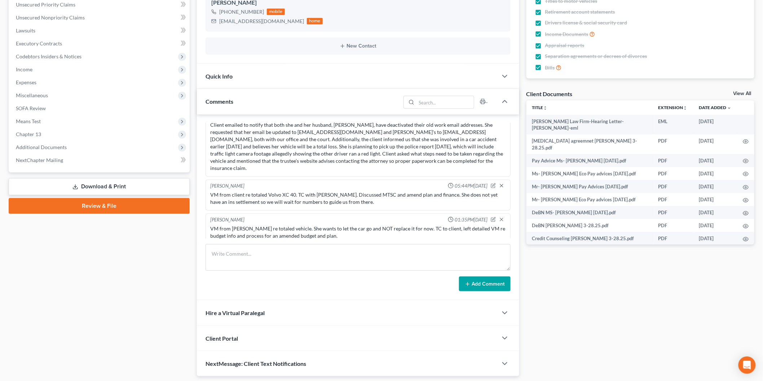
scroll to position [0, 0]
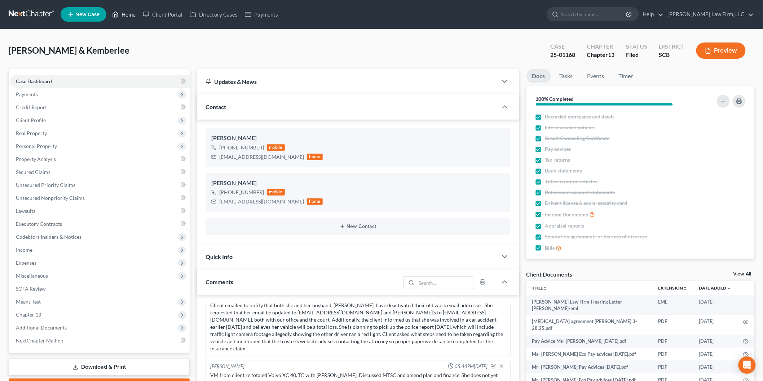
drag, startPoint x: 124, startPoint y: 13, endPoint x: 293, endPoint y: 96, distance: 188.0
click at [124, 13] on link "Home" at bounding box center [123, 14] width 31 height 13
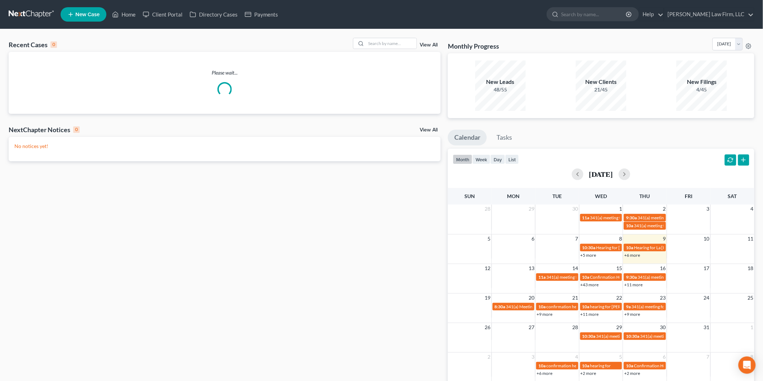
click at [397, 38] on div at bounding box center [385, 43] width 64 height 11
click at [394, 47] on input "search" at bounding box center [391, 43] width 50 height 10
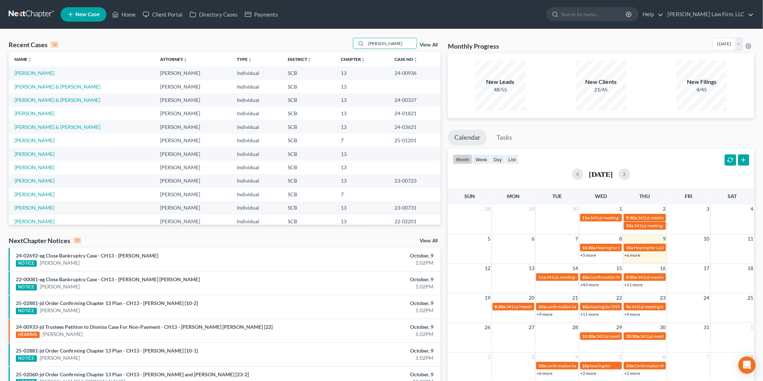
type input "[PERSON_NAME]"
click at [22, 71] on link "[PERSON_NAME]" at bounding box center [34, 73] width 40 height 6
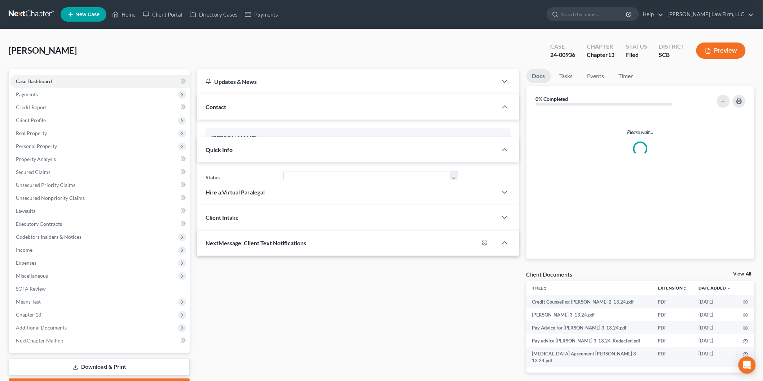
select select "3"
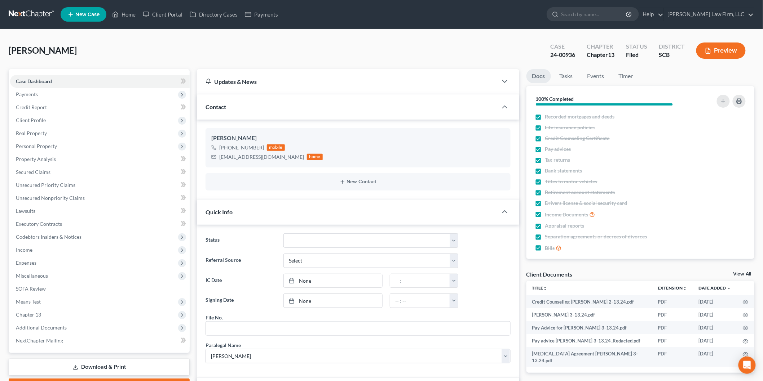
drag, startPoint x: 745, startPoint y: 274, endPoint x: 625, endPoint y: 221, distance: 130.7
click at [745, 273] on link "View All" at bounding box center [742, 274] width 18 height 5
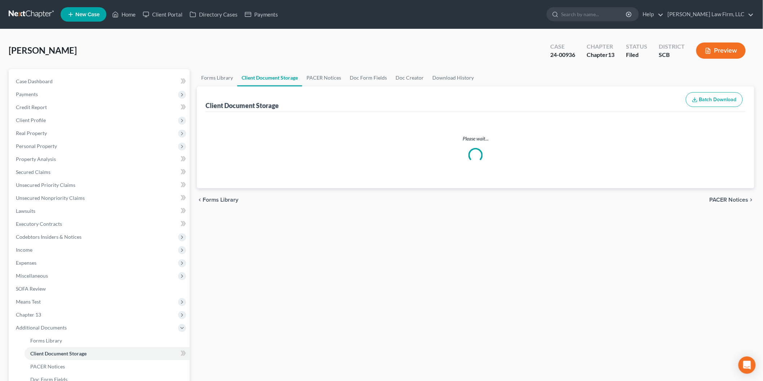
select select "15"
select select "16"
select select "6"
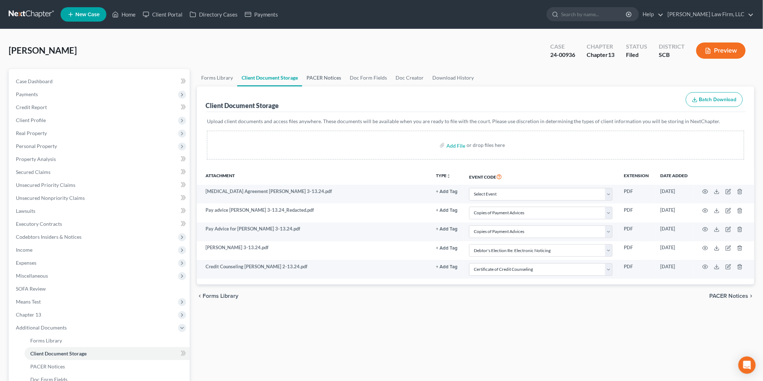
drag, startPoint x: 316, startPoint y: 72, endPoint x: 316, endPoint y: 77, distance: 4.7
click at [316, 72] on link "PACER Notices" at bounding box center [323, 77] width 43 height 17
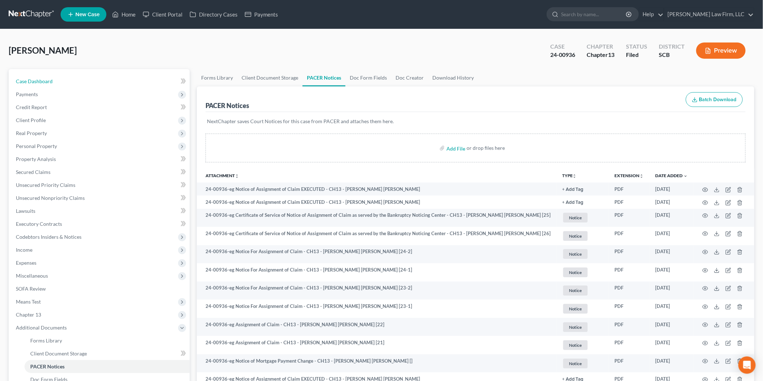
click at [40, 83] on span "Case Dashboard" at bounding box center [34, 81] width 37 height 6
select select "3"
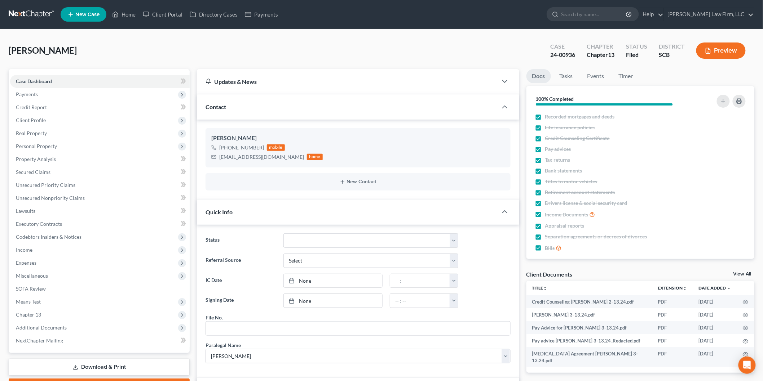
click at [711, 44] on button "Preview" at bounding box center [720, 51] width 49 height 16
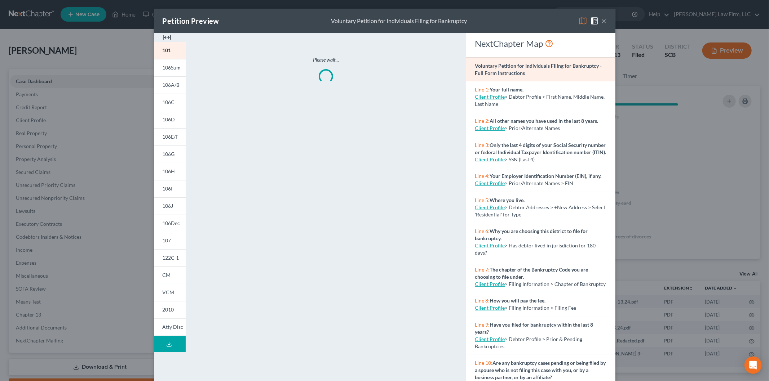
drag, startPoint x: 160, startPoint y: 37, endPoint x: 254, endPoint y: 59, distance: 96.0
click at [163, 37] on img at bounding box center [167, 37] width 9 height 9
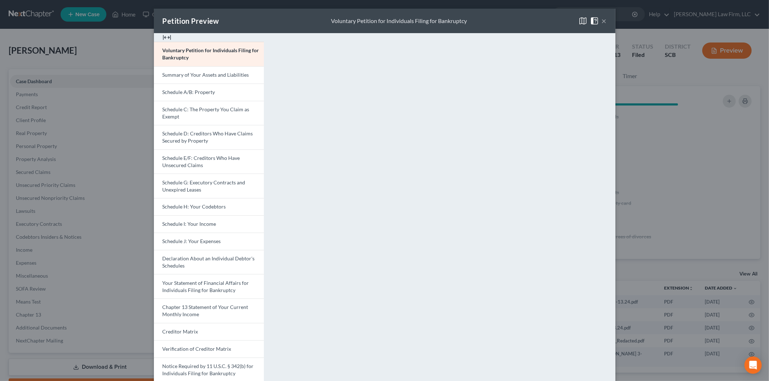
click at [184, 139] on span "Schedule D: Creditors Who Have Claims Secured by Property" at bounding box center [208, 136] width 90 height 13
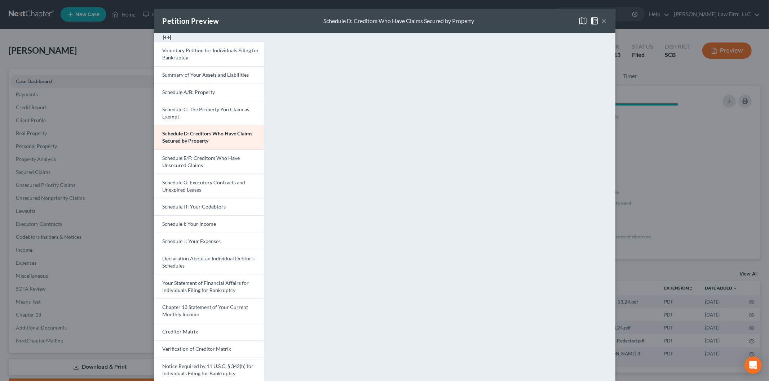
drag, startPoint x: 188, startPoint y: 167, endPoint x: 448, endPoint y: 208, distance: 263.4
click at [188, 167] on span "Schedule E/F: Creditors Who Have Unsecured Claims" at bounding box center [201, 161] width 77 height 13
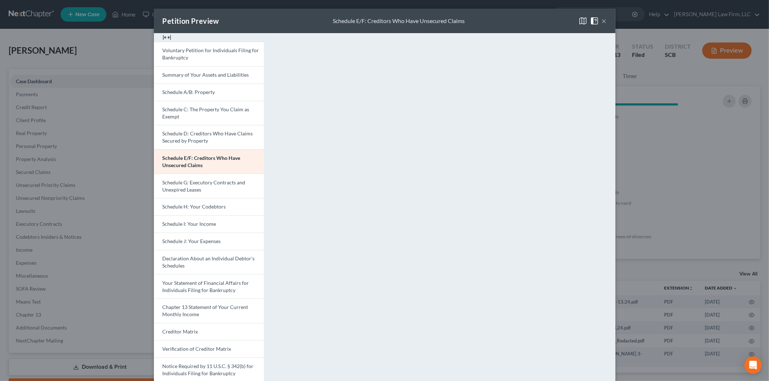
click at [602, 17] on button "×" at bounding box center [604, 21] width 5 height 9
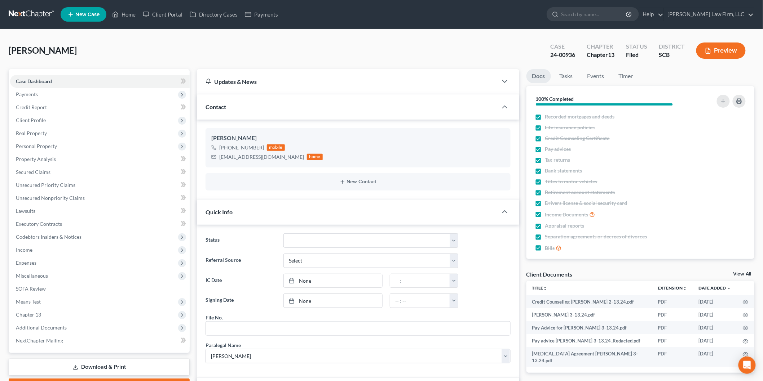
scroll to position [240, 0]
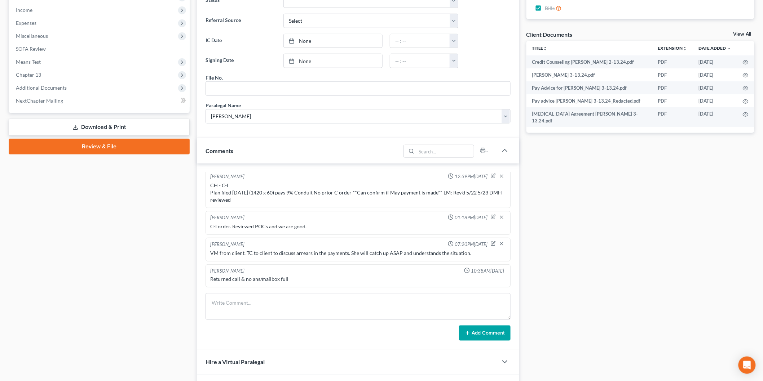
click at [263, 289] on div "[PERSON_NAME] 11:52AM[DATE] Review of schedules. Emailed notes to SS. [PERSON_N…" at bounding box center [358, 257] width 322 height 186
click at [255, 307] on textarea at bounding box center [357, 306] width 305 height 27
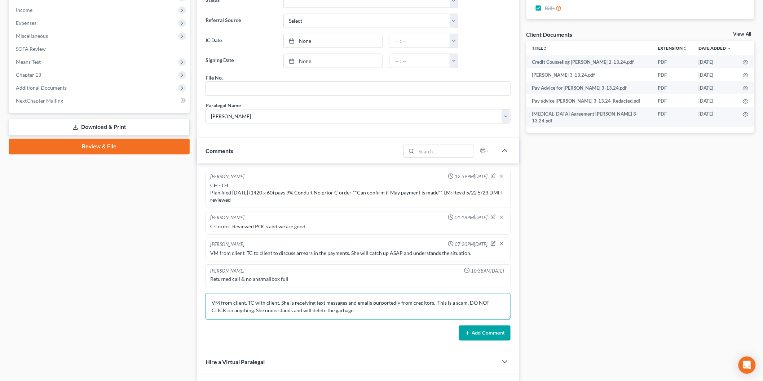
type textarea "VM from client. TC with client. She is receiving text messages and emails purpo…"
click at [495, 337] on button "Add Comment" at bounding box center [485, 333] width 52 height 15
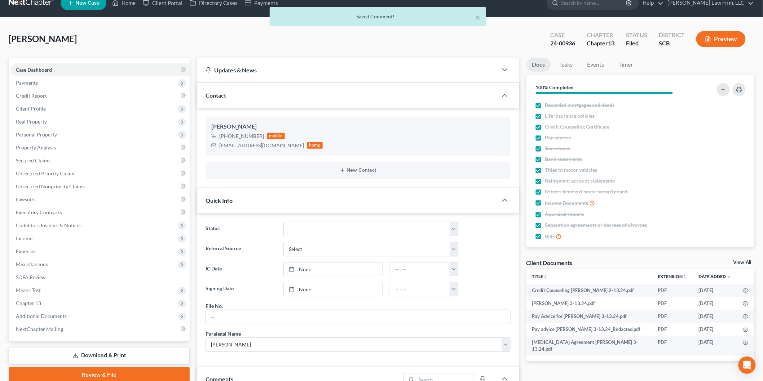
scroll to position [0, 0]
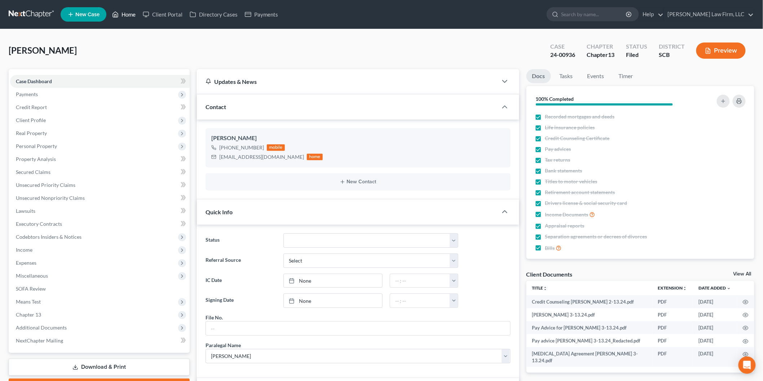
click at [118, 13] on icon at bounding box center [115, 14] width 5 height 5
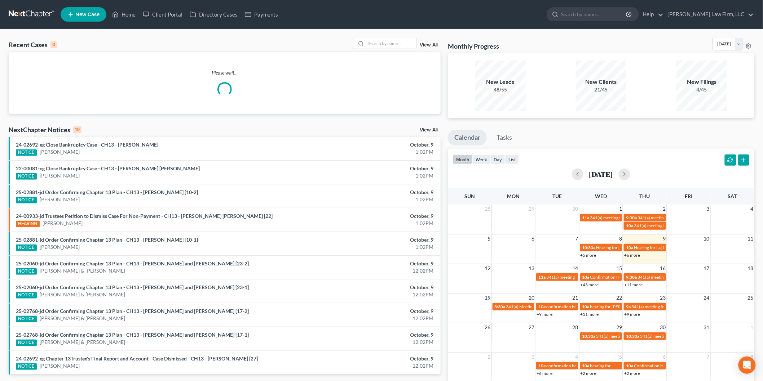
click at [397, 49] on div at bounding box center [385, 43] width 64 height 11
click at [396, 43] on input "search" at bounding box center [391, 43] width 50 height 10
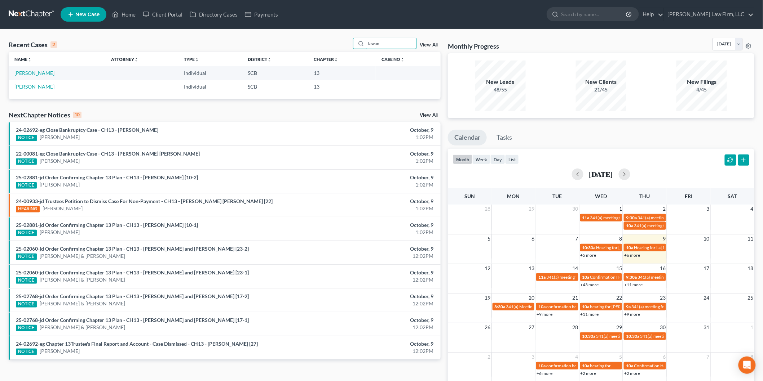
type input "lawan"
click at [37, 84] on link "[PERSON_NAME]" at bounding box center [34, 87] width 40 height 6
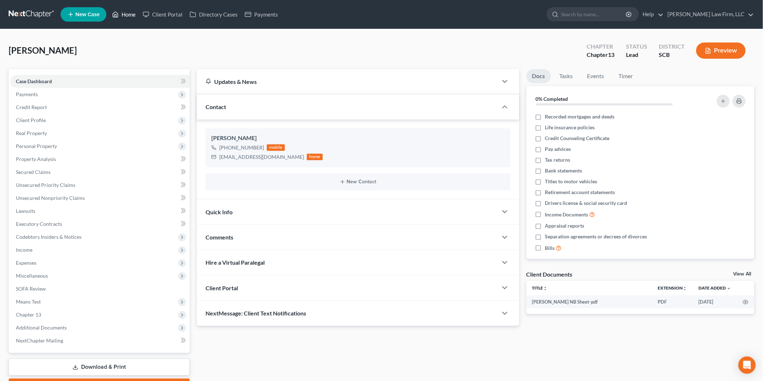
click at [124, 13] on link "Home" at bounding box center [123, 14] width 31 height 13
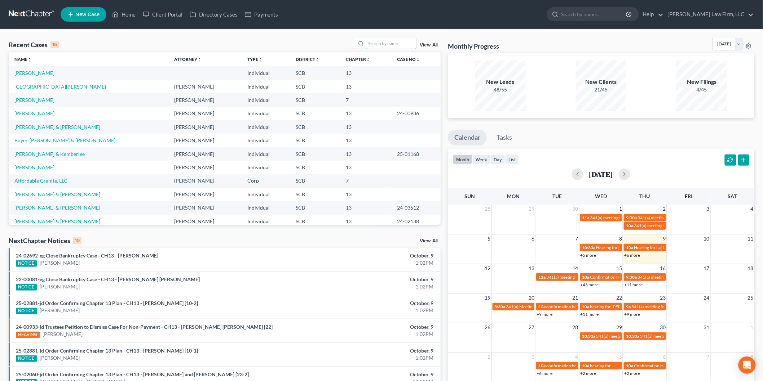
click at [376, 45] on input "search" at bounding box center [391, 43] width 50 height 10
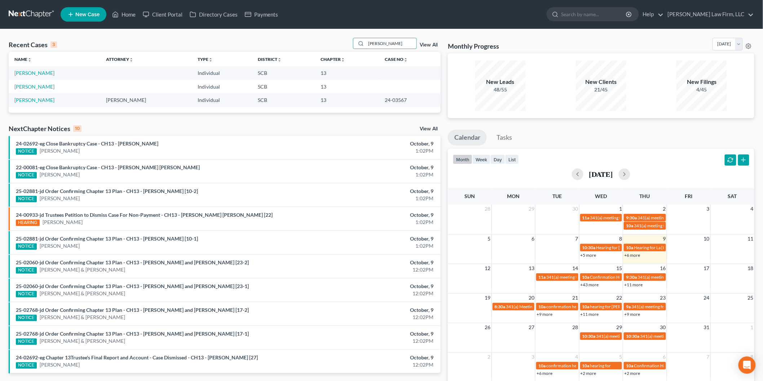
type input "[PERSON_NAME]"
click at [44, 76] on link "[PERSON_NAME]" at bounding box center [34, 73] width 40 height 6
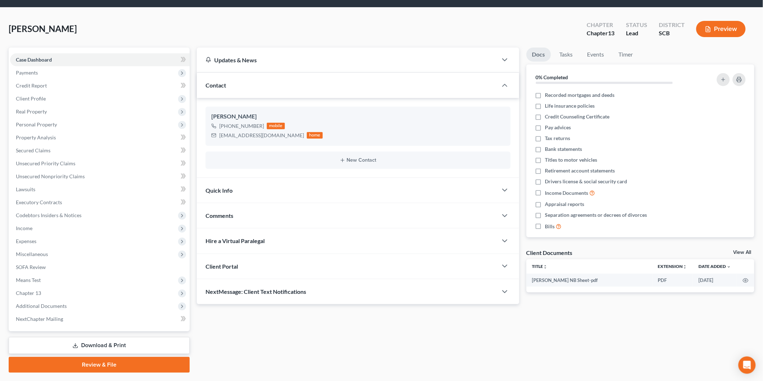
scroll to position [40, 0]
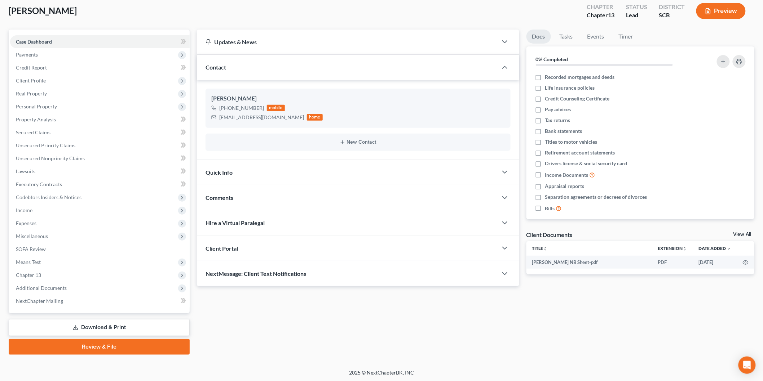
click at [234, 239] on div "Client Portal" at bounding box center [347, 248] width 301 height 25
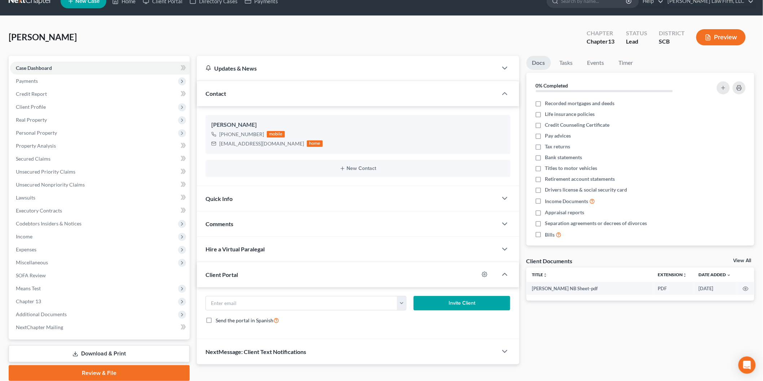
scroll to position [0, 0]
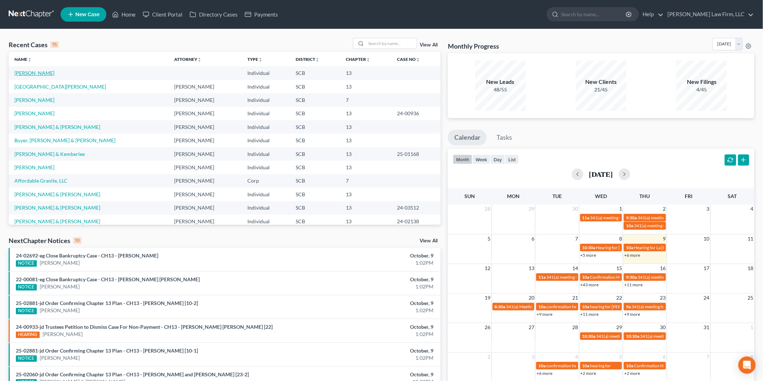
click at [45, 73] on link "[PERSON_NAME]" at bounding box center [34, 73] width 40 height 6
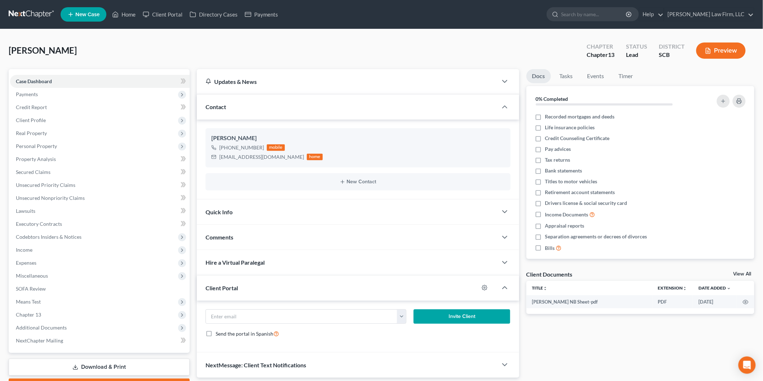
click at [22, 120] on span "Client Profile" at bounding box center [31, 120] width 30 height 6
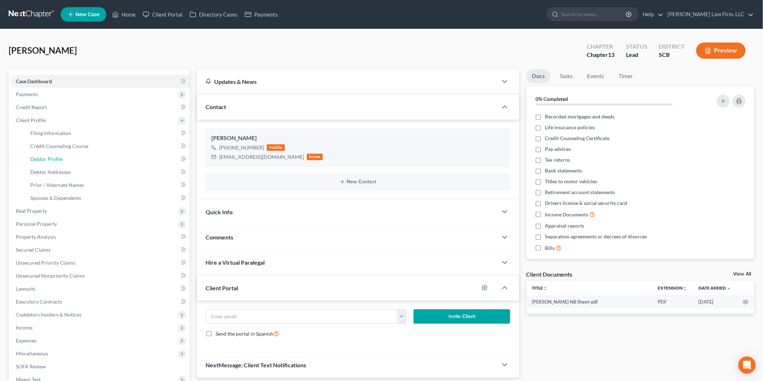
drag, startPoint x: 59, startPoint y: 154, endPoint x: 64, endPoint y: 151, distance: 6.0
click at [59, 154] on link "Debtor Profile" at bounding box center [107, 159] width 165 height 13
select select "0"
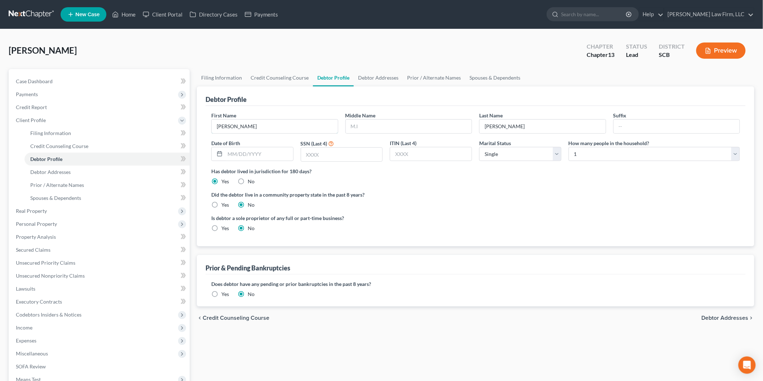
click at [263, 123] on input "[PERSON_NAME]" at bounding box center [275, 127] width 126 height 14
type input "Lawanda1"
click at [40, 81] on span "Case Dashboard" at bounding box center [34, 81] width 37 height 6
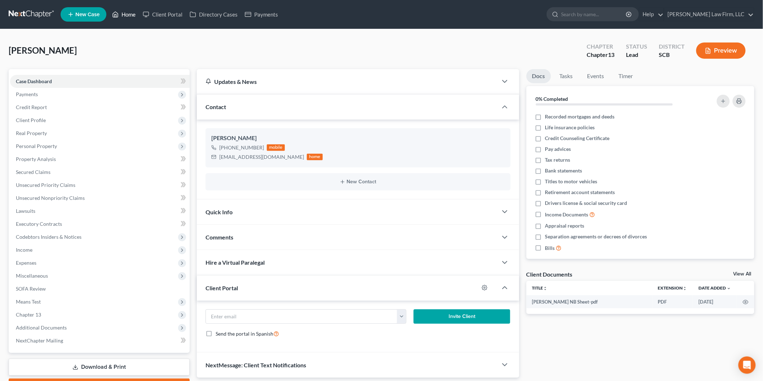
click at [123, 15] on link "Home" at bounding box center [123, 14] width 31 height 13
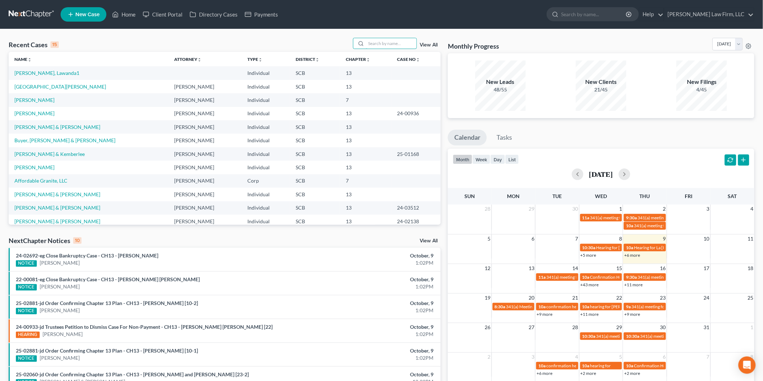
click at [384, 44] on input "search" at bounding box center [391, 43] width 50 height 10
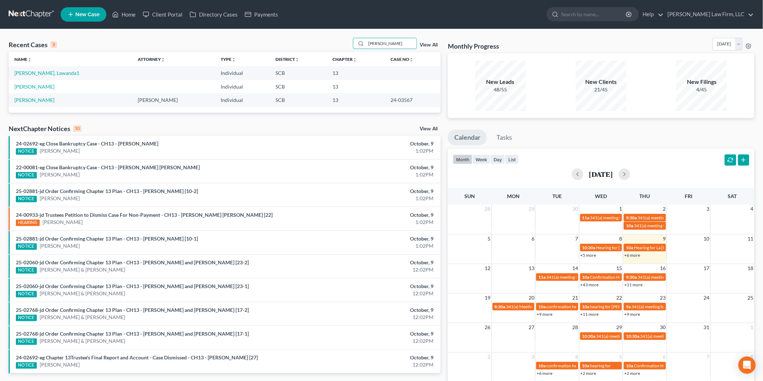
type input "[PERSON_NAME]"
click at [32, 84] on link "[PERSON_NAME]" at bounding box center [34, 87] width 40 height 6
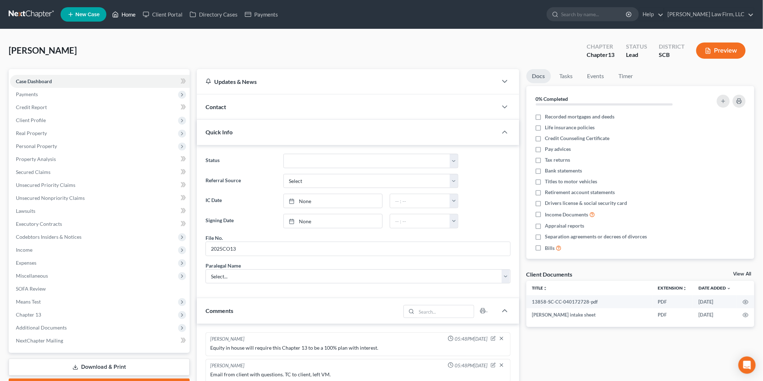
click at [130, 12] on link "Home" at bounding box center [123, 14] width 31 height 13
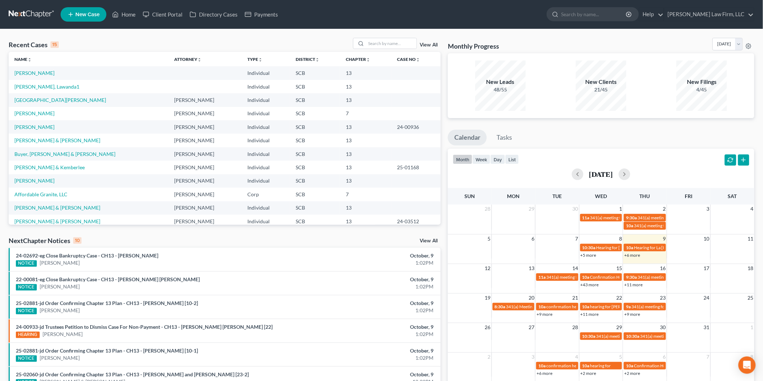
drag, startPoint x: 56, startPoint y: 87, endPoint x: 87, endPoint y: 85, distance: 31.1
click at [87, 85] on td "[PERSON_NAME], Lawanda1" at bounding box center [89, 86] width 160 height 13
click at [39, 88] on link "[PERSON_NAME], Lawanda1" at bounding box center [46, 87] width 65 height 6
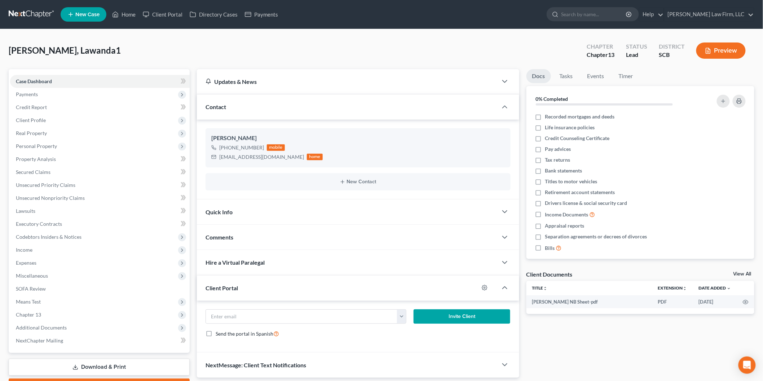
click at [218, 86] on div "Updates & News" at bounding box center [347, 81] width 301 height 25
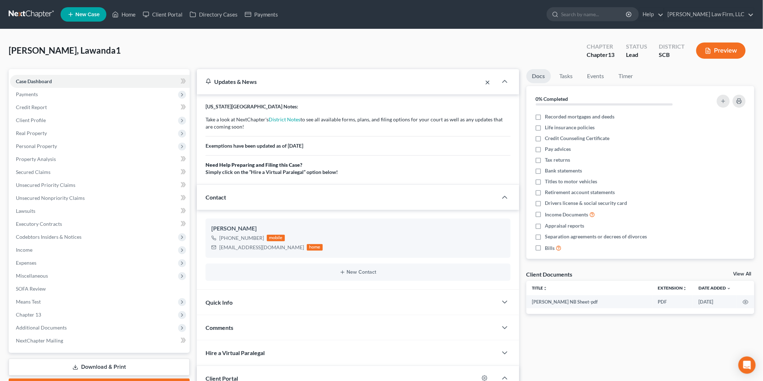
click at [487, 80] on button "×" at bounding box center [487, 82] width 5 height 9
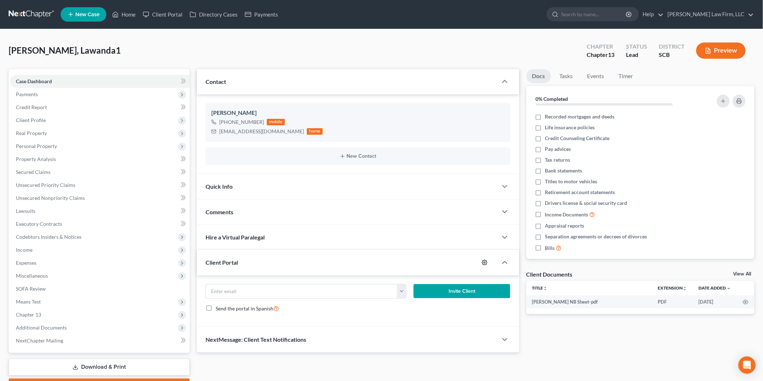
click at [484, 264] on icon "button" at bounding box center [485, 263] width 6 height 6
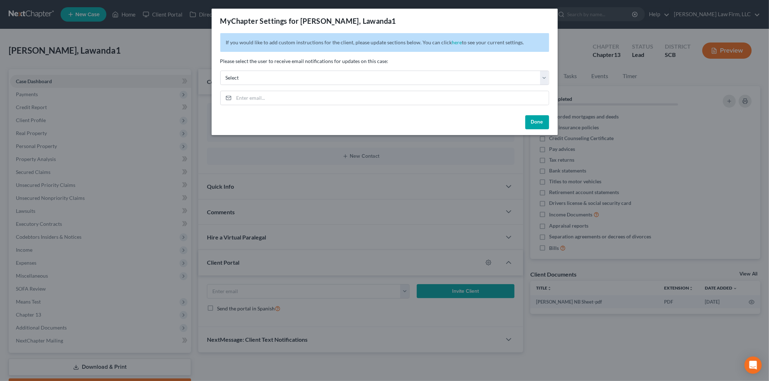
click at [534, 120] on button "Done" at bounding box center [537, 122] width 24 height 14
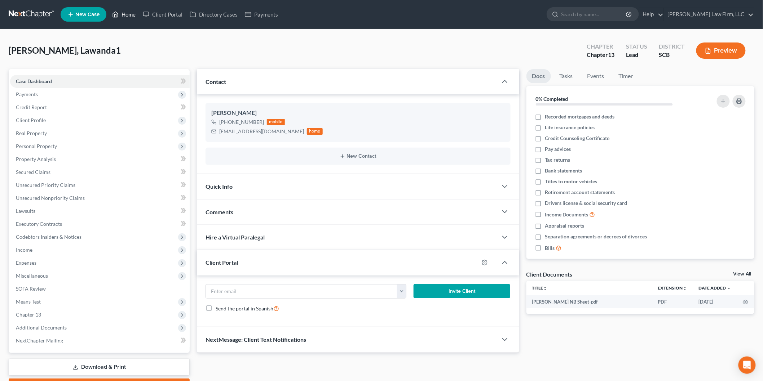
click at [130, 15] on link "Home" at bounding box center [123, 14] width 31 height 13
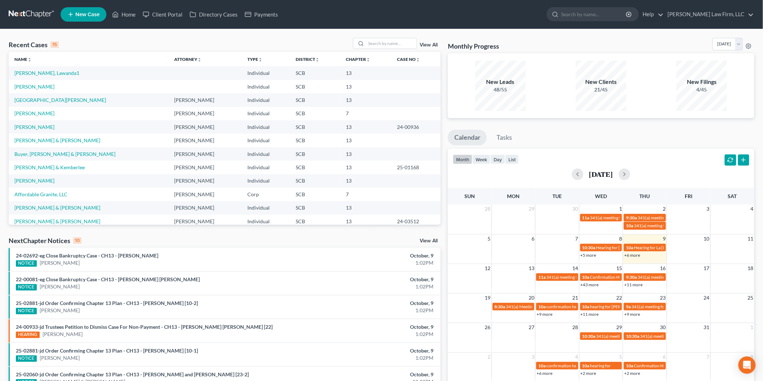
click at [432, 44] on link "View All" at bounding box center [429, 45] width 18 height 5
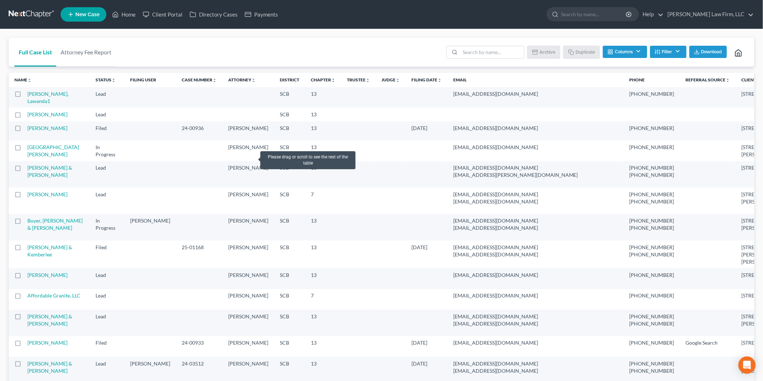
click at [25, 96] on label at bounding box center [25, 96] width 0 height 0
click at [27, 95] on input "checkbox" at bounding box center [29, 92] width 5 height 5
checkbox input "true"
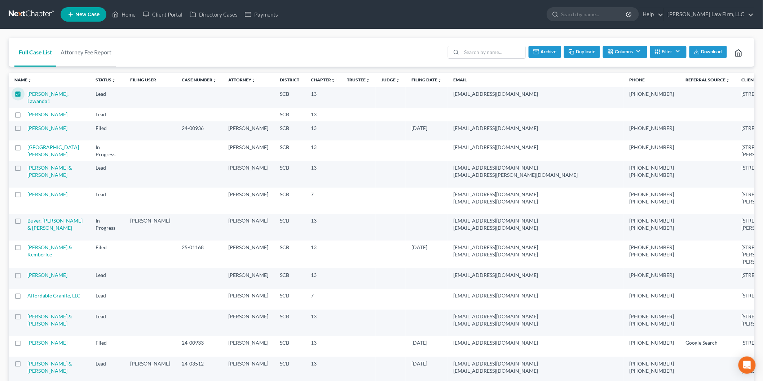
click at [38, 115] on link "[PERSON_NAME]" at bounding box center [47, 114] width 40 height 6
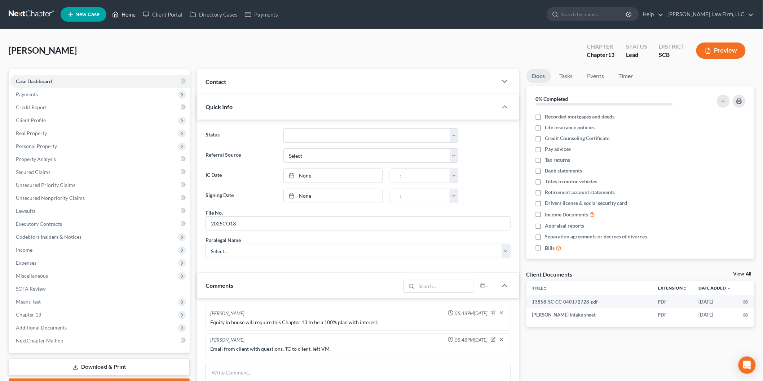
click at [129, 15] on link "Home" at bounding box center [123, 14] width 31 height 13
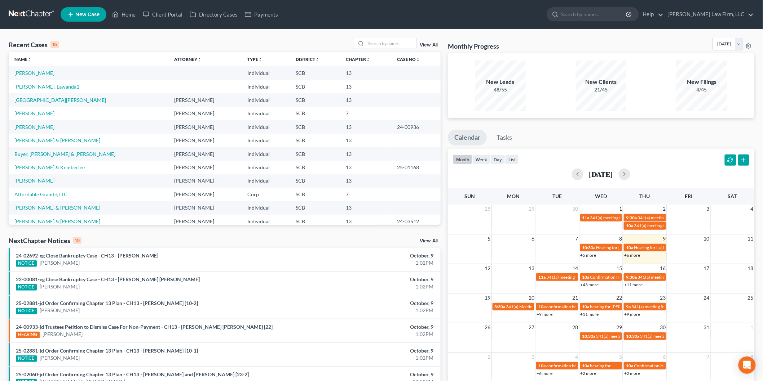
click at [430, 46] on link "View All" at bounding box center [429, 45] width 18 height 5
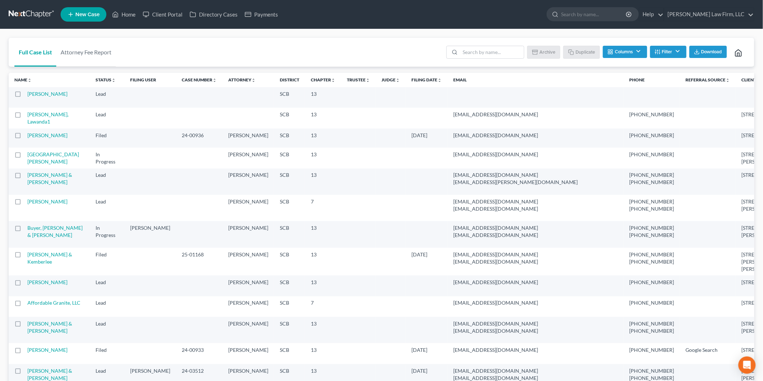
click at [25, 116] on label at bounding box center [25, 116] width 0 height 0
click at [27, 114] on input "checkbox" at bounding box center [29, 113] width 5 height 5
click at [541, 47] on button "Archive" at bounding box center [544, 52] width 32 height 12
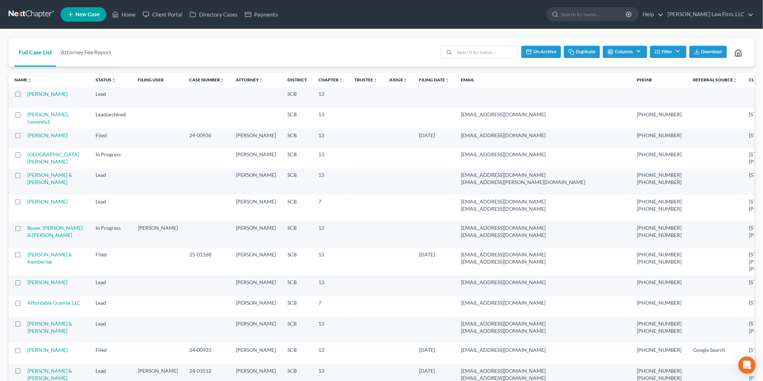
checkbox input "false"
click at [542, 55] on li "Archive" at bounding box center [543, 53] width 33 height 14
click at [83, 52] on link "Attorney Fee Report" at bounding box center [85, 52] width 59 height 29
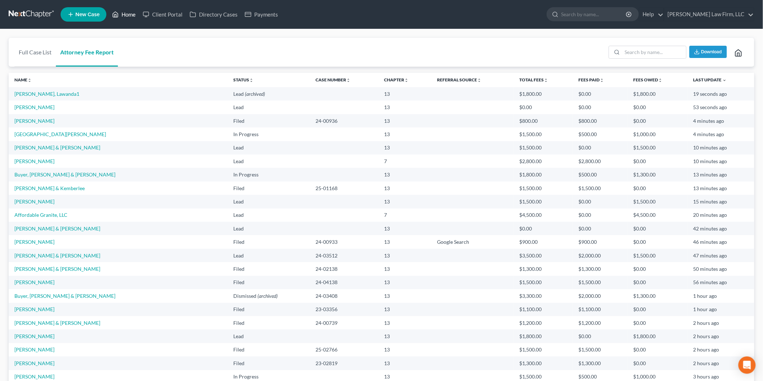
click at [135, 15] on link "Home" at bounding box center [123, 14] width 31 height 13
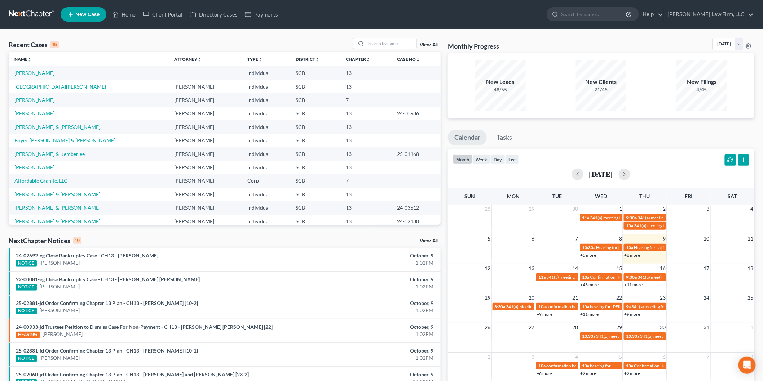
click at [38, 84] on link "[GEOGRAPHIC_DATA][PERSON_NAME]" at bounding box center [60, 87] width 92 height 6
select select "3"
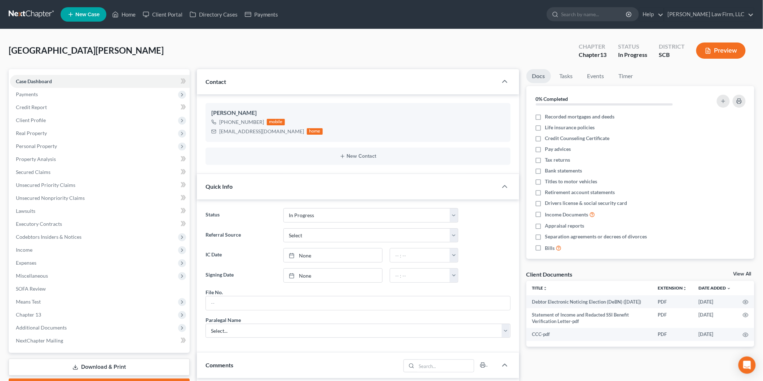
scroll to position [104, 0]
click at [714, 51] on button "Preview" at bounding box center [720, 51] width 49 height 16
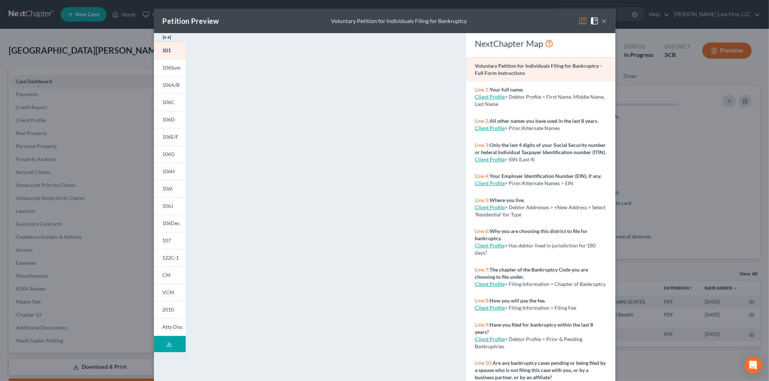
drag, startPoint x: 601, startPoint y: 20, endPoint x: 436, endPoint y: 99, distance: 182.5
click at [602, 20] on button "×" at bounding box center [604, 21] width 5 height 9
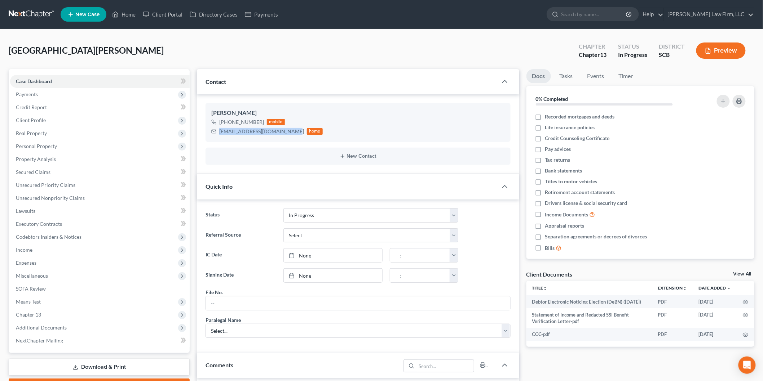
drag, startPoint x: 285, startPoint y: 130, endPoint x: 217, endPoint y: 134, distance: 68.2
click at [217, 134] on div "[EMAIL_ADDRESS][DOMAIN_NAME] home" at bounding box center [266, 131] width 111 height 9
copy div "[EMAIL_ADDRESS][DOMAIN_NAME]"
drag, startPoint x: 131, startPoint y: 6, endPoint x: 130, endPoint y: 14, distance: 7.6
click at [131, 6] on ul "New Case Home Client Portal Directory Cases Payments - No Result - See all resu…" at bounding box center [407, 14] width 693 height 19
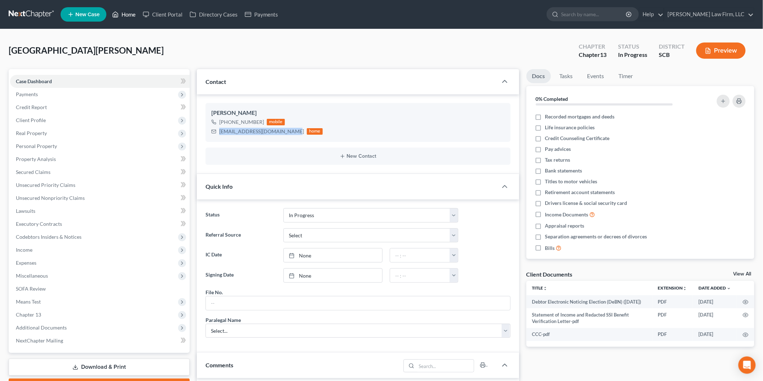
click at [129, 14] on link "Home" at bounding box center [123, 14] width 31 height 13
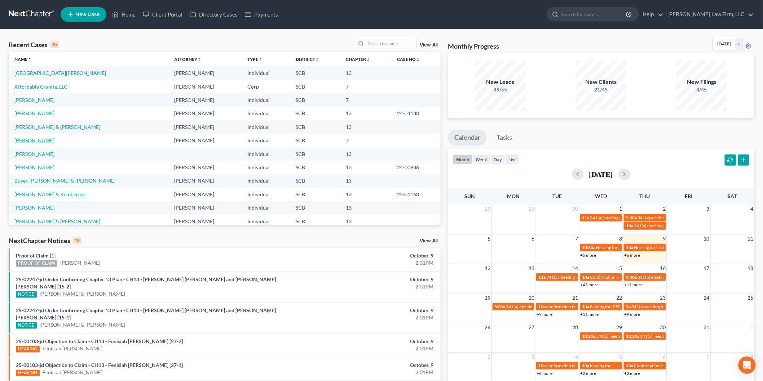
click at [24, 141] on link "[PERSON_NAME]" at bounding box center [34, 140] width 40 height 6
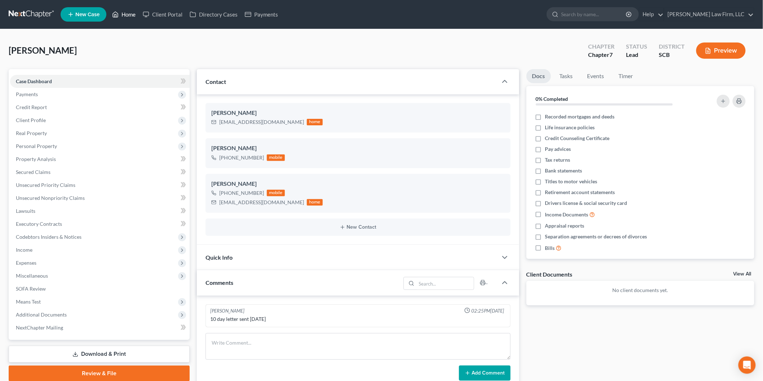
click at [129, 10] on link "Home" at bounding box center [123, 14] width 31 height 13
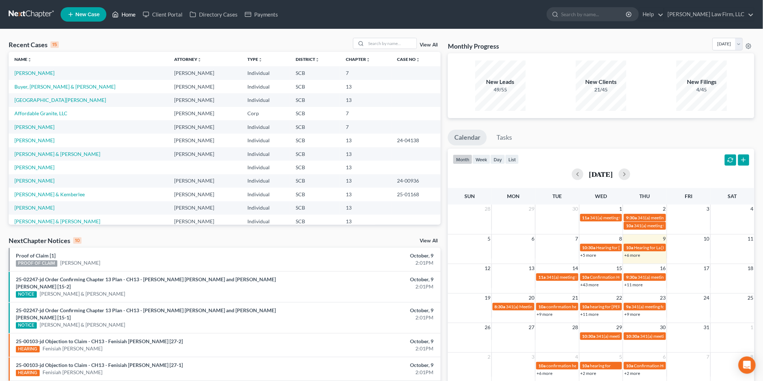
scroll to position [40, 0]
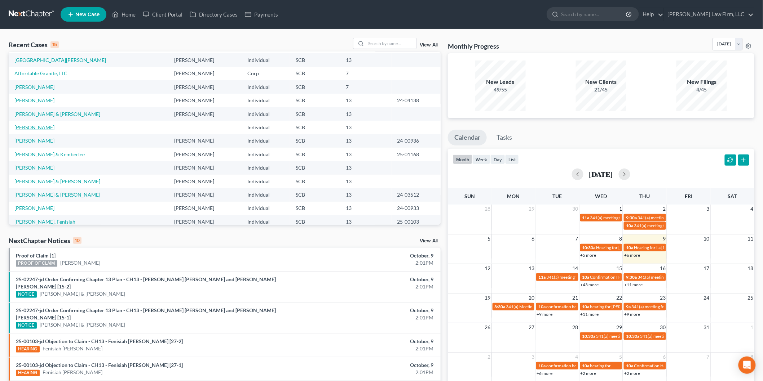
click at [40, 129] on link "[PERSON_NAME]" at bounding box center [34, 127] width 40 height 6
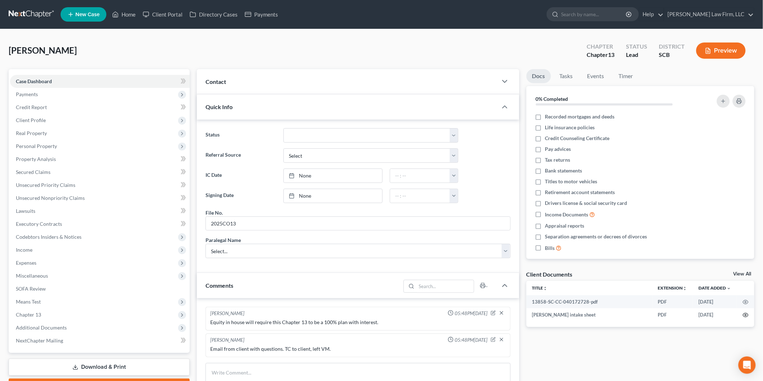
click at [745, 314] on icon "button" at bounding box center [745, 315] width 6 height 6
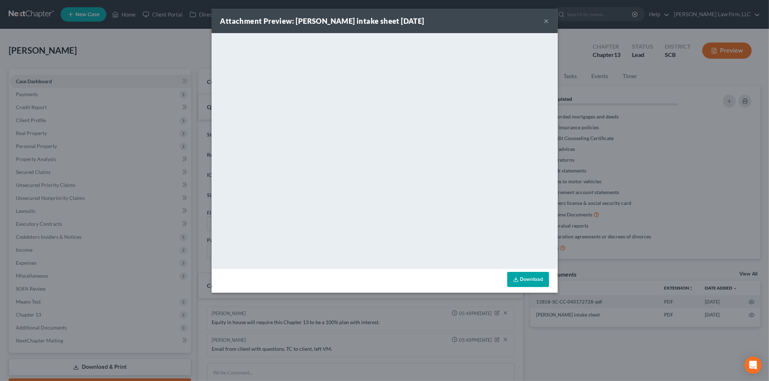
drag, startPoint x: 546, startPoint y: 16, endPoint x: 553, endPoint y: 9, distance: 9.9
click at [546, 17] on button "×" at bounding box center [546, 21] width 5 height 9
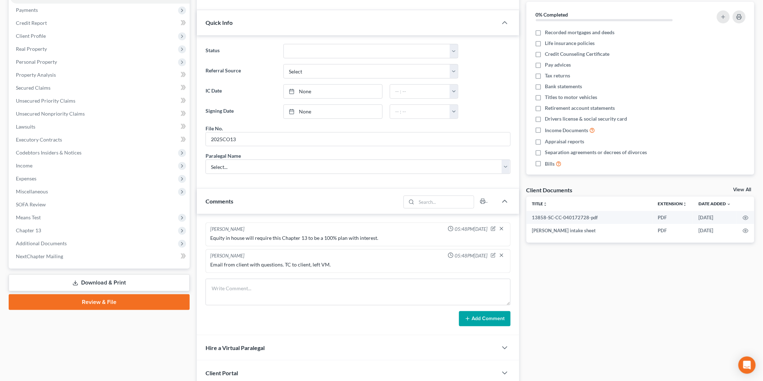
scroll to position [142, 0]
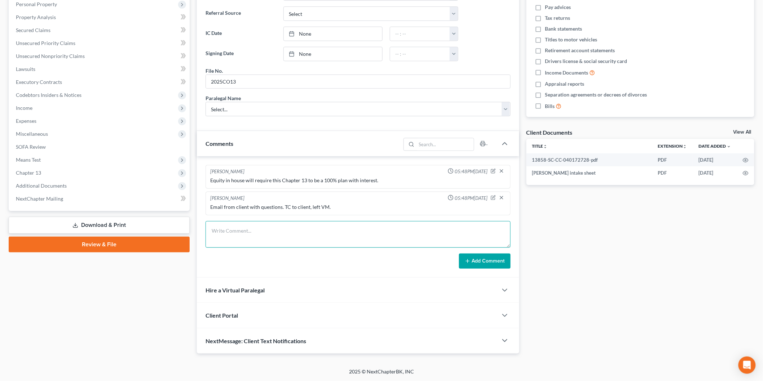
click at [258, 236] on textarea at bounding box center [357, 234] width 305 height 27
click at [258, 235] on textarea at bounding box center [357, 234] width 305 height 27
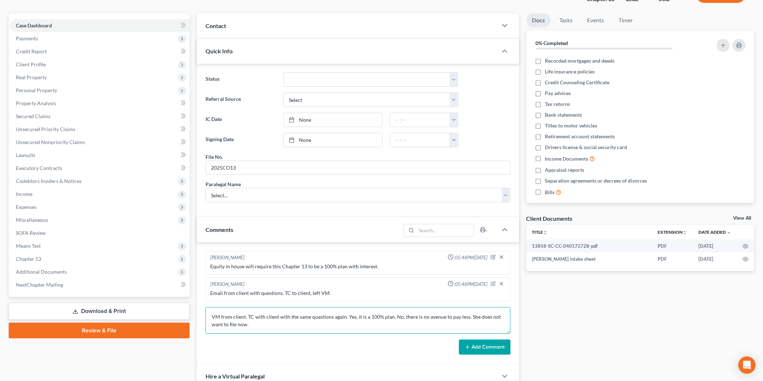
scroll to position [22, 0]
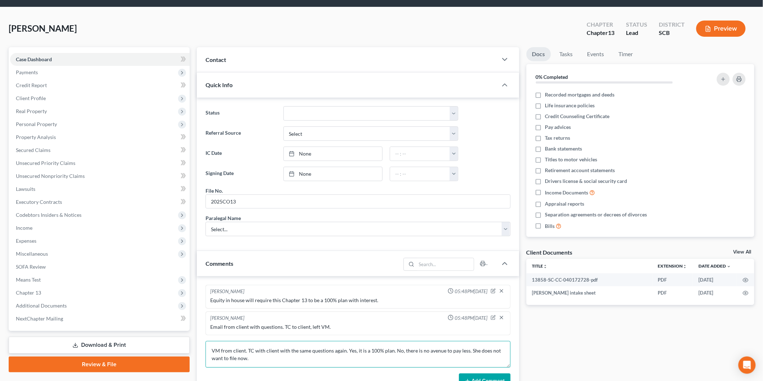
type textarea "VM from client. TC with client with the same questions again. Yes, it is a 100%…"
click at [311, 114] on select "Discharged Dismissed Filed In Progress Lead Lost Lead Ready to File To Review W…" at bounding box center [370, 113] width 175 height 14
click at [283, 106] on select "Discharged Dismissed Filed In Progress Lead Lost Lead Ready to File To Review W…" at bounding box center [370, 113] width 175 height 14
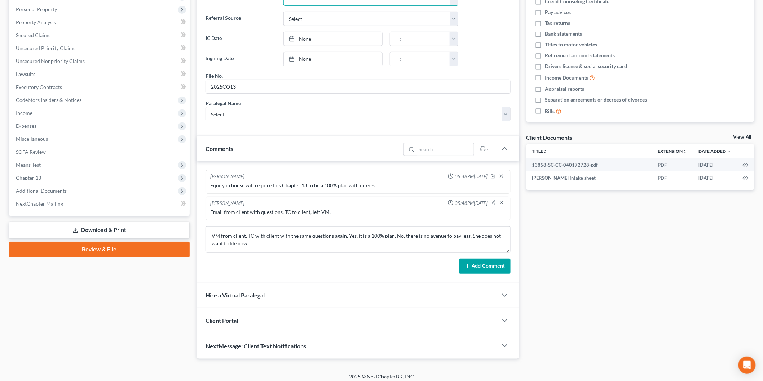
scroll to position [142, 0]
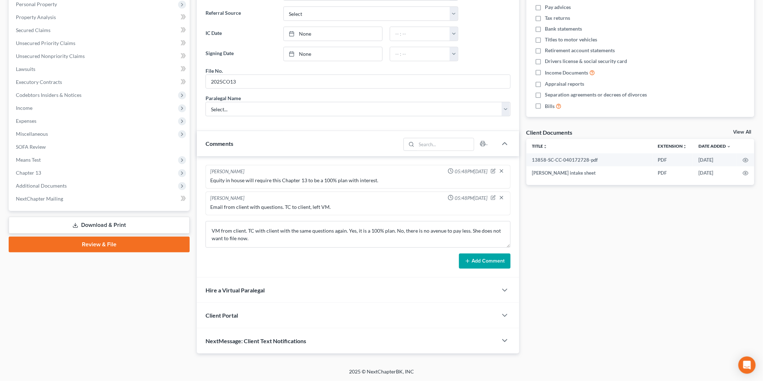
click at [494, 262] on button "Add Comment" at bounding box center [485, 261] width 52 height 15
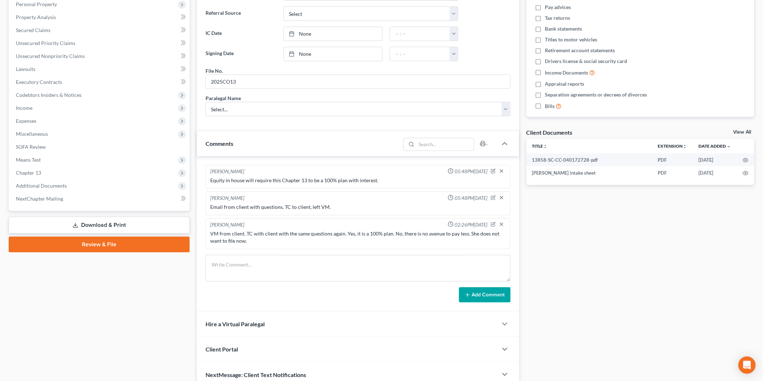
scroll to position [0, 0]
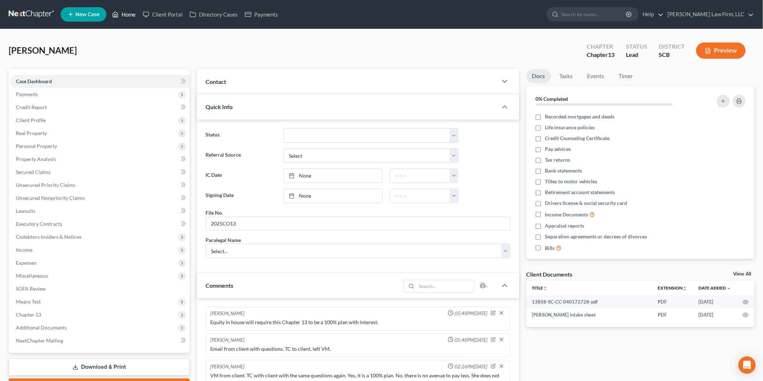
drag, startPoint x: 129, startPoint y: 9, endPoint x: 316, endPoint y: 159, distance: 240.1
click at [129, 9] on link "Home" at bounding box center [123, 14] width 31 height 13
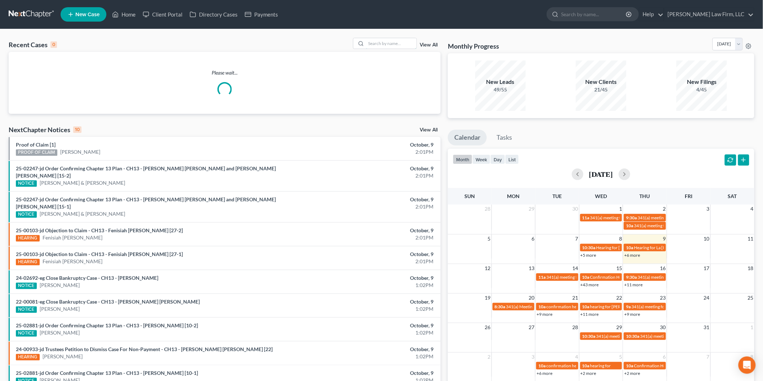
click at [394, 44] on input "search" at bounding box center [391, 43] width 50 height 10
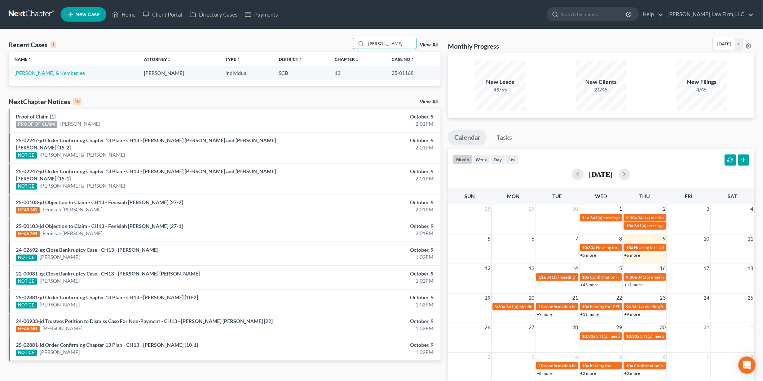
type input "[PERSON_NAME]"
click at [62, 71] on link "[PERSON_NAME] & Kemberlee" at bounding box center [49, 73] width 70 height 6
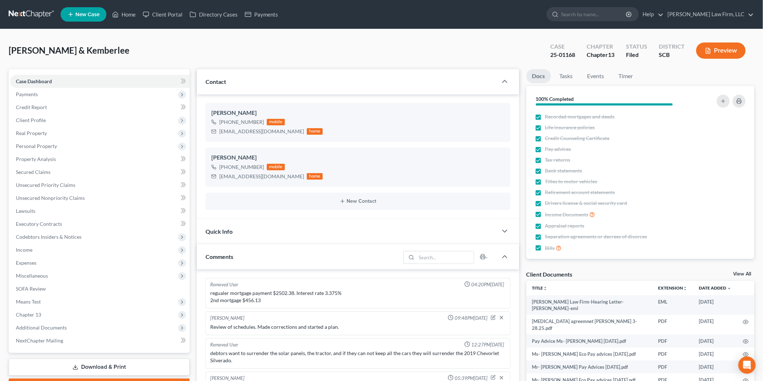
scroll to position [614, 0]
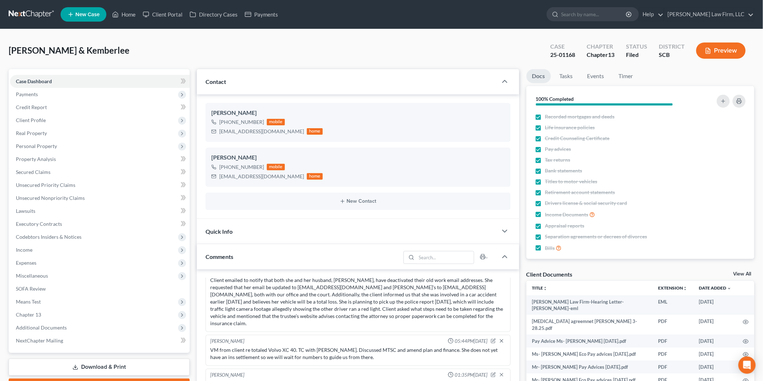
click at [745, 273] on link "View All" at bounding box center [742, 274] width 18 height 5
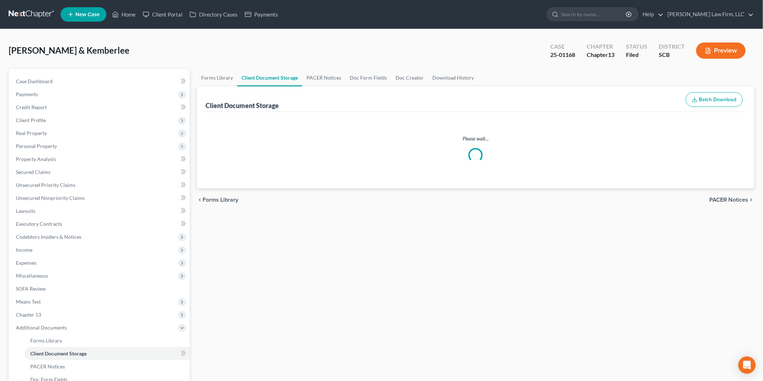
select select "6"
select select "16"
select select "15"
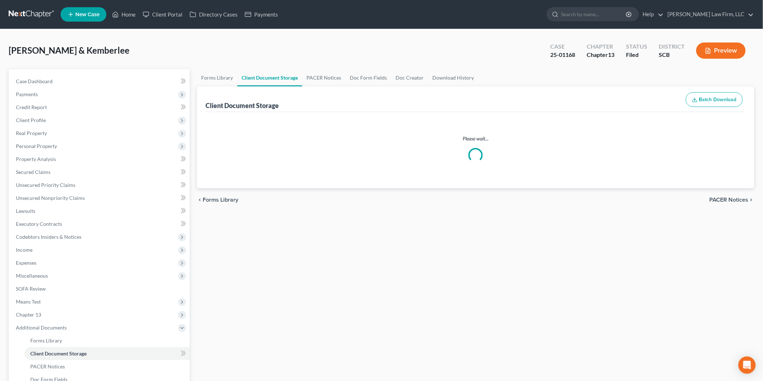
select select "15"
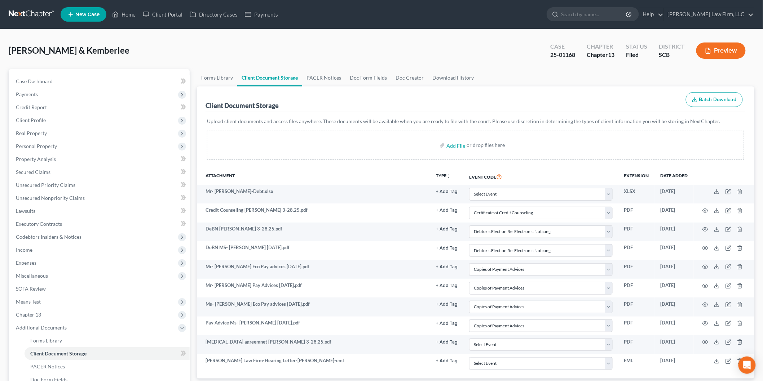
select select "6"
select select "16"
select select "15"
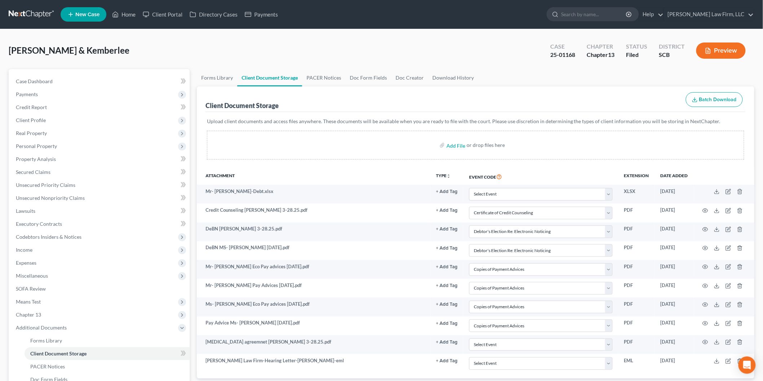
select select "15"
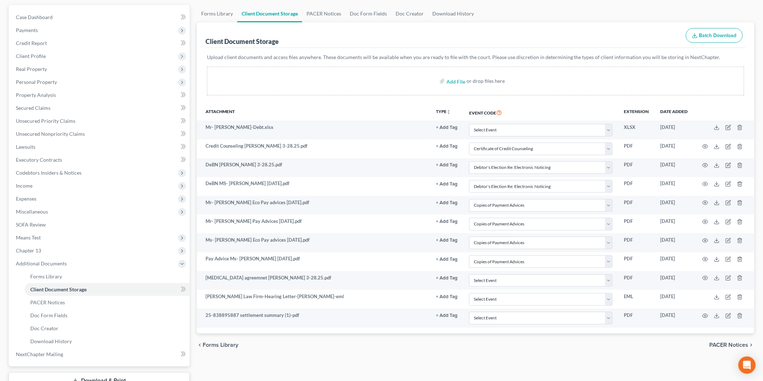
scroll to position [117, 0]
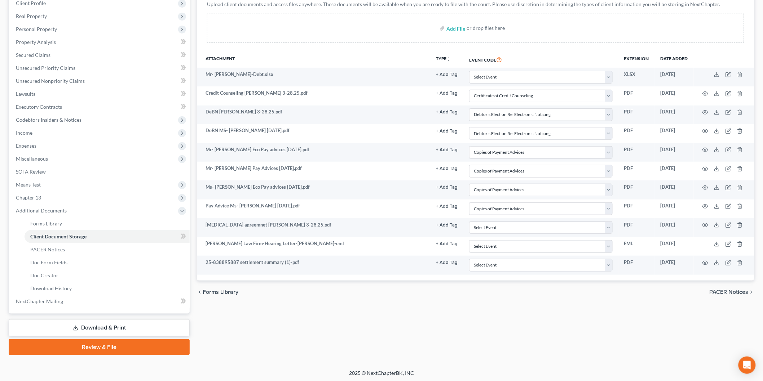
select select "6"
select select "16"
select select "15"
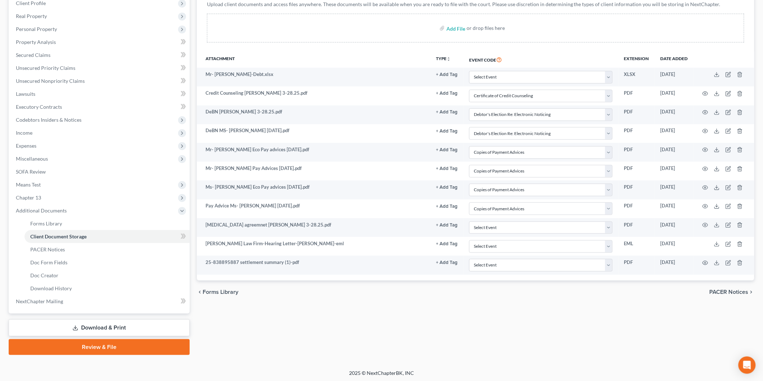
select select "15"
select select "6"
select select "16"
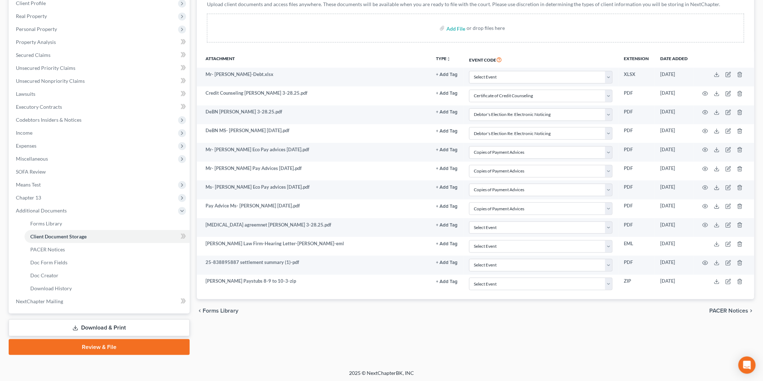
select select "15"
click at [718, 301] on polyline at bounding box center [716, 300] width 3 height 1
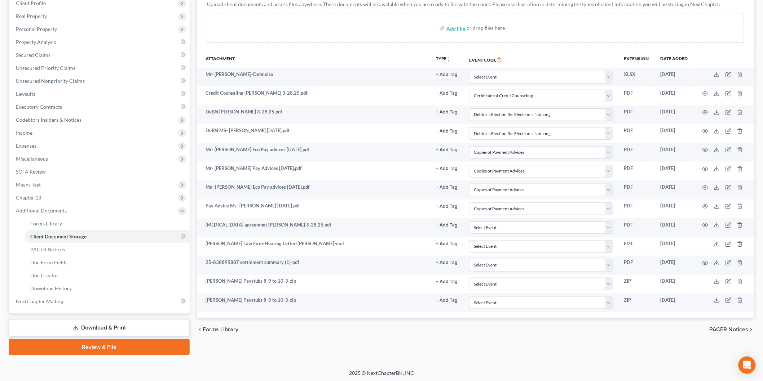
scroll to position [0, 0]
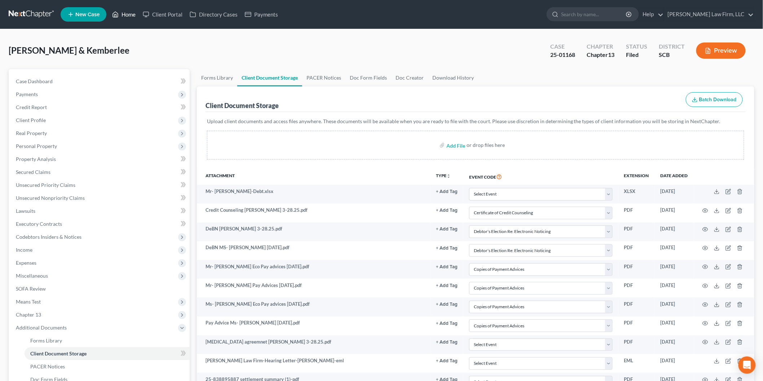
click at [129, 14] on link "Home" at bounding box center [123, 14] width 31 height 13
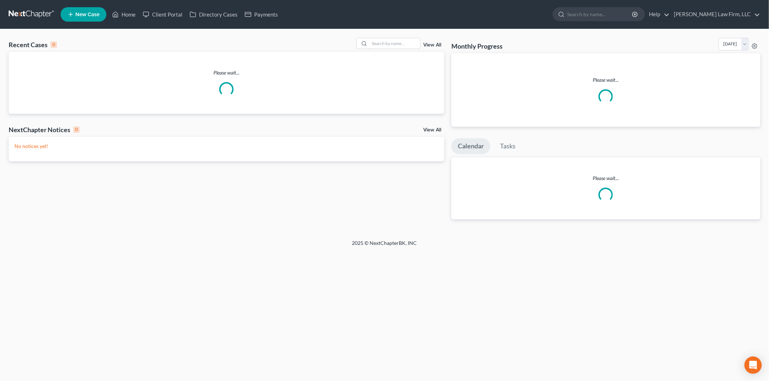
click at [406, 46] on input "search" at bounding box center [394, 43] width 50 height 10
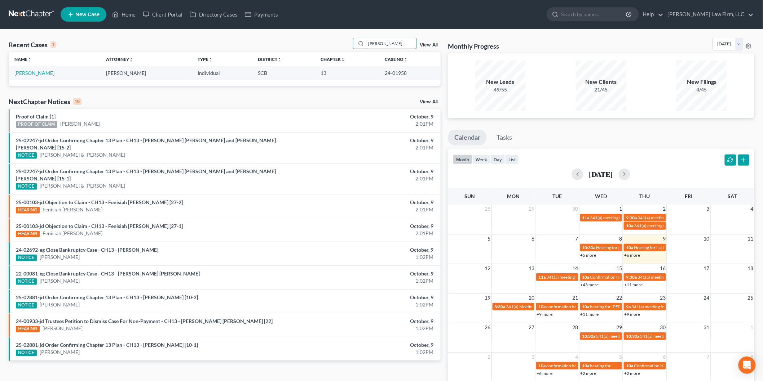
type input "[PERSON_NAME]"
click at [40, 70] on link "[PERSON_NAME]" at bounding box center [34, 73] width 40 height 6
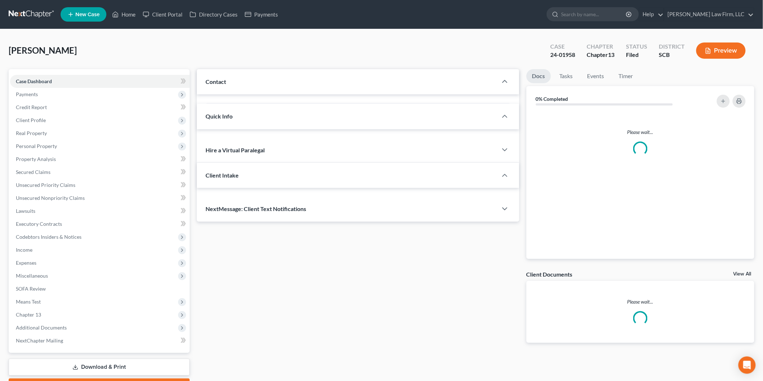
select select "1"
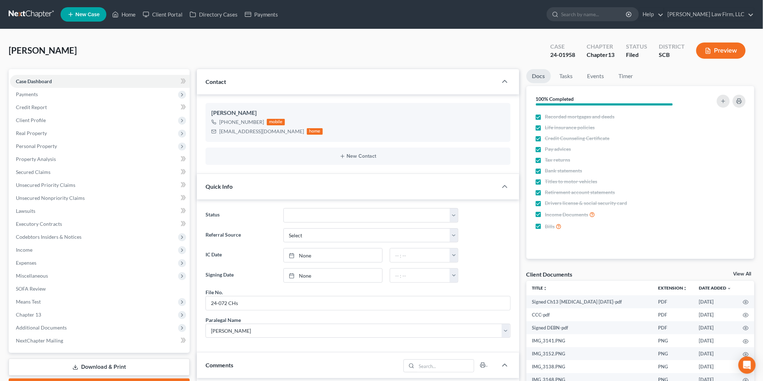
scroll to position [938, 0]
